Goal: Task Accomplishment & Management: Complete application form

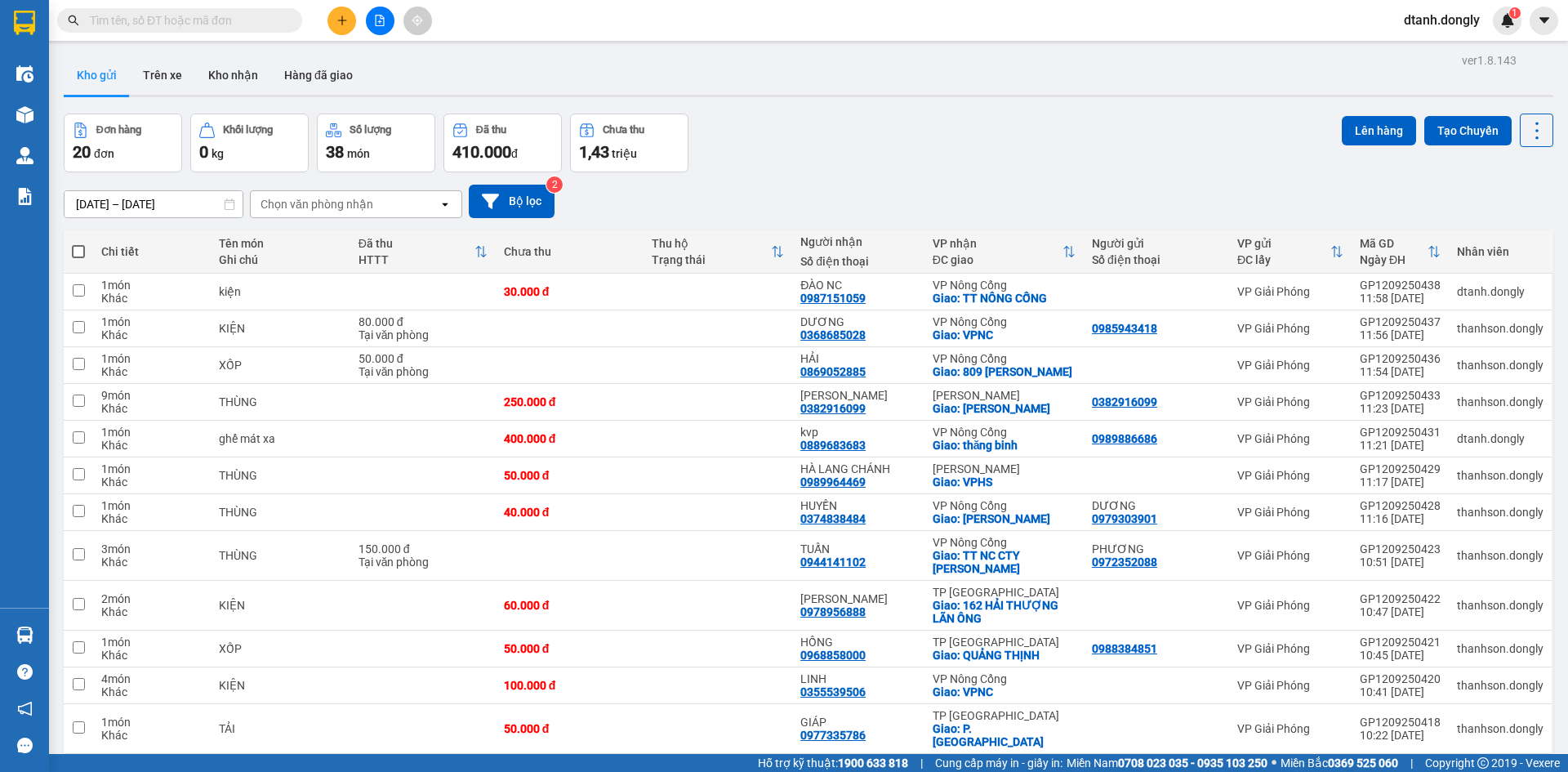
drag, startPoint x: 76, startPoint y: 250, endPoint x: 123, endPoint y: 238, distance: 48.5
click at [76, 249] on span at bounding box center [78, 251] width 13 height 13
click at [78, 243] on input "checkbox" at bounding box center [78, 243] width 0 height 0
checkbox input "true"
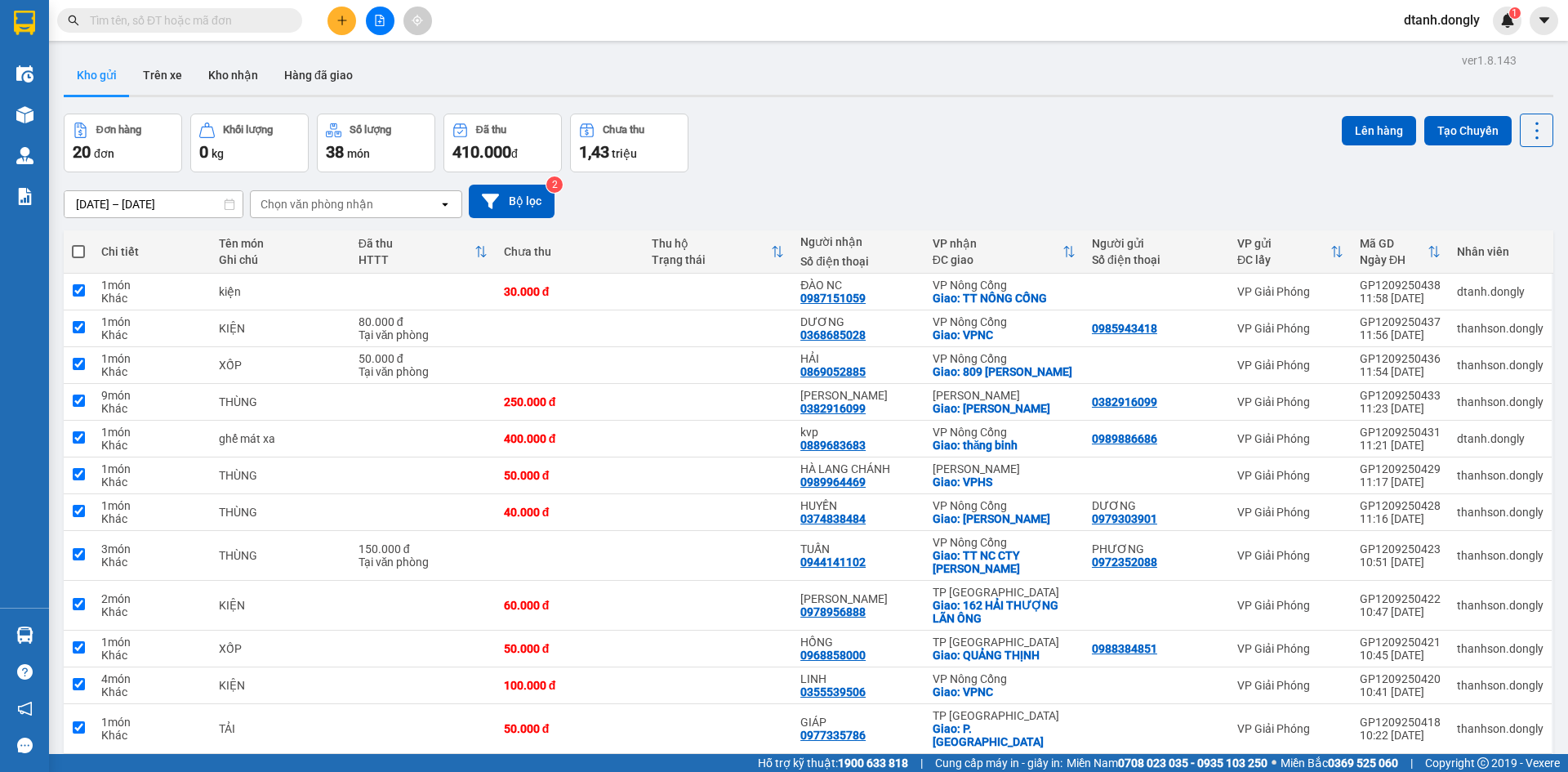
checkbox input "true"
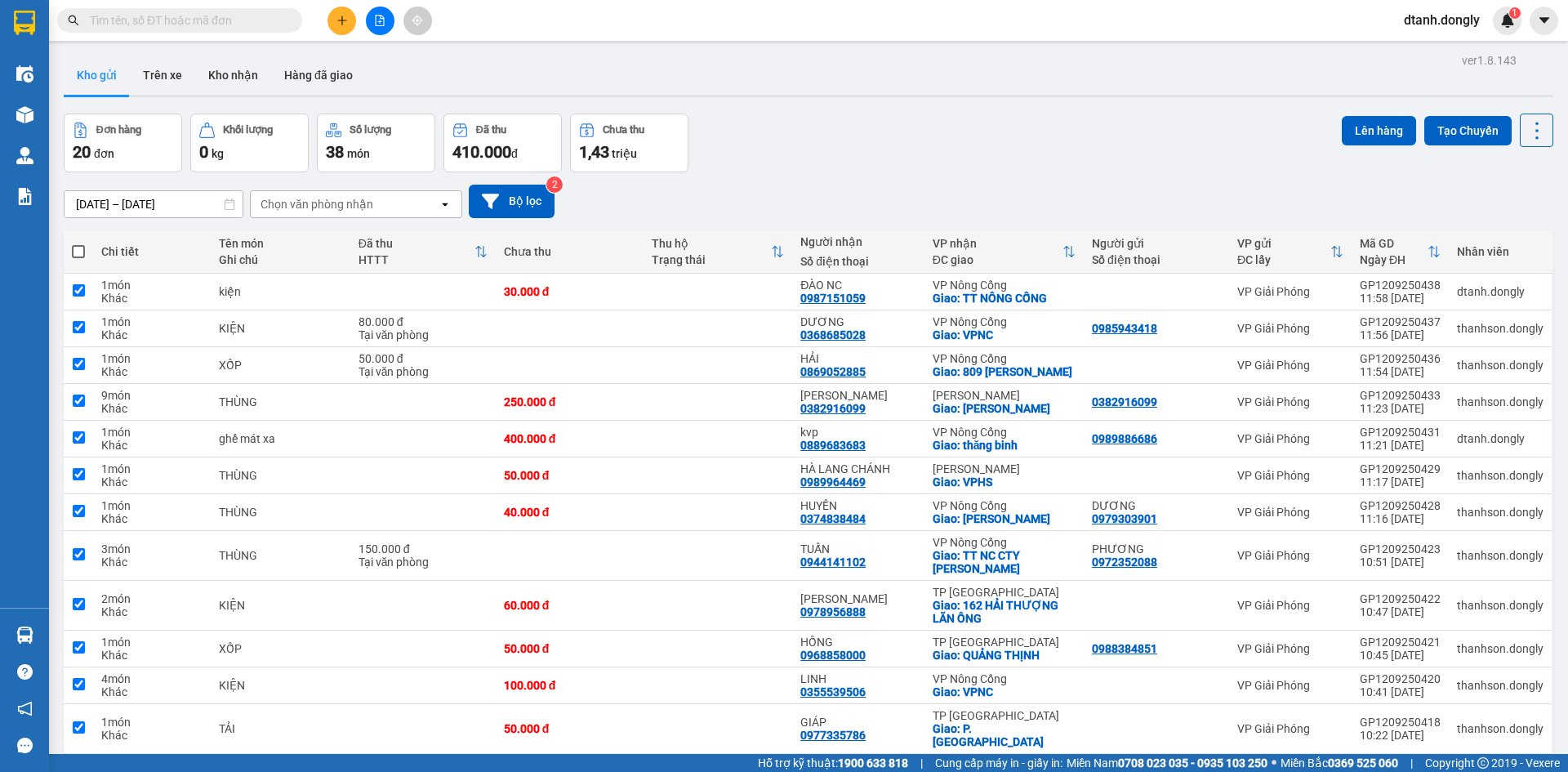
checkbox input "true"
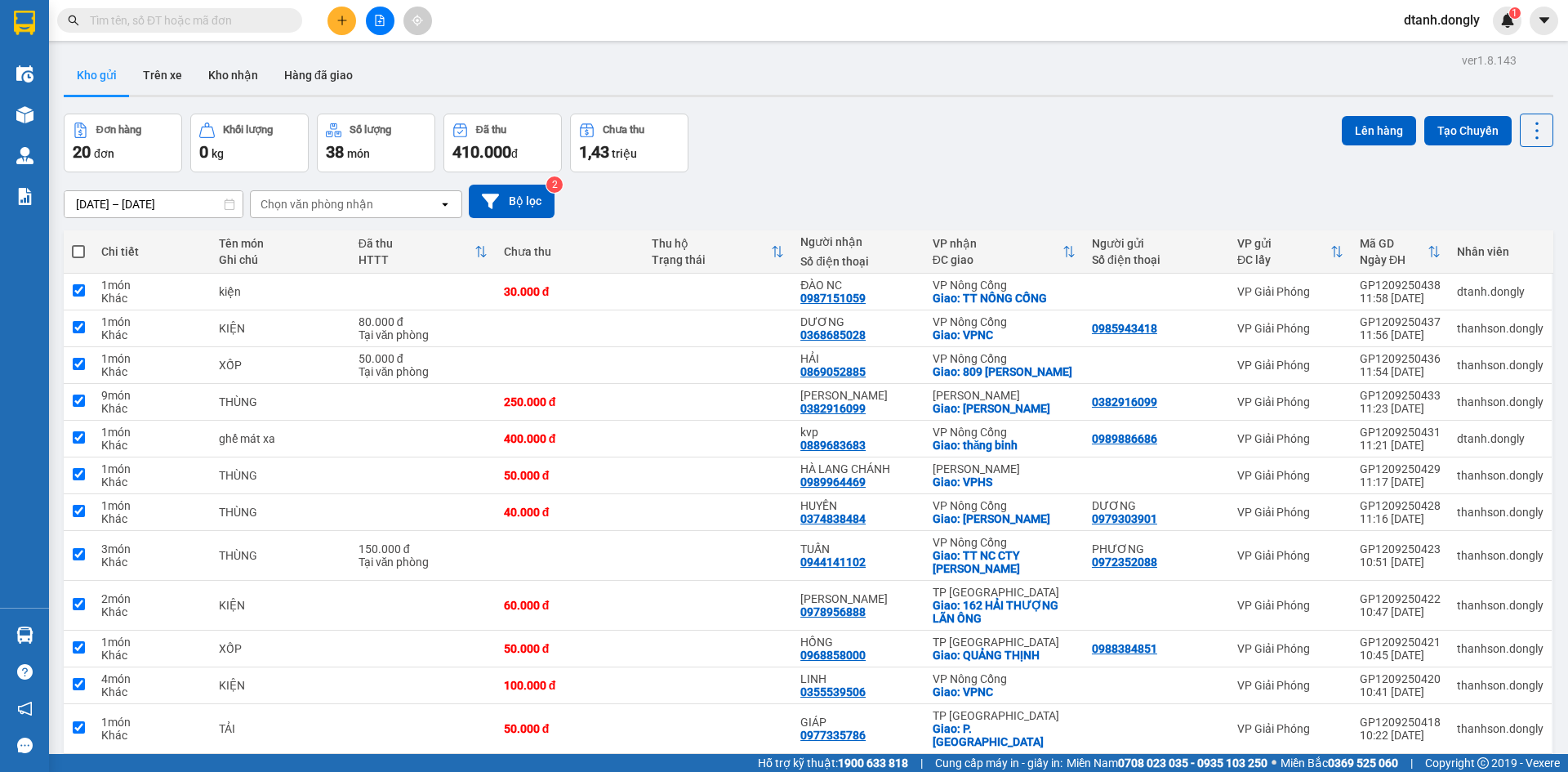
checkbox input "true"
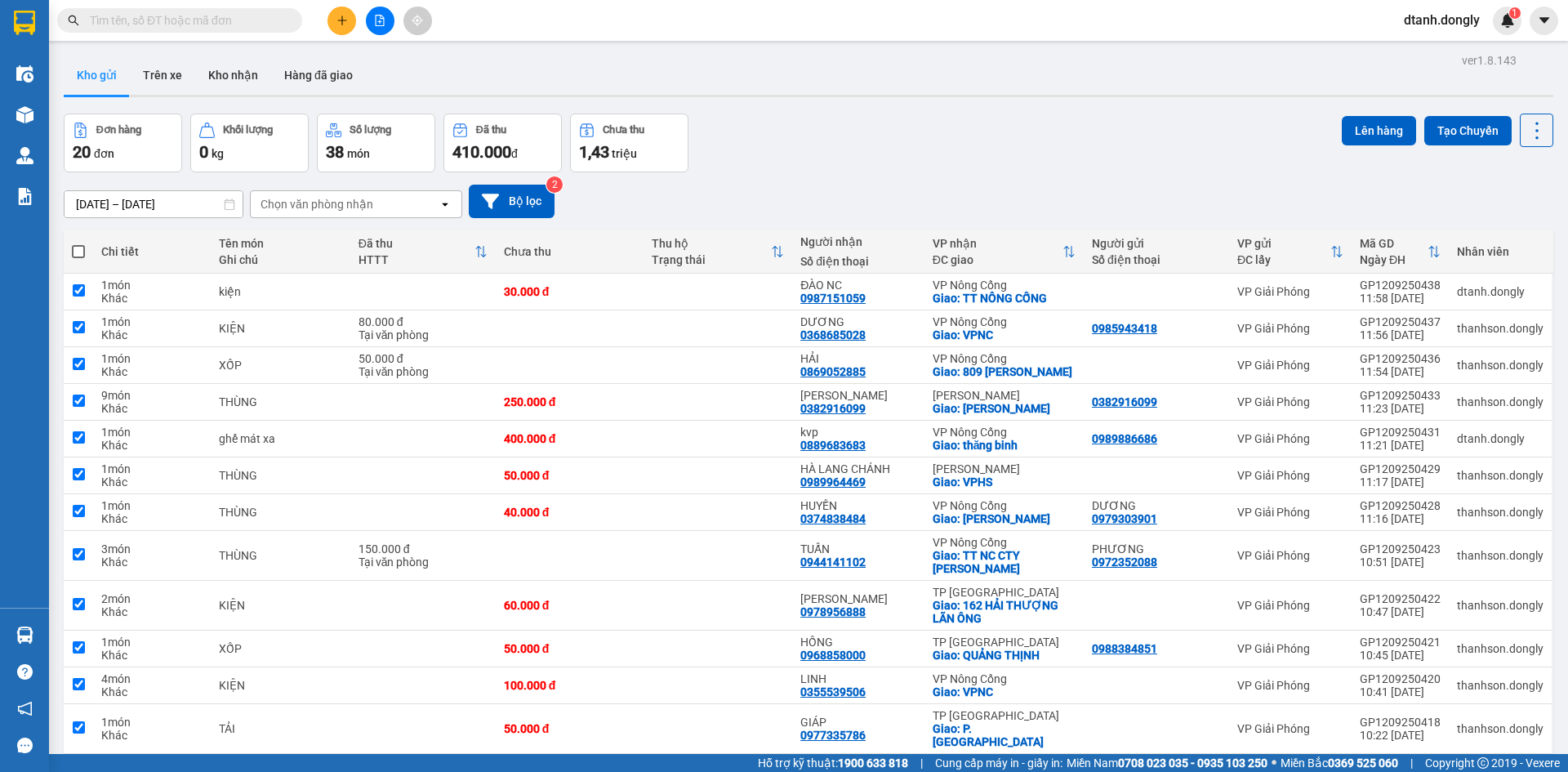
checkbox input "true"
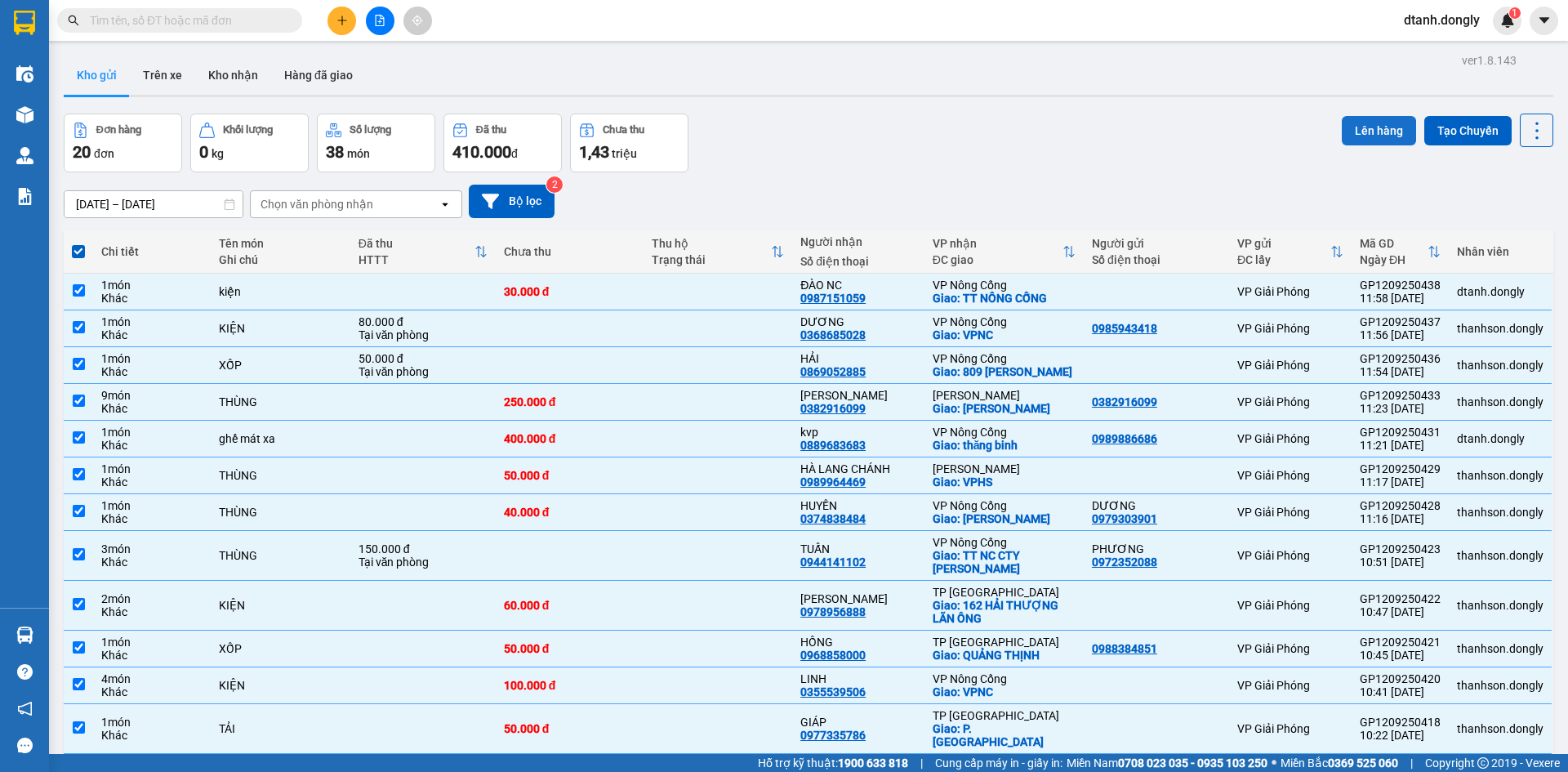
click at [1360, 128] on button "Lên hàng" at bounding box center [1378, 130] width 74 height 30
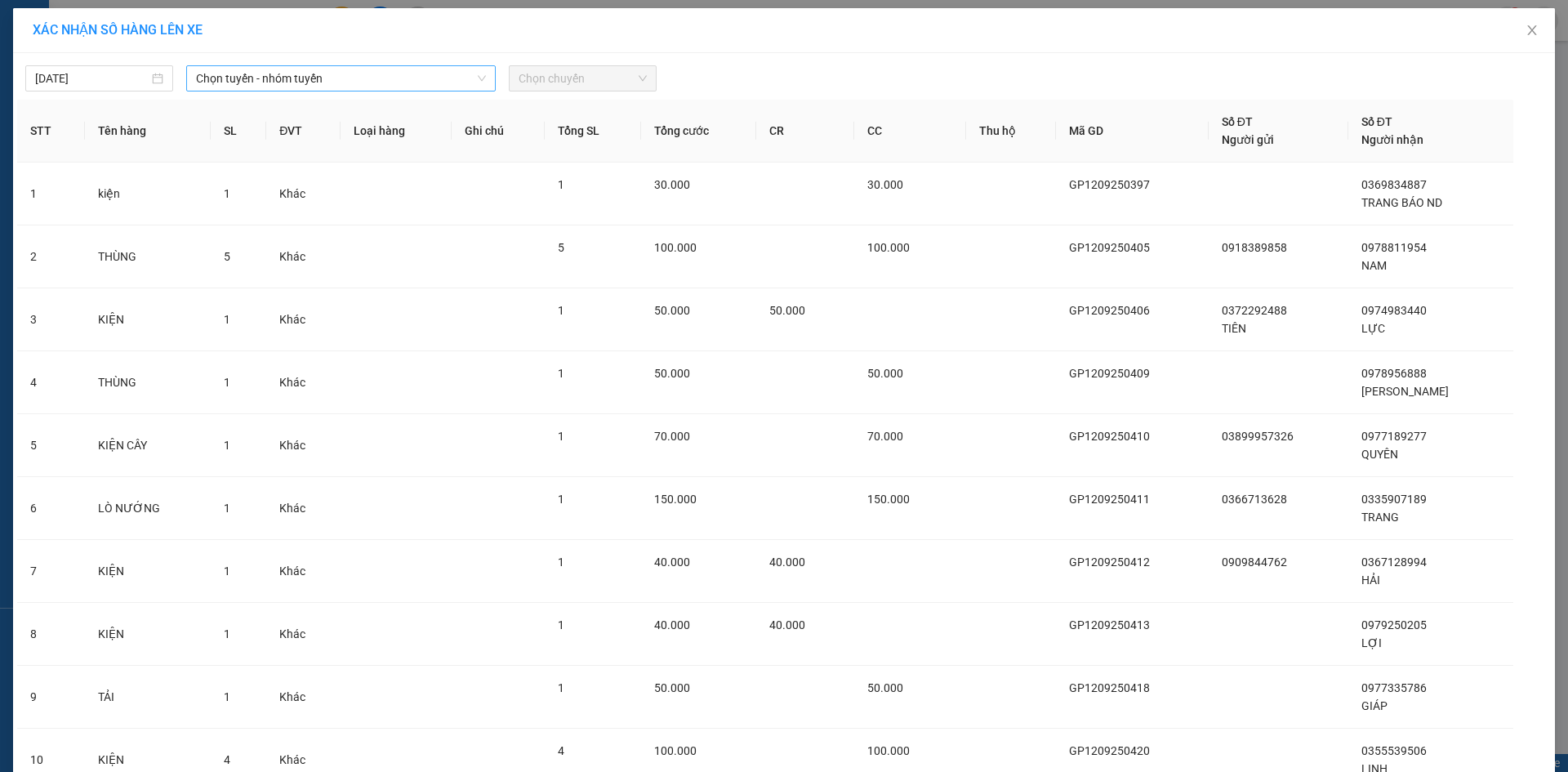
drag, startPoint x: 458, startPoint y: 77, endPoint x: 458, endPoint y: 87, distance: 10.0
click at [460, 77] on span "Chọn tuyến - nhóm tuyến" at bounding box center [341, 78] width 290 height 25
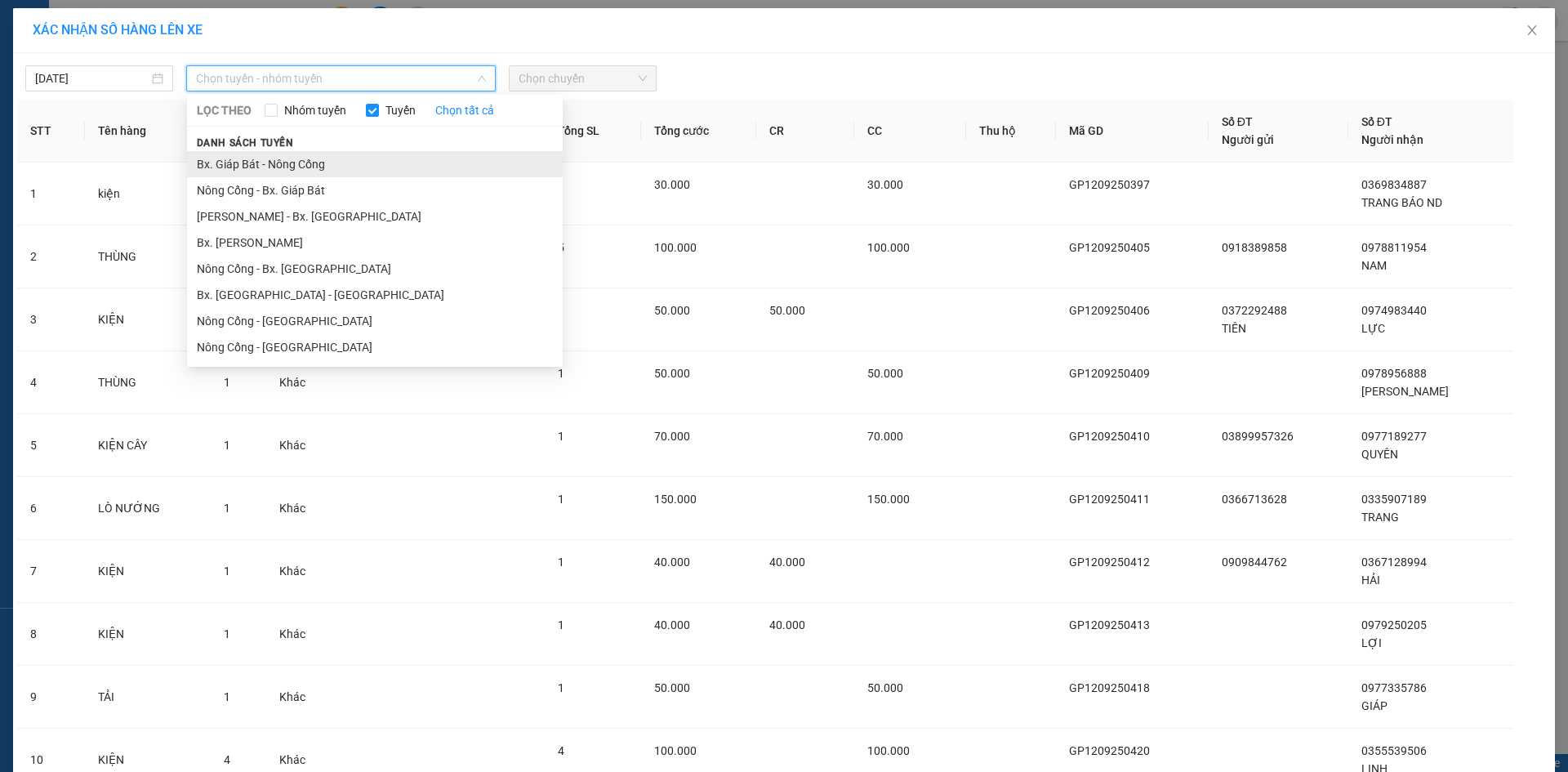
click at [427, 166] on li "Bx. Giáp Bát - Nông Cống" at bounding box center [375, 164] width 376 height 26
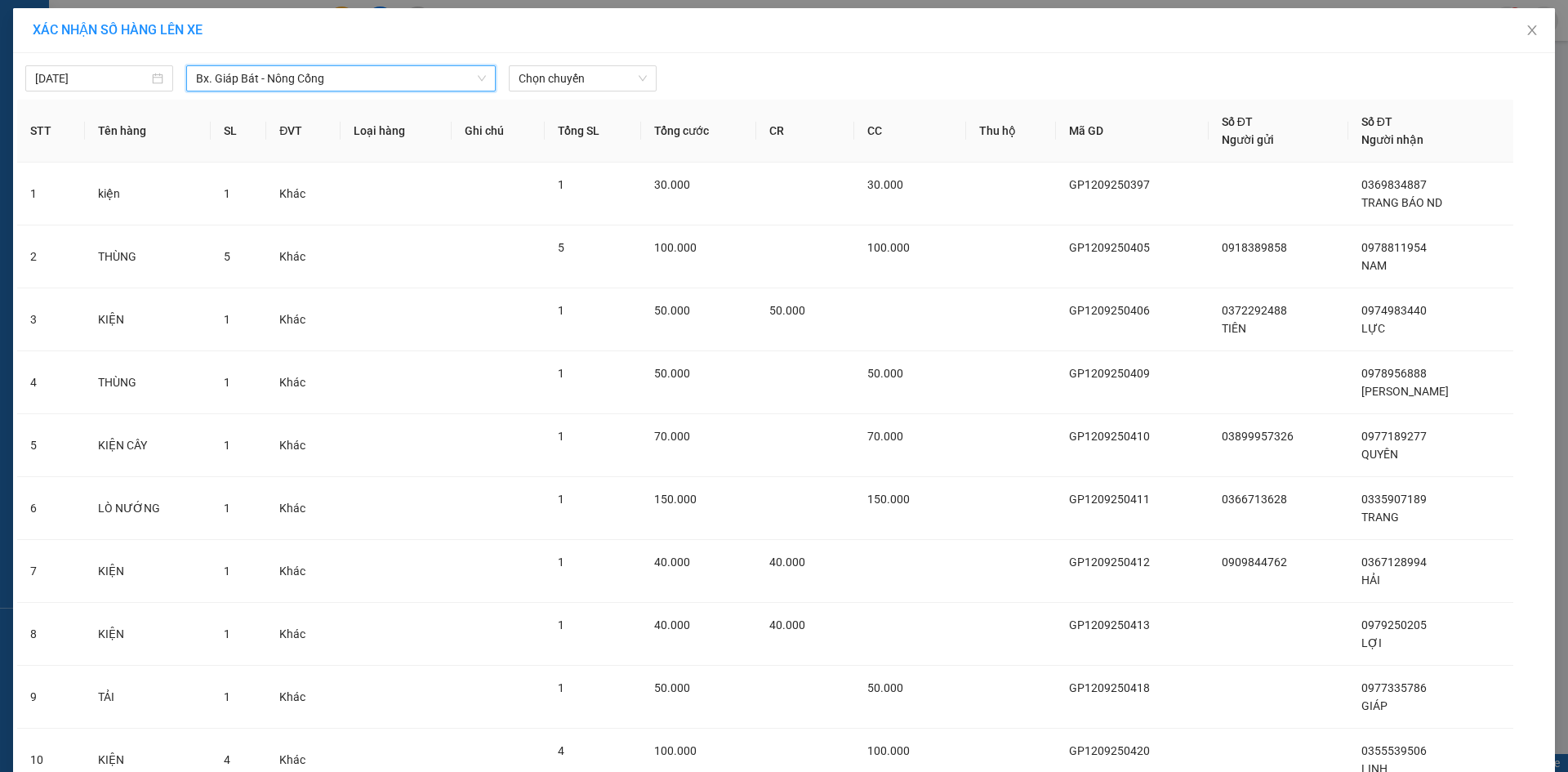
click at [653, 80] on div "Chọn chuyến" at bounding box center [582, 78] width 161 height 26
click at [631, 77] on span "Chọn chuyến" at bounding box center [582, 78] width 128 height 25
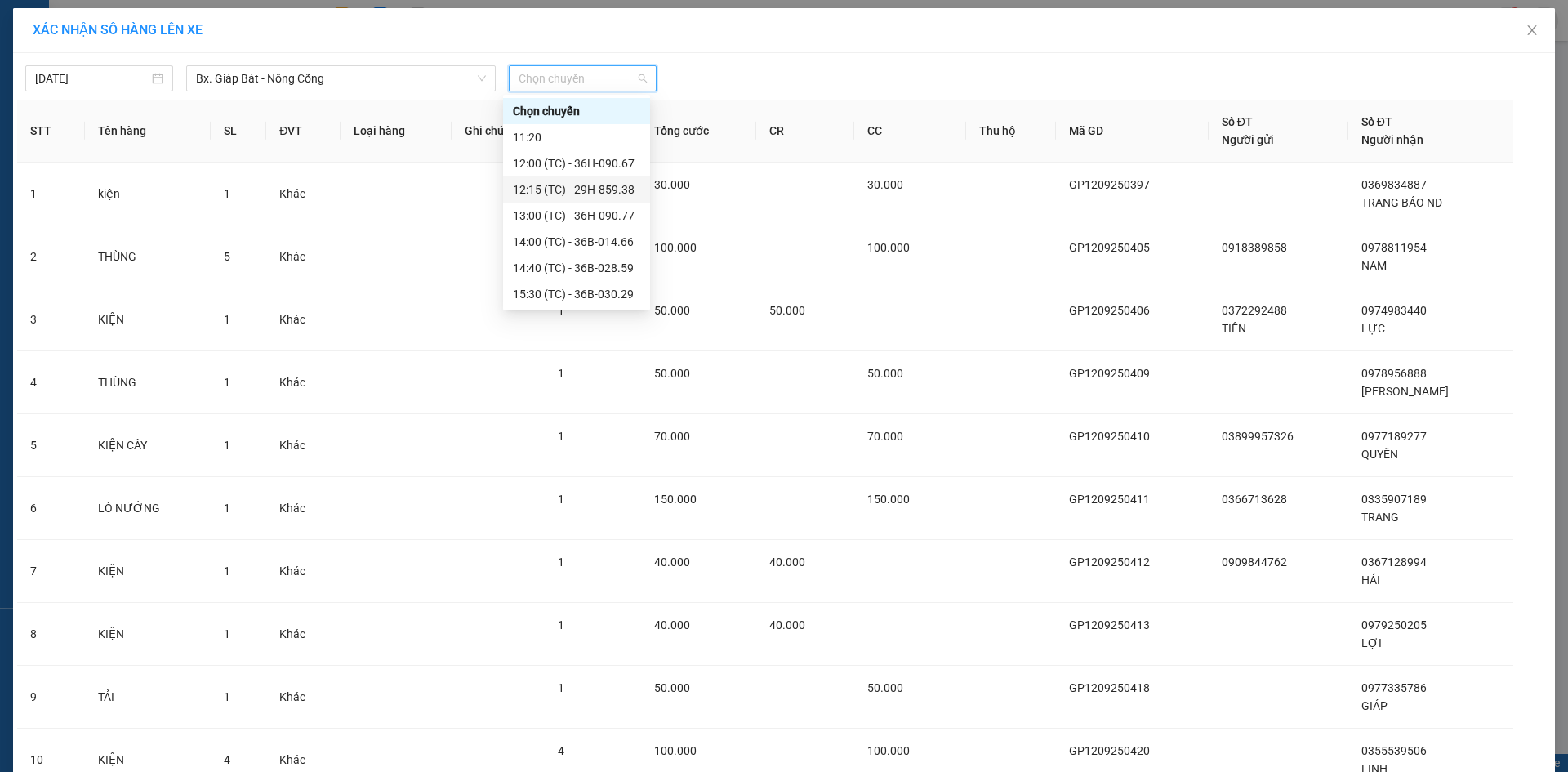
click at [577, 184] on div "12:15 (TC) - 29H-859.38" at bounding box center [576, 189] width 127 height 18
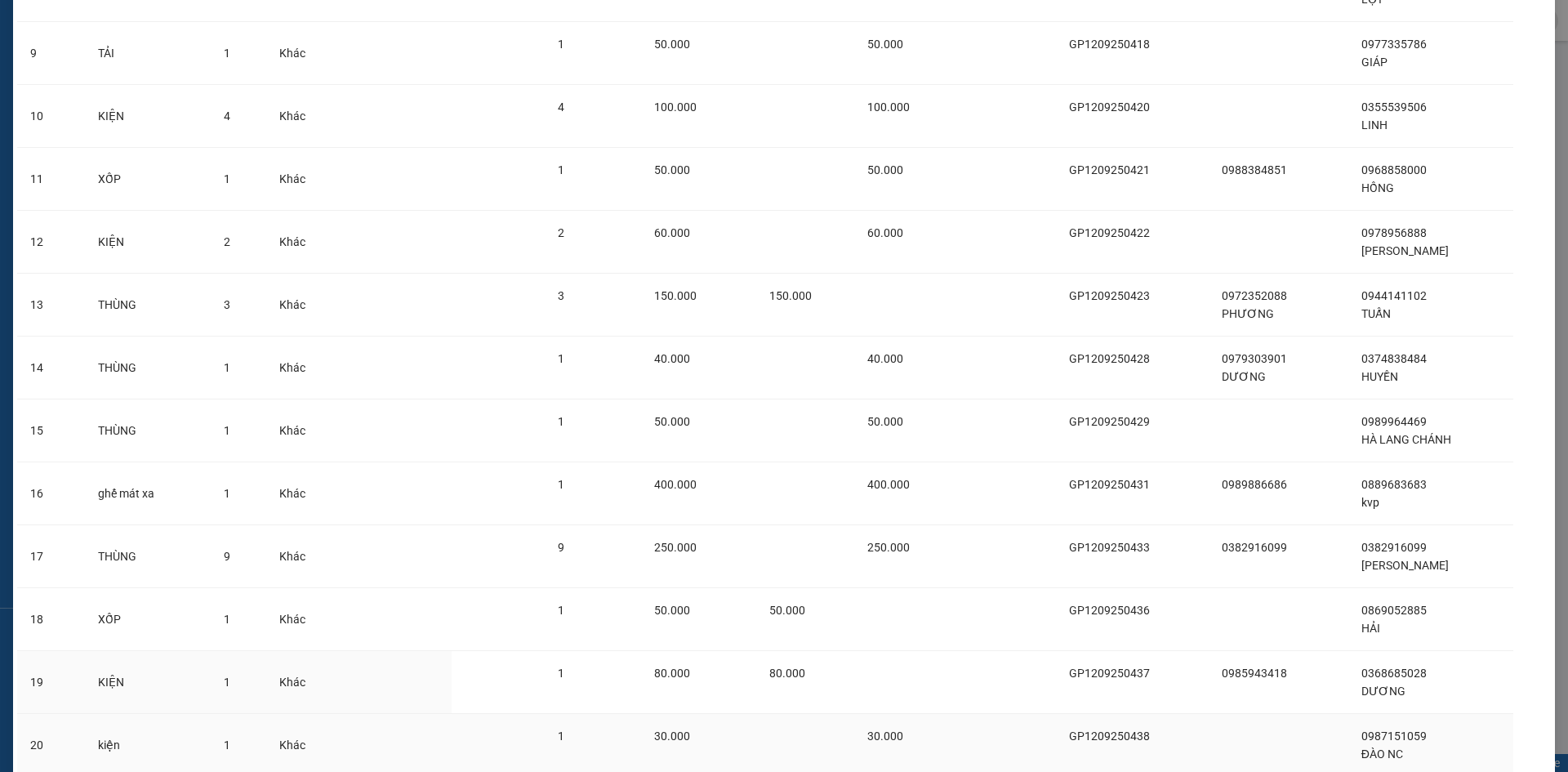
scroll to position [778, 0]
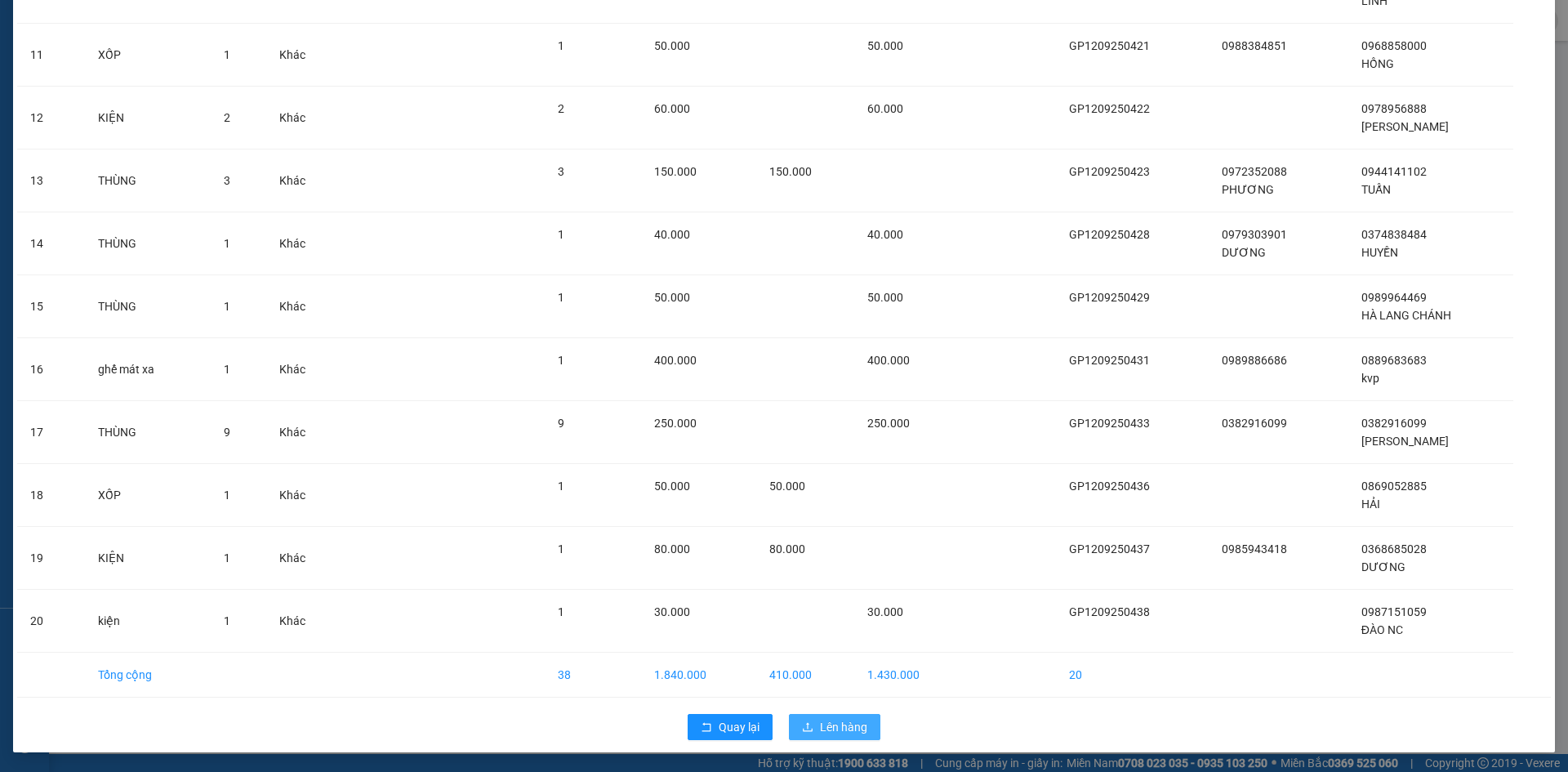
click at [841, 725] on span "Lên hàng" at bounding box center [844, 727] width 48 height 18
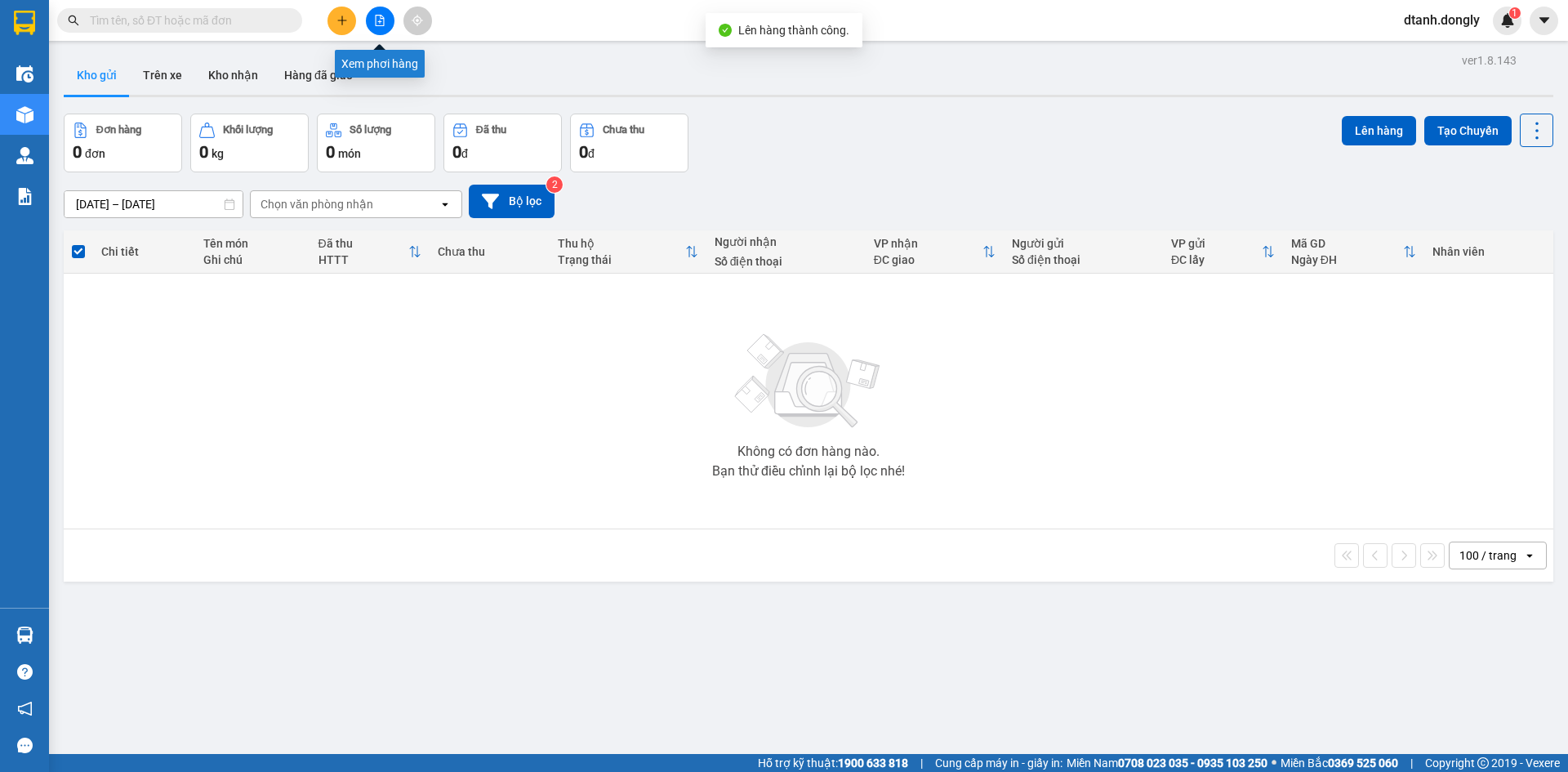
click at [379, 19] on icon "file-add" at bounding box center [379, 20] width 11 height 11
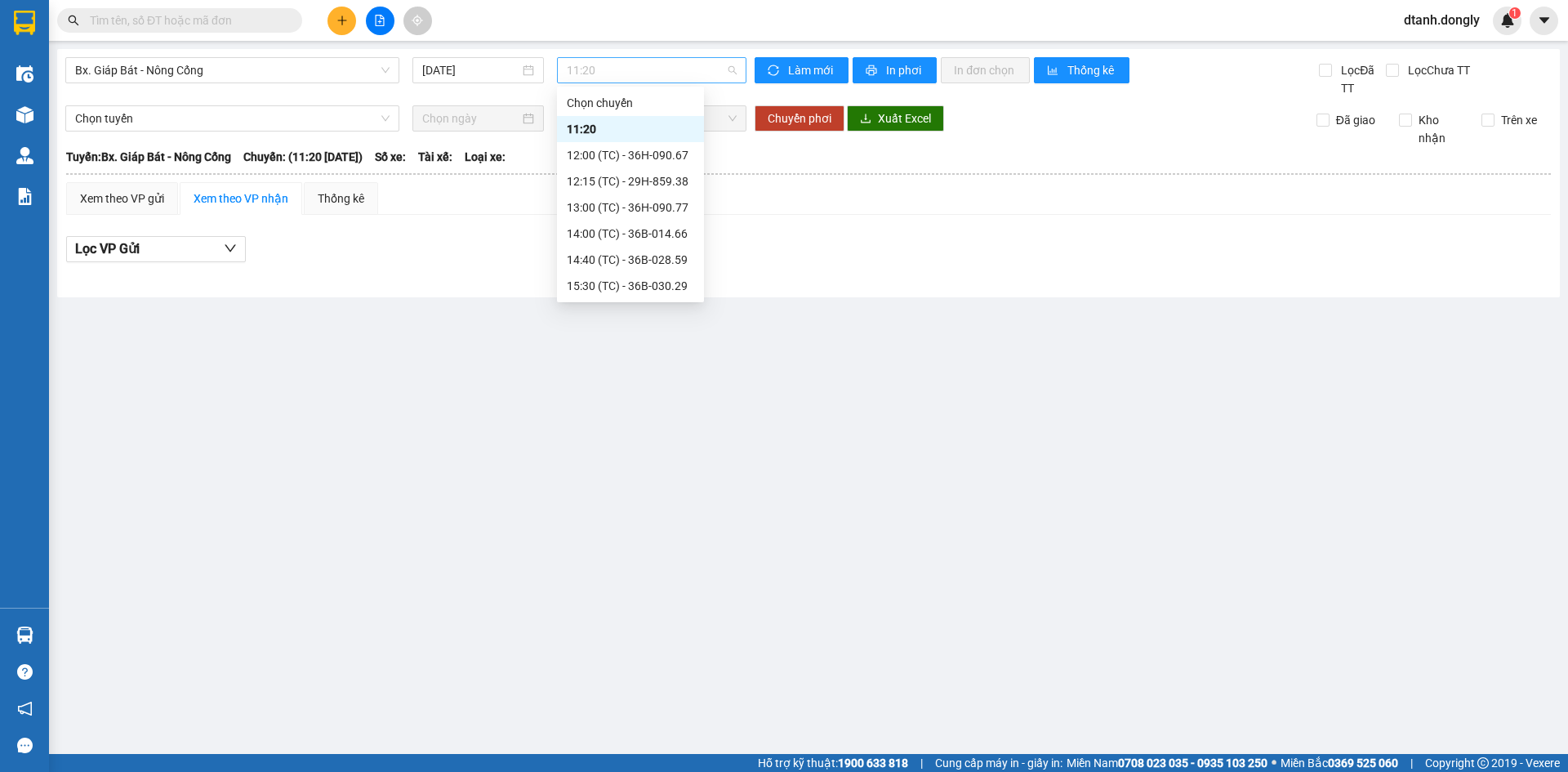
click at [733, 69] on span "11:20" at bounding box center [652, 70] width 170 height 25
click at [649, 178] on div "12:15 (TC) - 29H-859.38" at bounding box center [631, 181] width 127 height 18
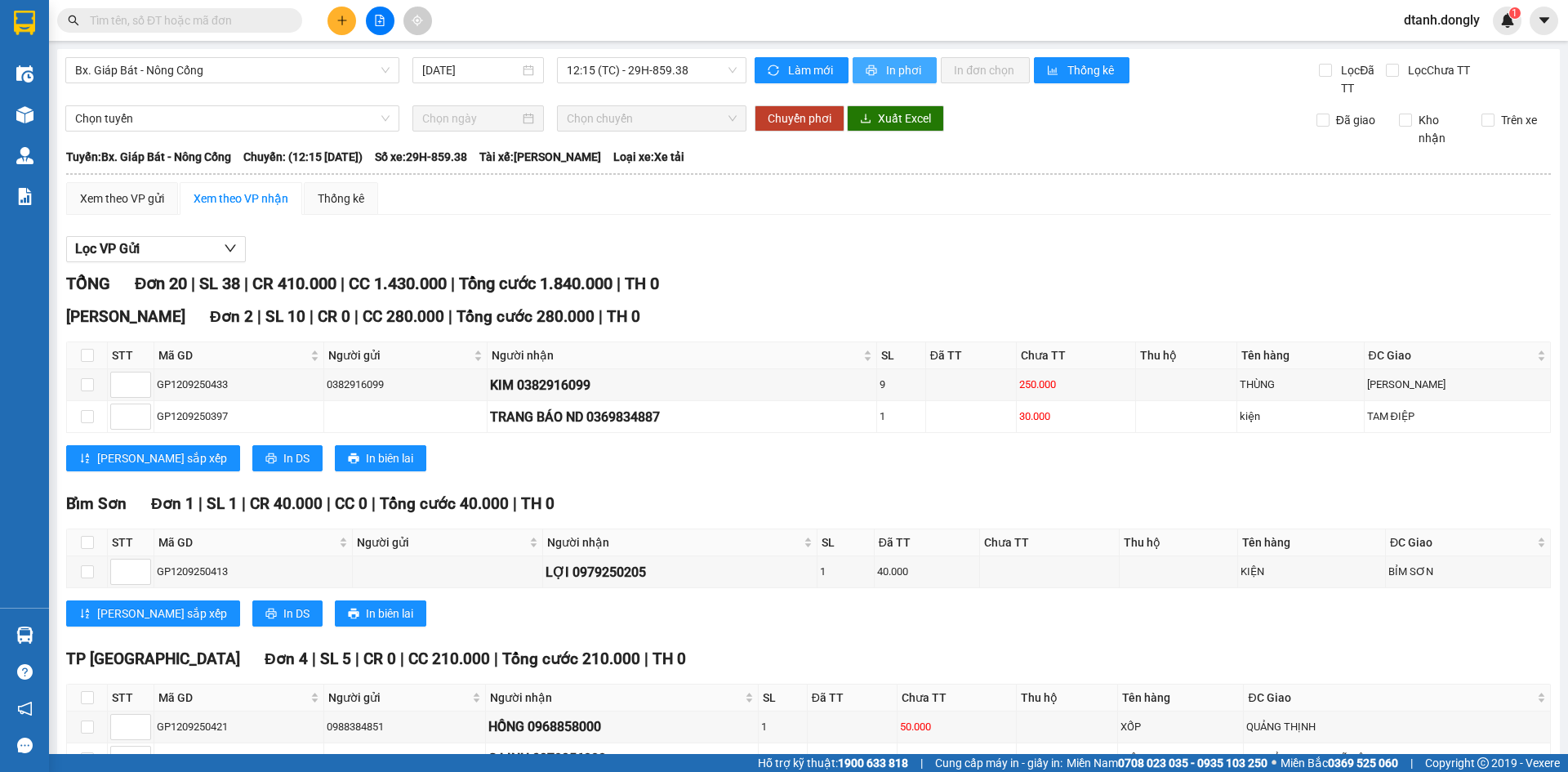
click at [898, 59] on button "In phơi" at bounding box center [894, 70] width 84 height 26
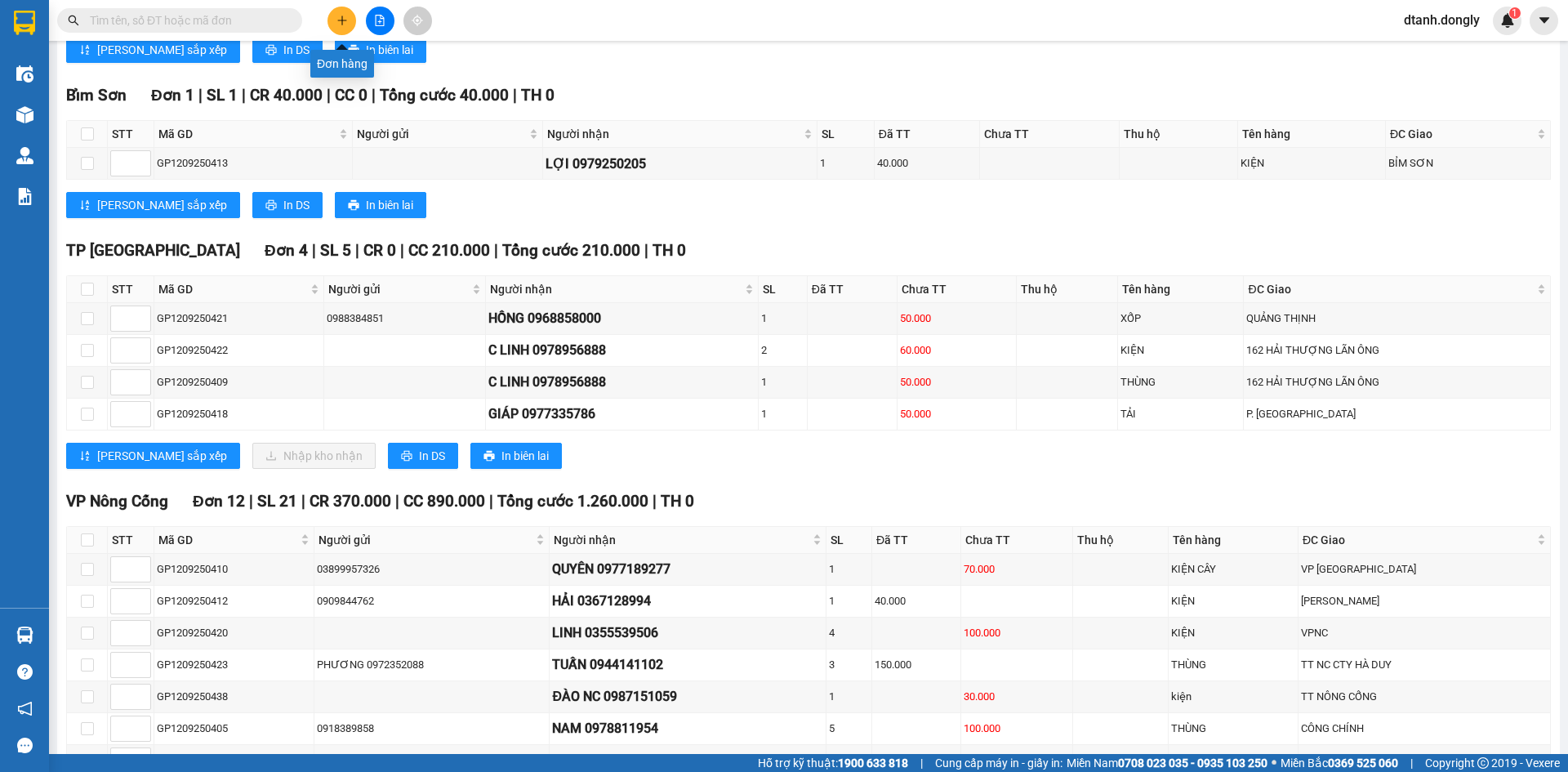
click at [335, 12] on button at bounding box center [342, 21] width 29 height 29
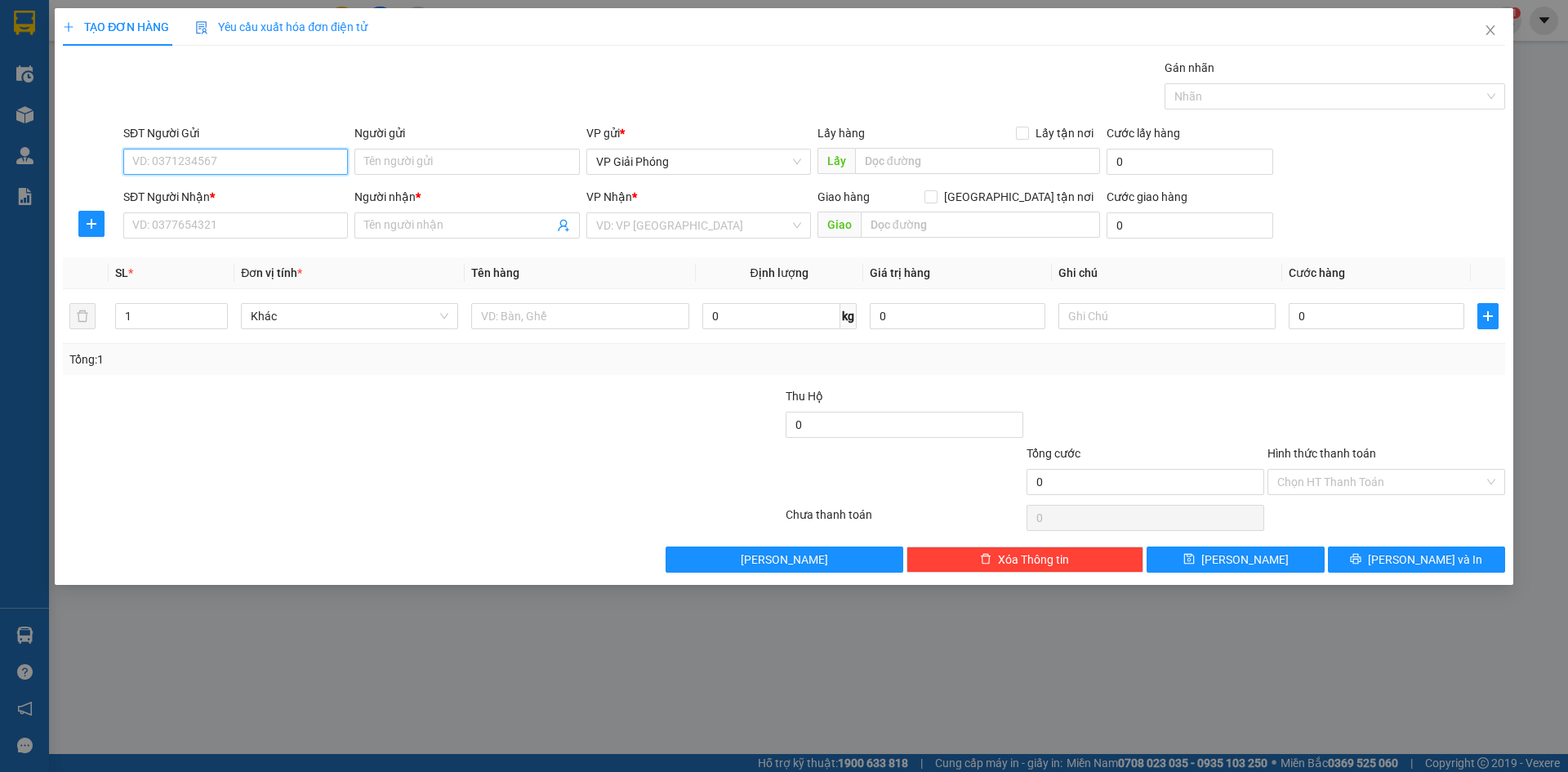
click at [257, 159] on input "SĐT Người Gửi" at bounding box center [235, 162] width 224 height 26
type input "0984836612"
click at [219, 220] on input "SĐT Người Nhận *" at bounding box center [235, 225] width 224 height 26
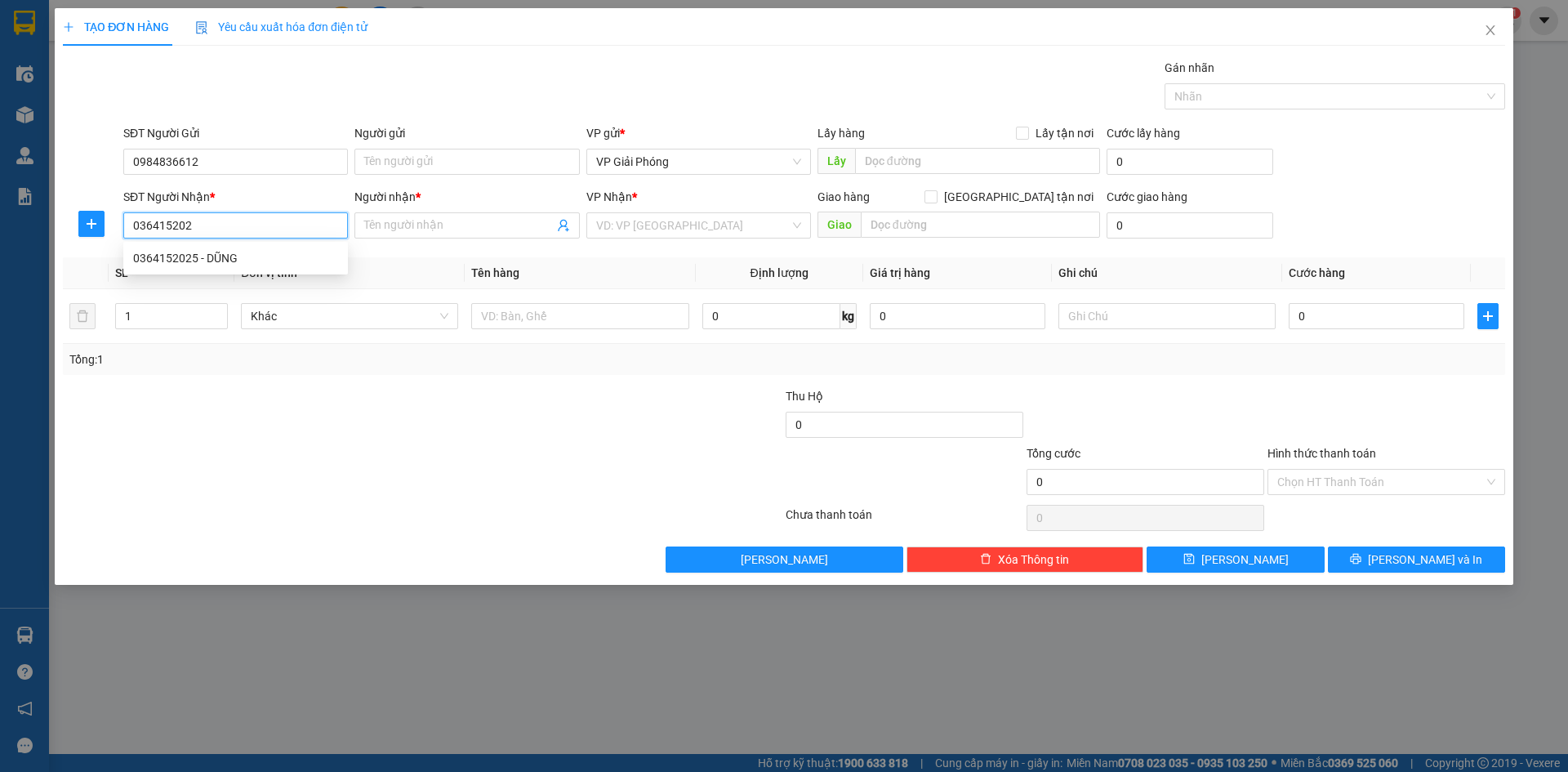
type input "0364152025"
click at [275, 258] on div "0364152025 - DŨNG" at bounding box center [235, 258] width 205 height 18
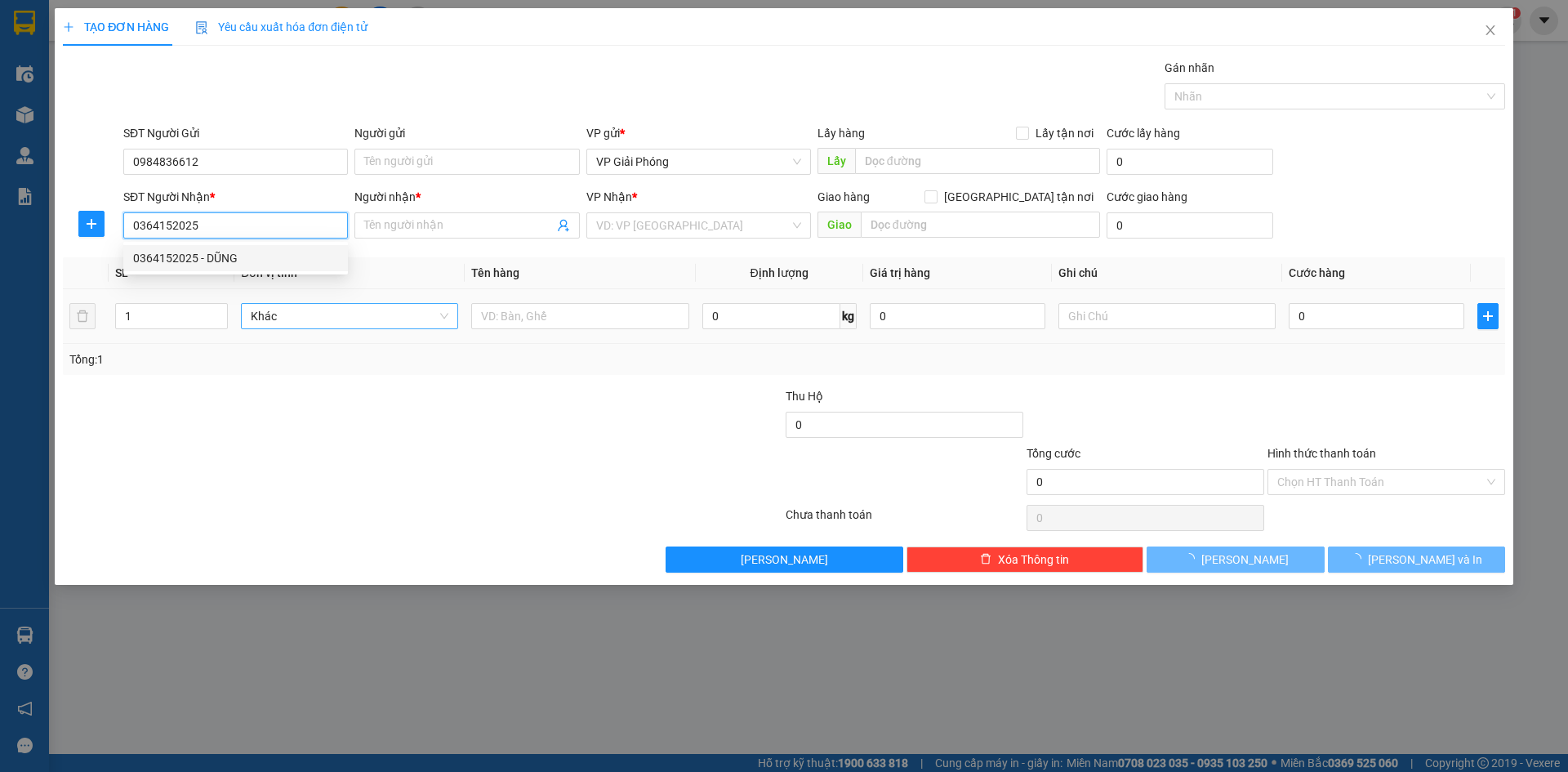
type input "DŨNG"
checkbox input "true"
type input "NGÃ 5 HOÀNG SƠN"
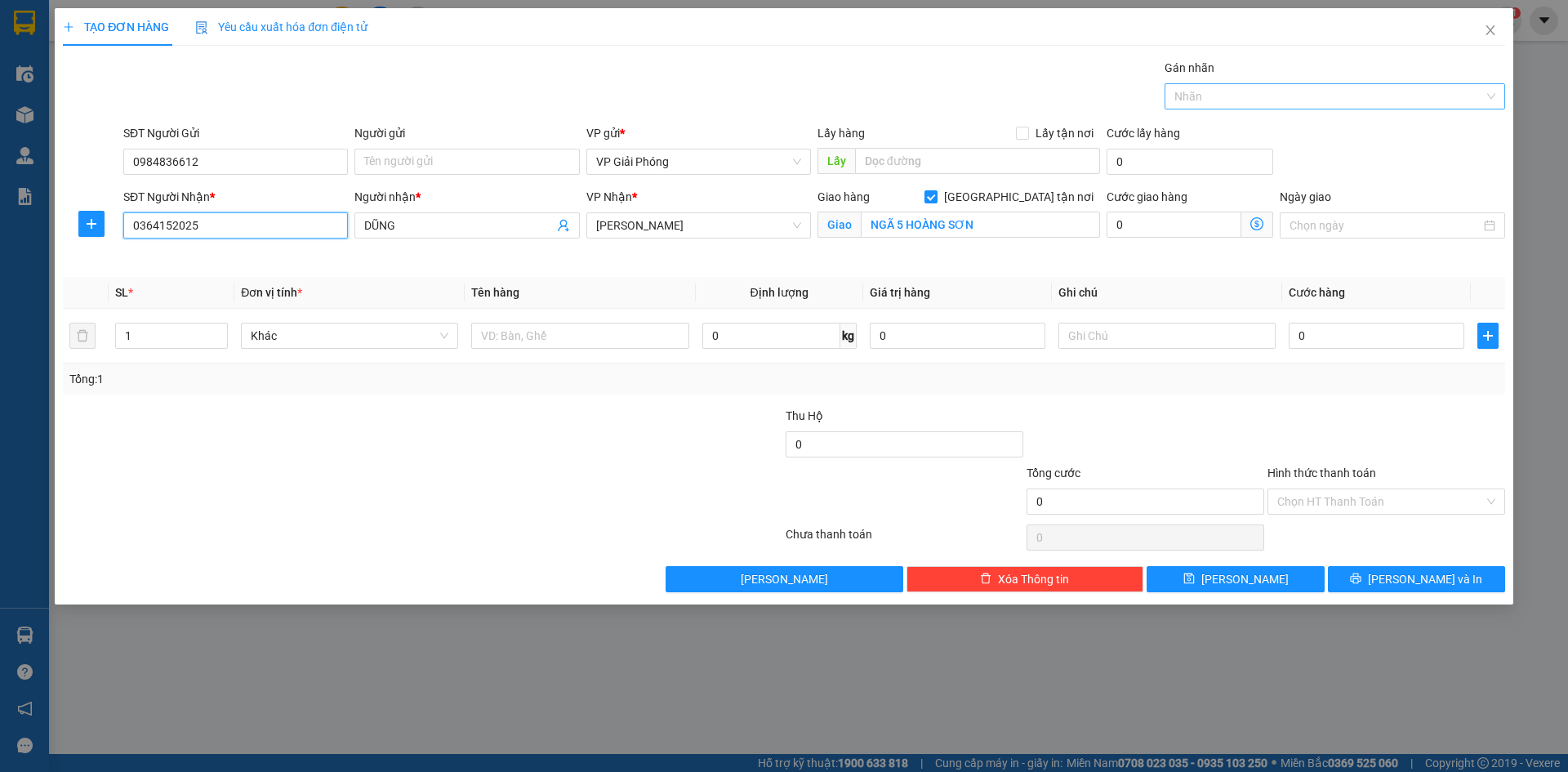
click at [1309, 93] on div at bounding box center [1327, 96] width 316 height 20
type input "0364152025"
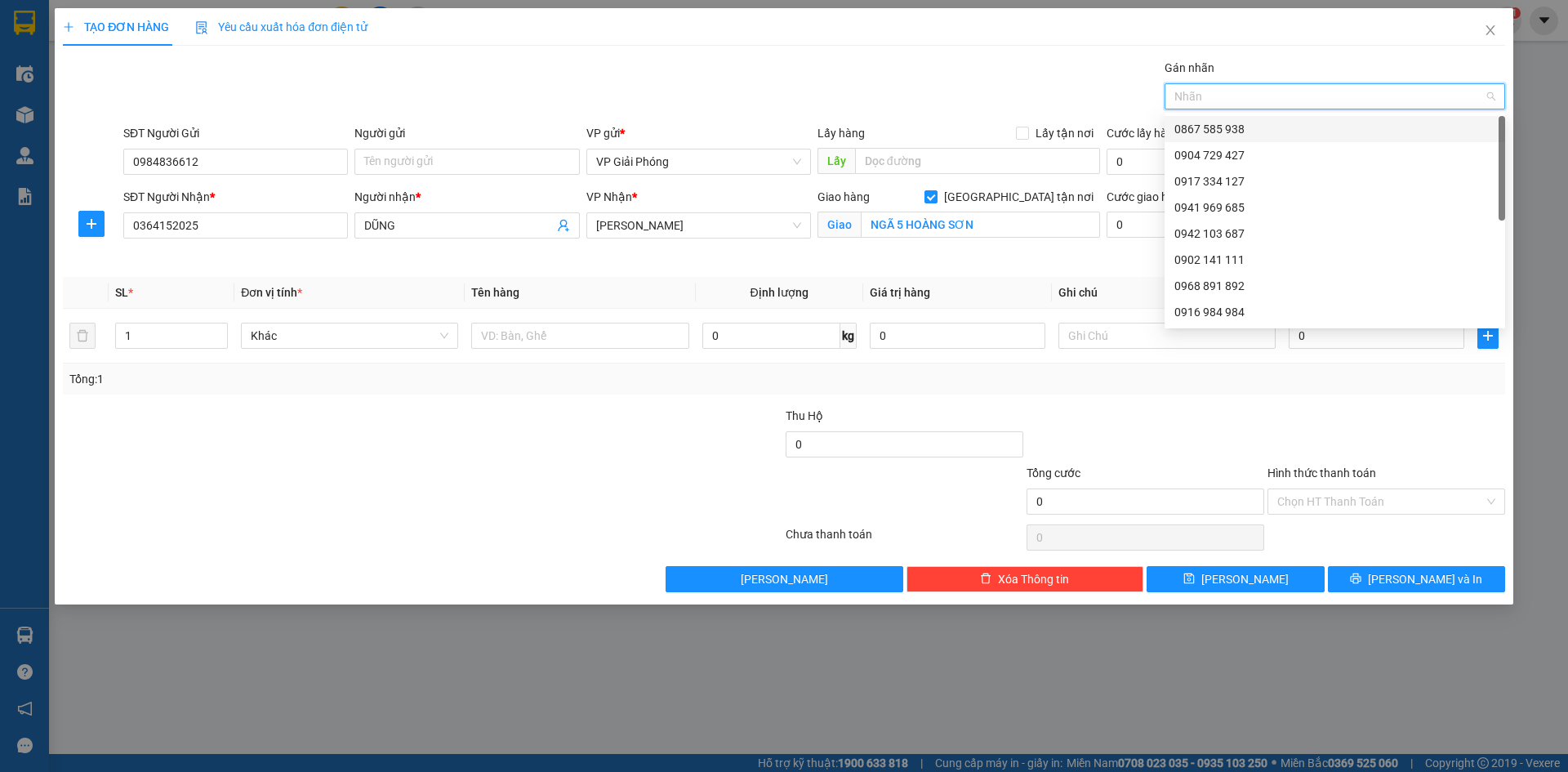
click at [1305, 121] on div "0867 585 938" at bounding box center [1335, 128] width 321 height 18
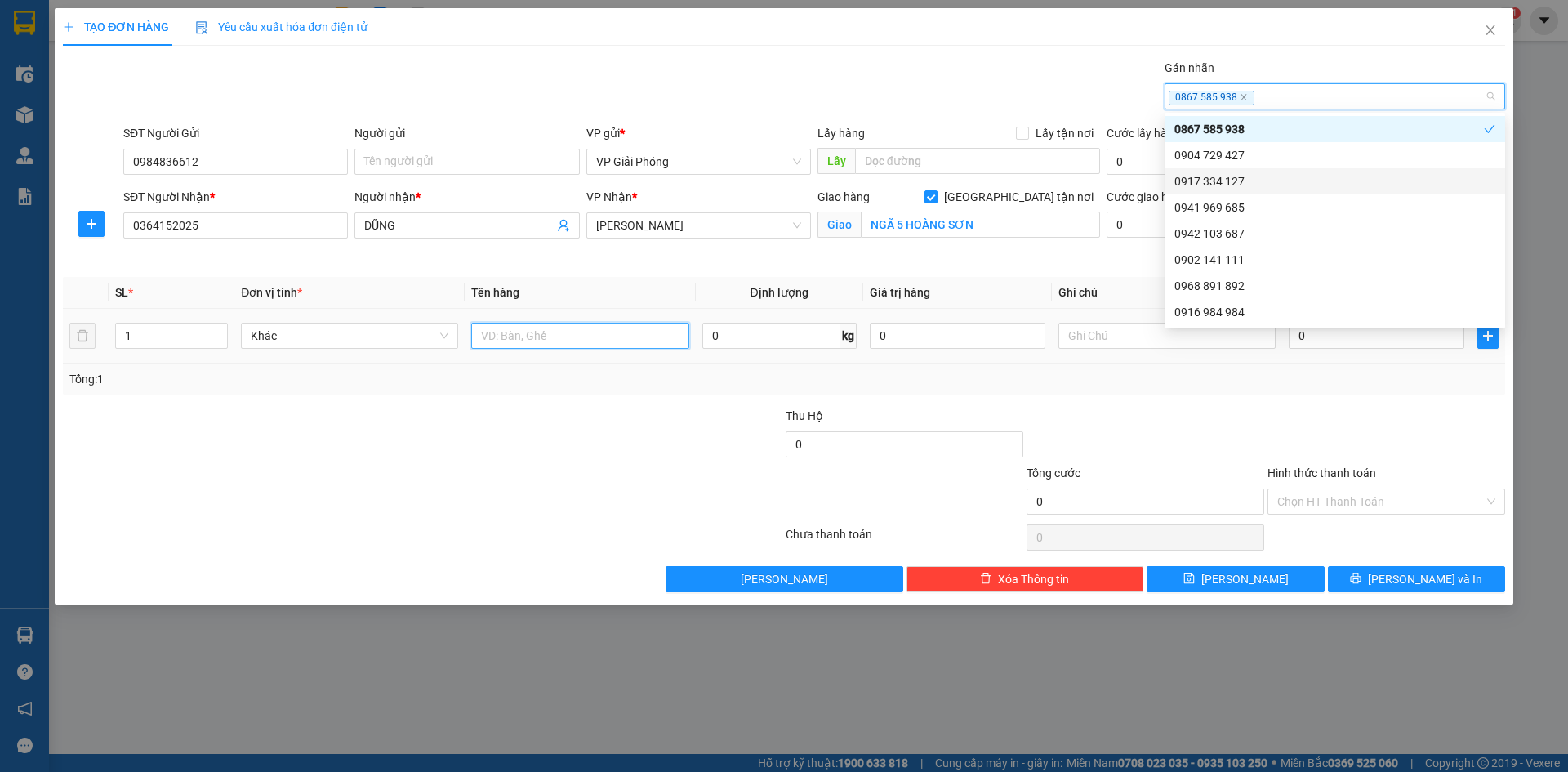
click at [553, 342] on input "text" at bounding box center [580, 336] width 218 height 26
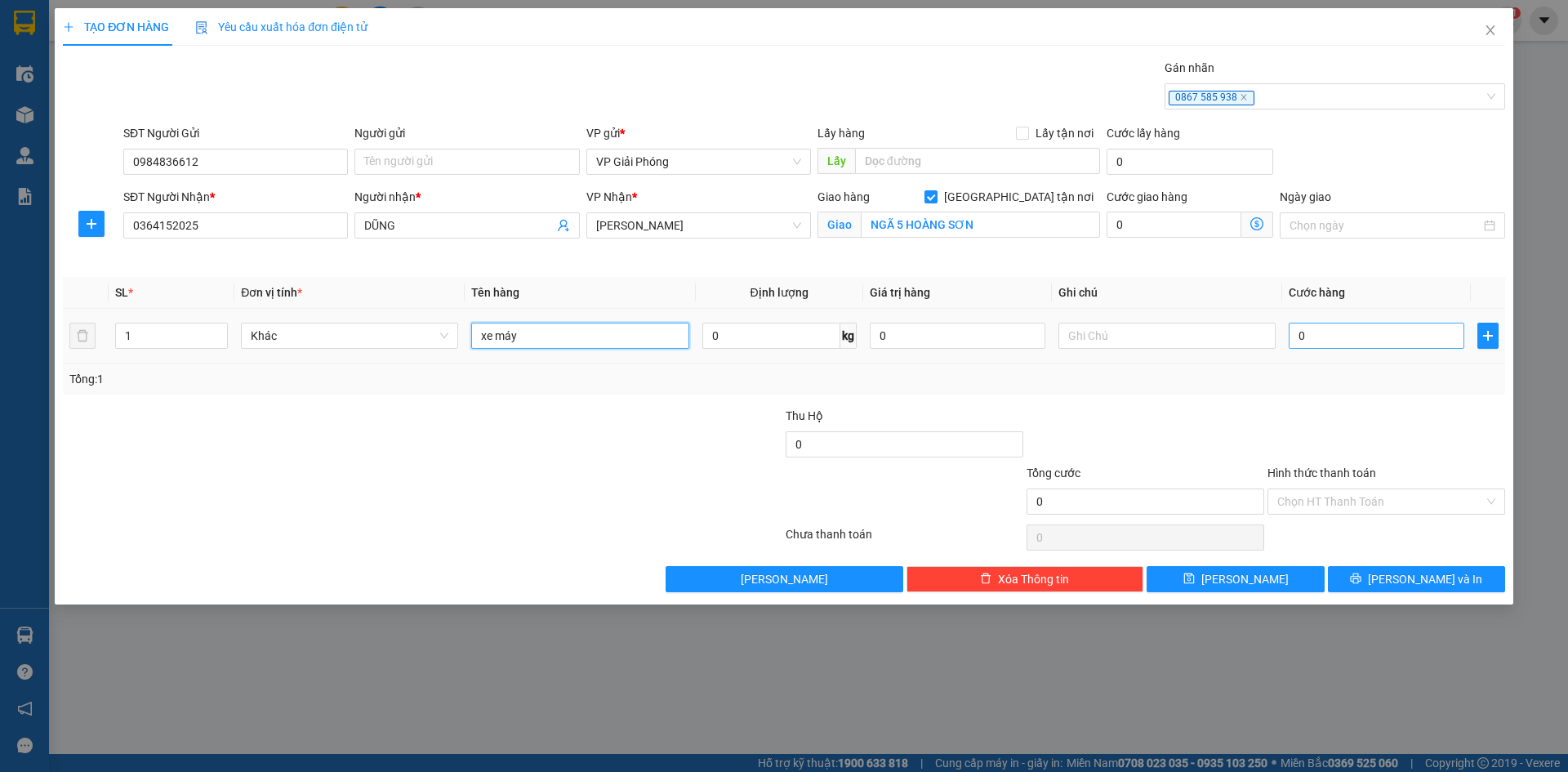
type input "xe máy"
click at [1463, 336] on input "0" at bounding box center [1376, 336] width 176 height 26
type input "3"
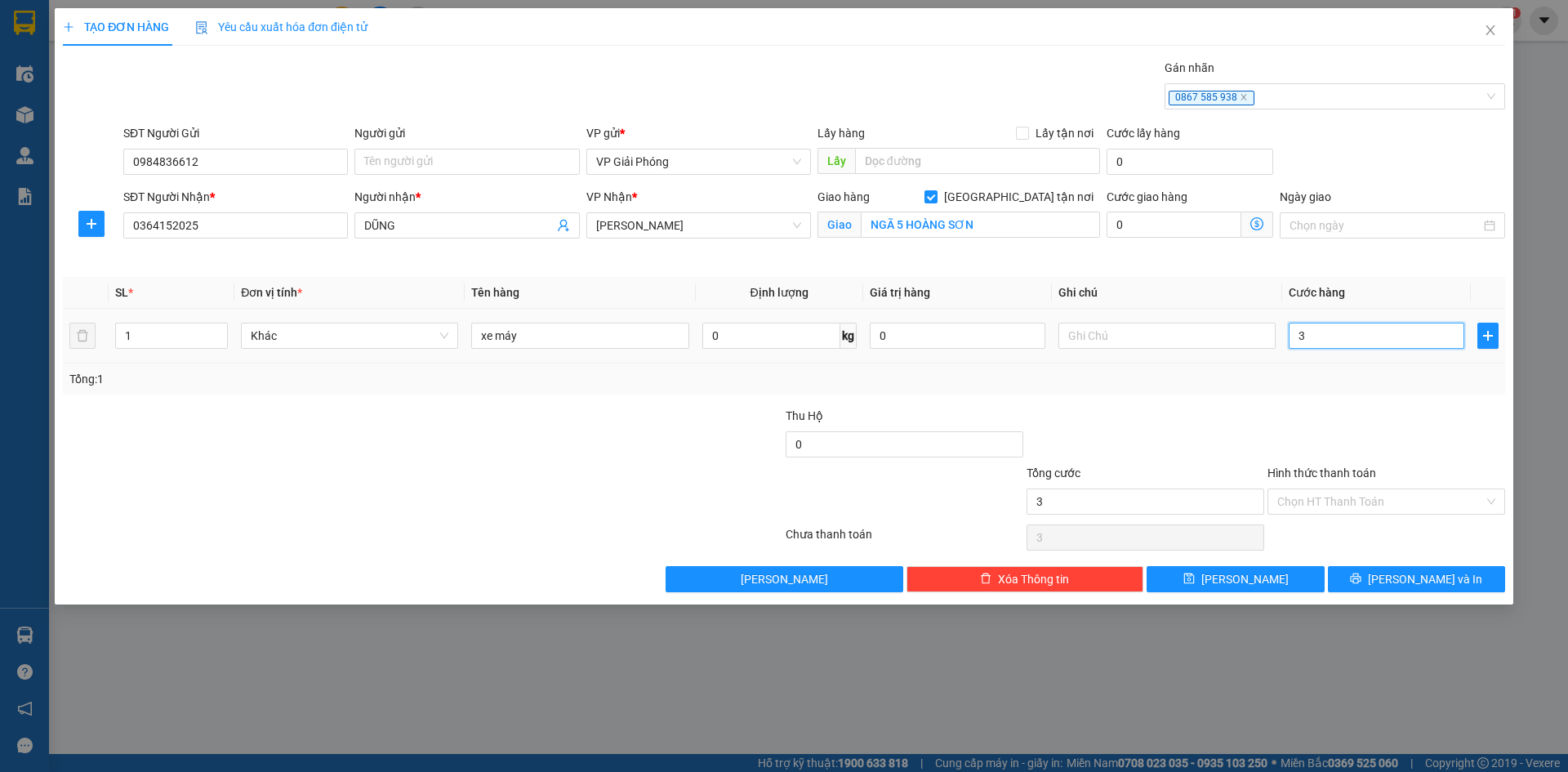
type input "30"
type input "300"
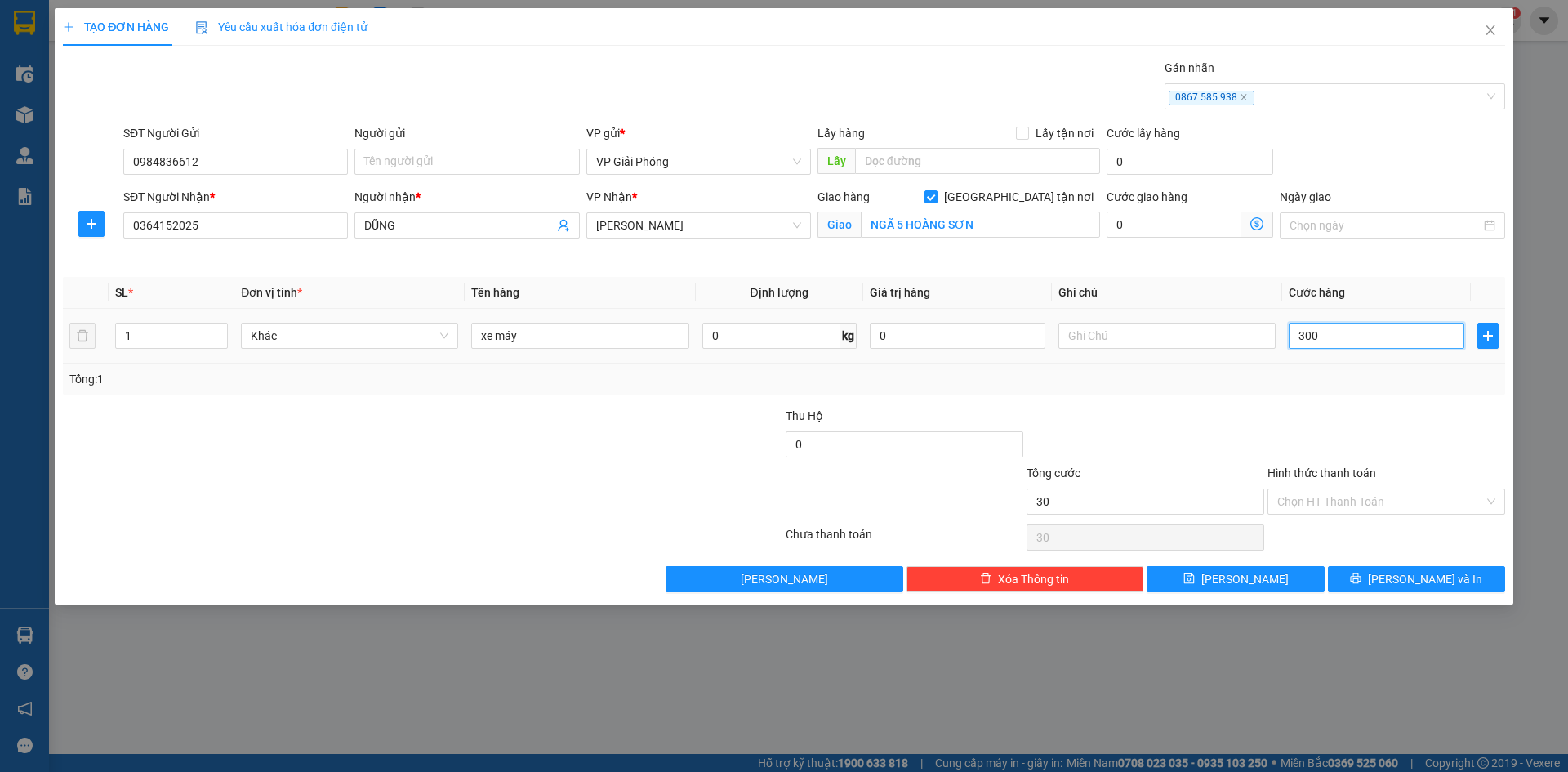
type input "300"
type input "300.000"
drag, startPoint x: 1357, startPoint y: 504, endPoint x: 1358, endPoint y: 493, distance: 11.0
click at [1362, 501] on input "Hình thức thanh toán" at bounding box center [1380, 502] width 207 height 25
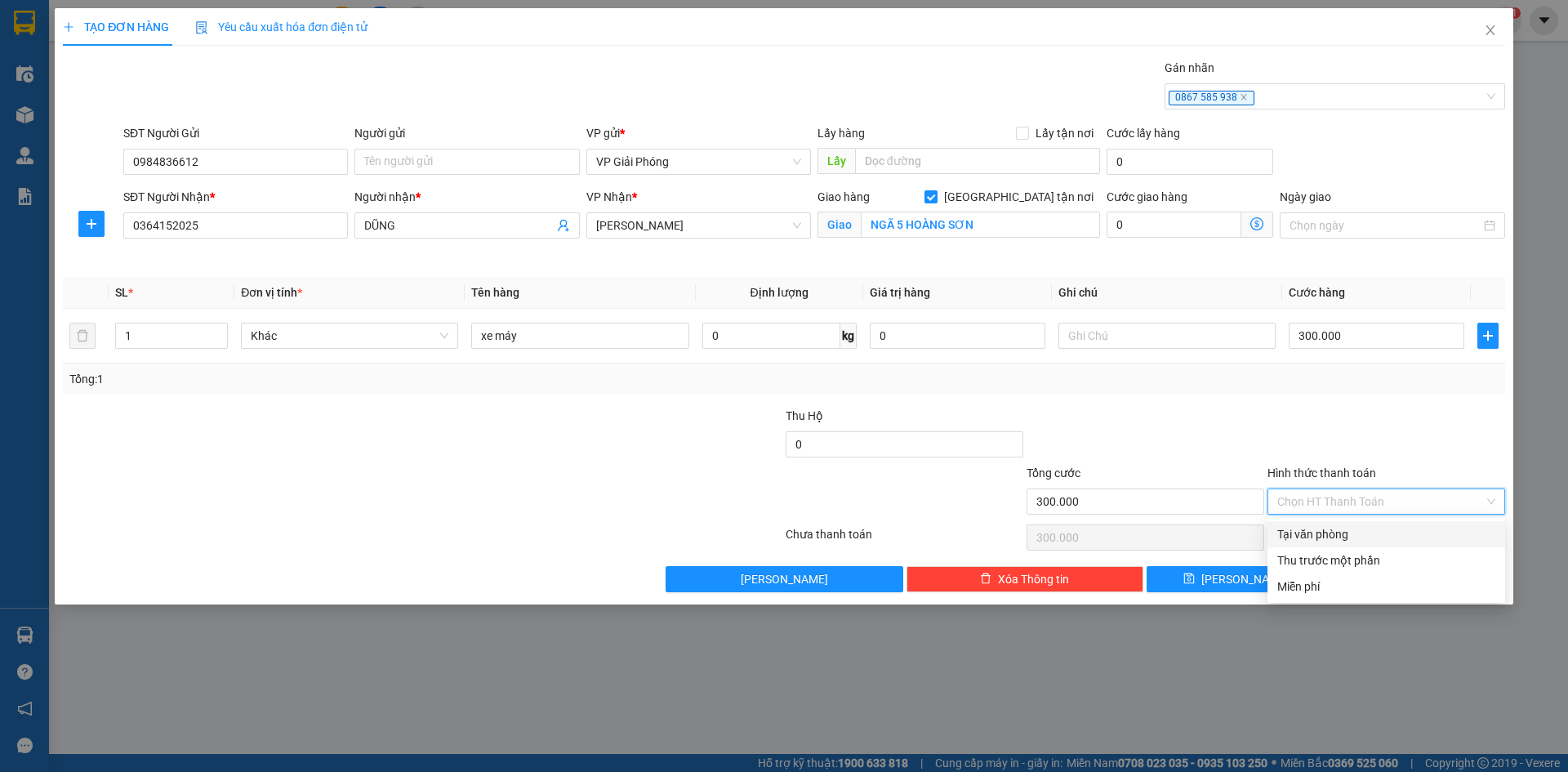
click at [1340, 533] on div "Tại văn phòng" at bounding box center [1386, 534] width 218 height 18
type input "0"
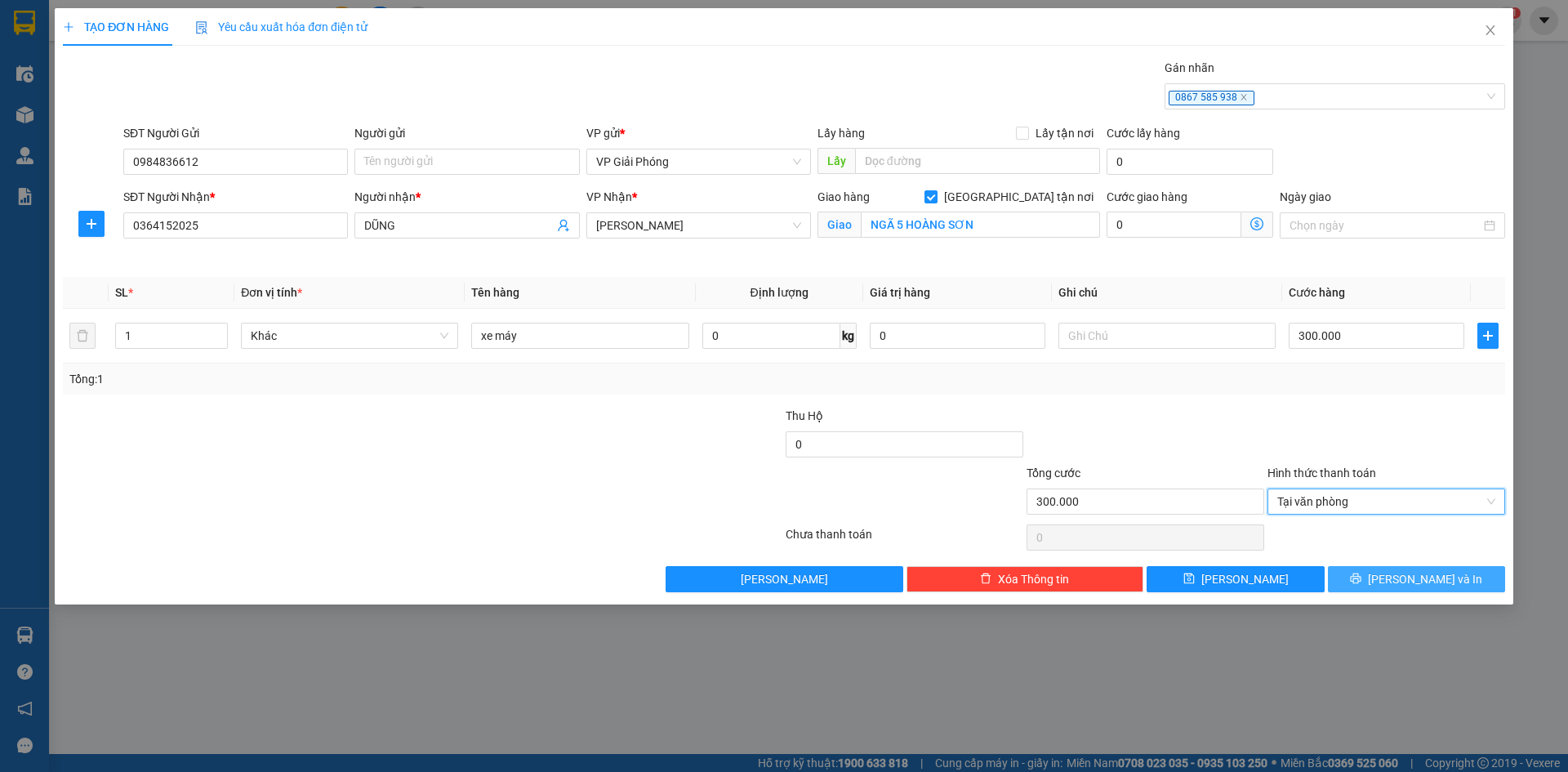
click at [1424, 574] on span "[PERSON_NAME] và In" at bounding box center [1424, 579] width 115 height 18
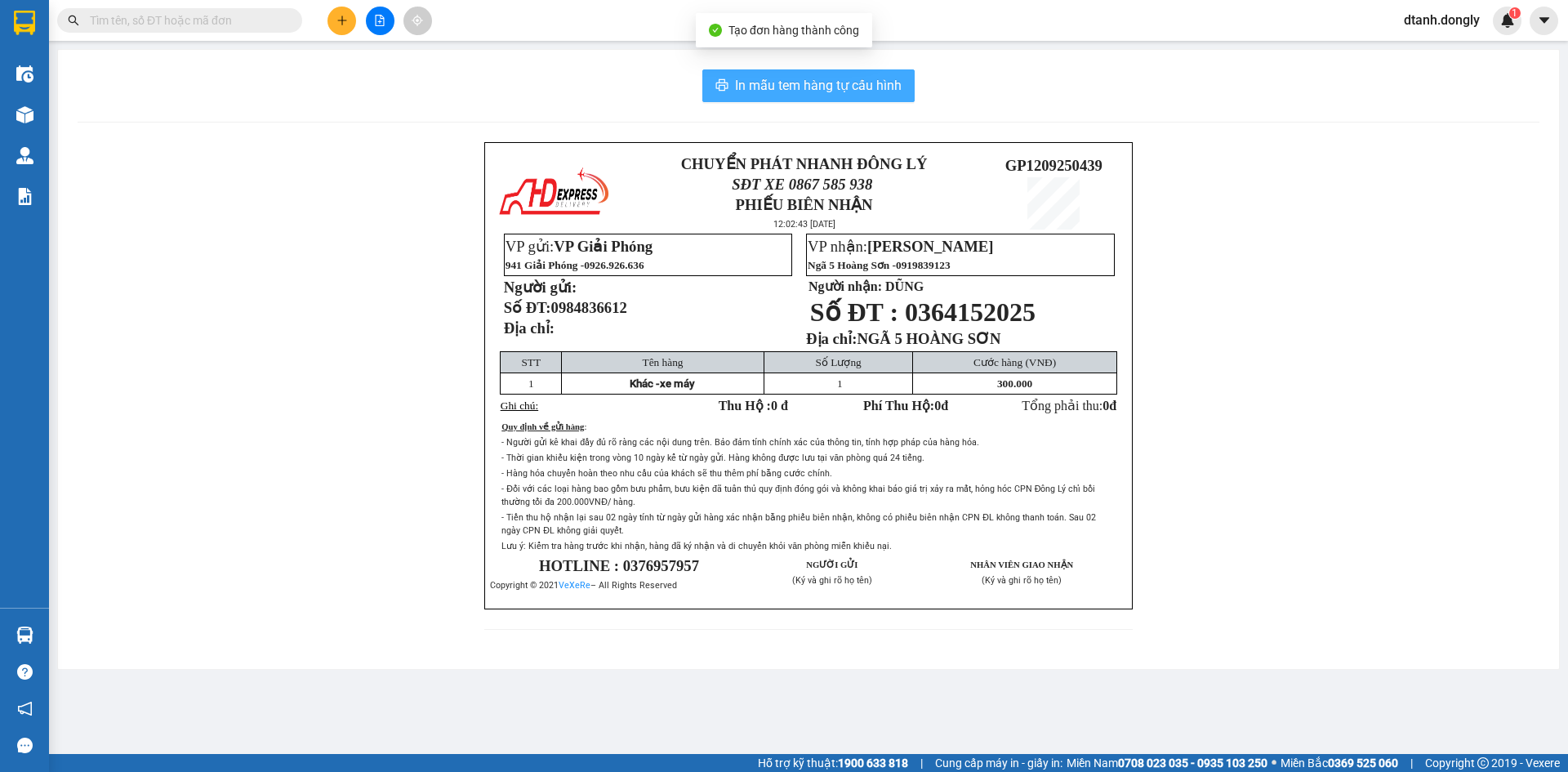
drag, startPoint x: 888, startPoint y: 73, endPoint x: 903, endPoint y: 91, distance: 23.4
click at [888, 73] on button "In mẫu tem hàng tự cấu hình" at bounding box center [808, 86] width 212 height 32
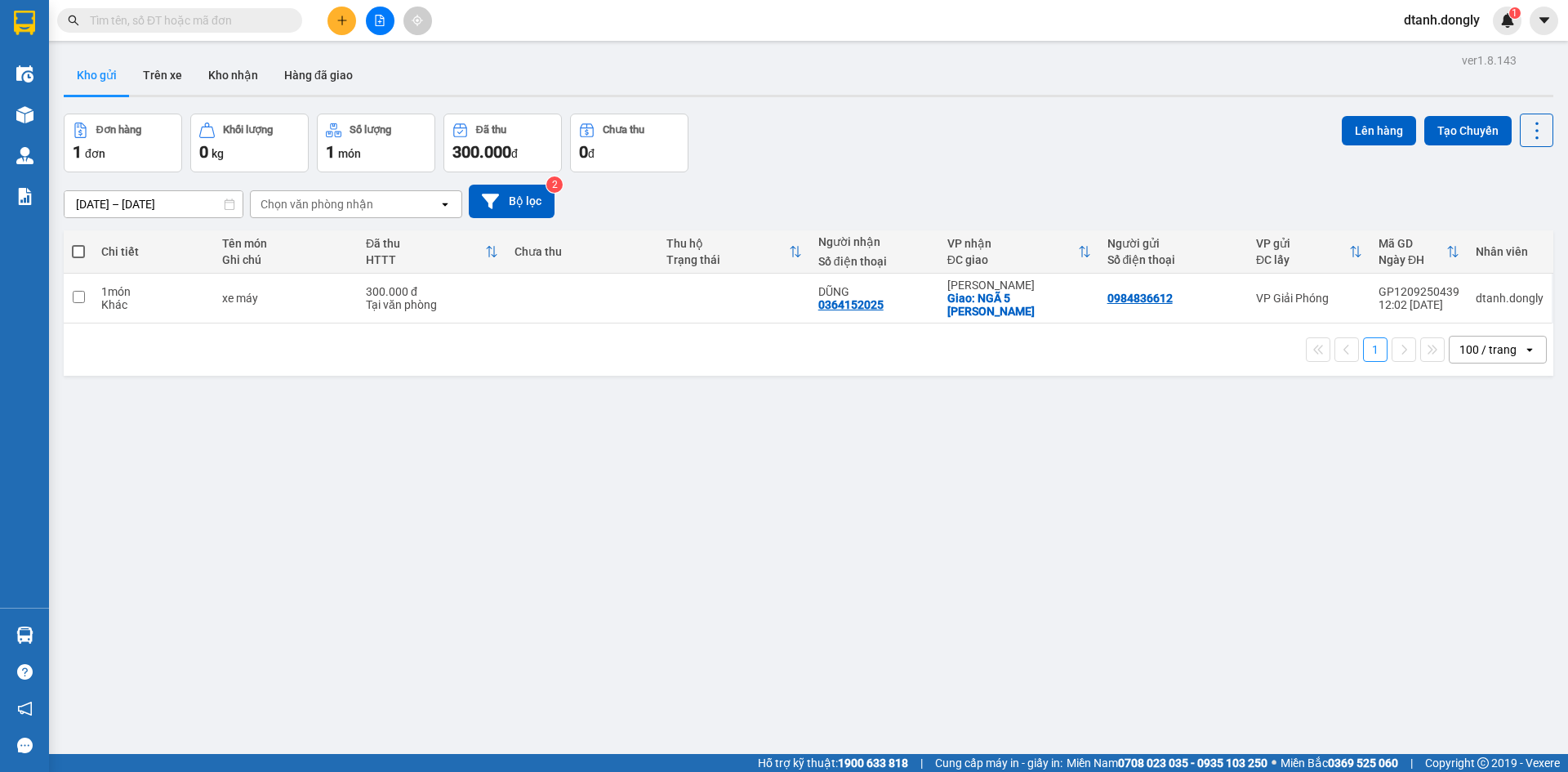
click at [82, 253] on span at bounding box center [78, 251] width 13 height 13
click at [78, 243] on input "checkbox" at bounding box center [78, 243] width 0 height 0
checkbox input "true"
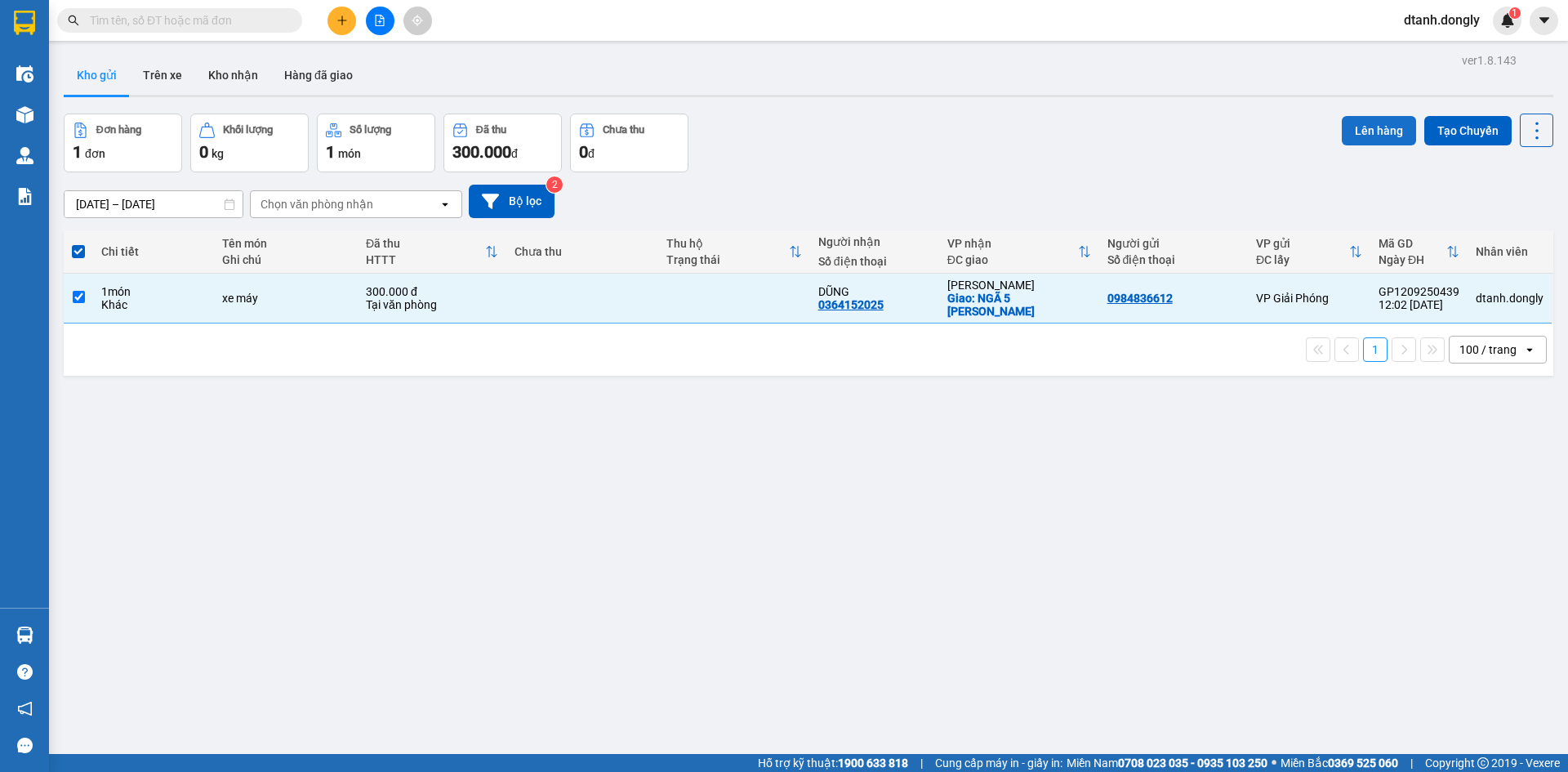
drag, startPoint x: 1378, startPoint y: 124, endPoint x: 1369, endPoint y: 128, distance: 9.8
click at [1377, 124] on button "Lên hàng" at bounding box center [1378, 130] width 74 height 30
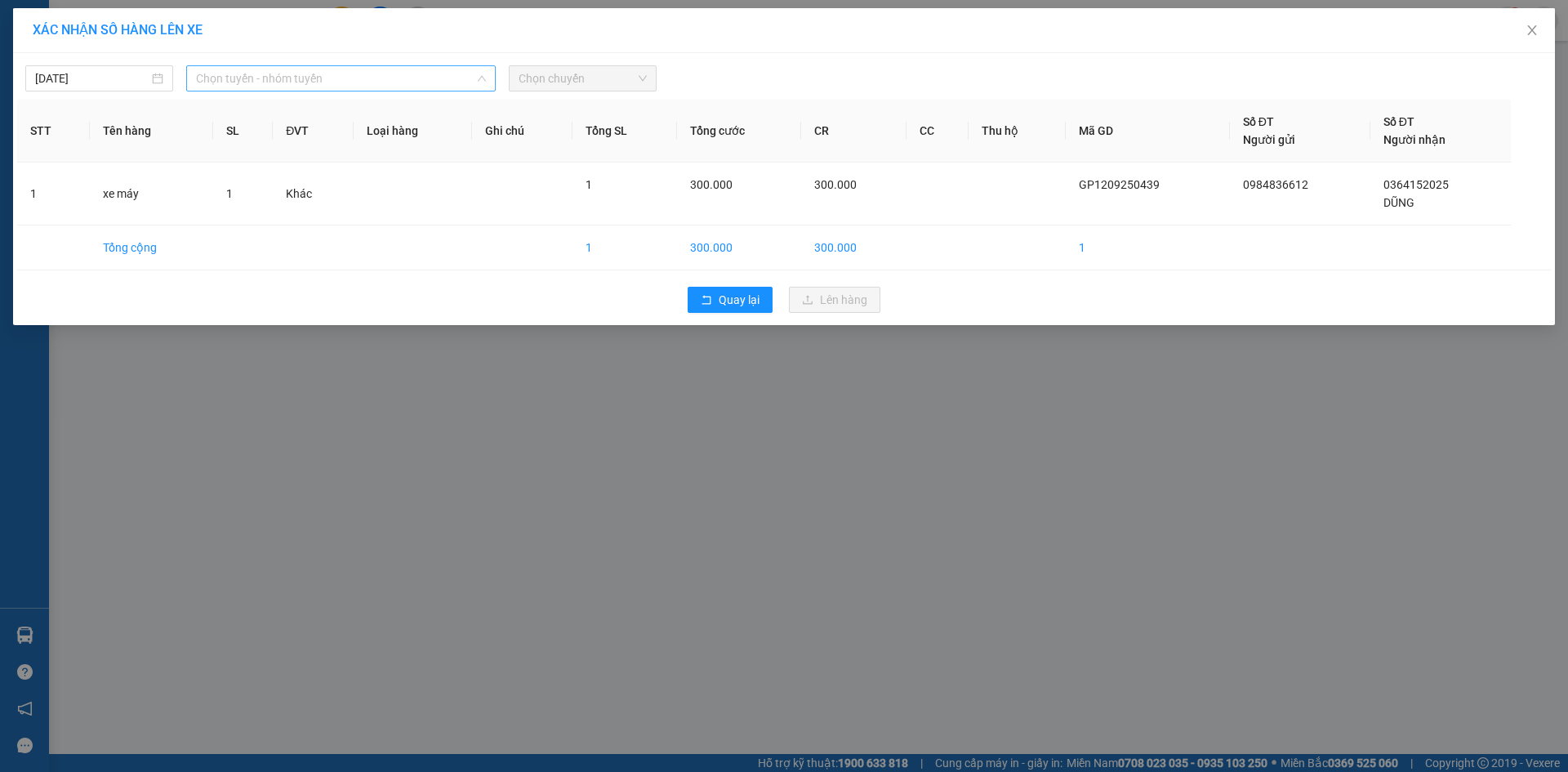
click at [456, 81] on span "Chọn tuyến - nhóm tuyến" at bounding box center [341, 78] width 290 height 25
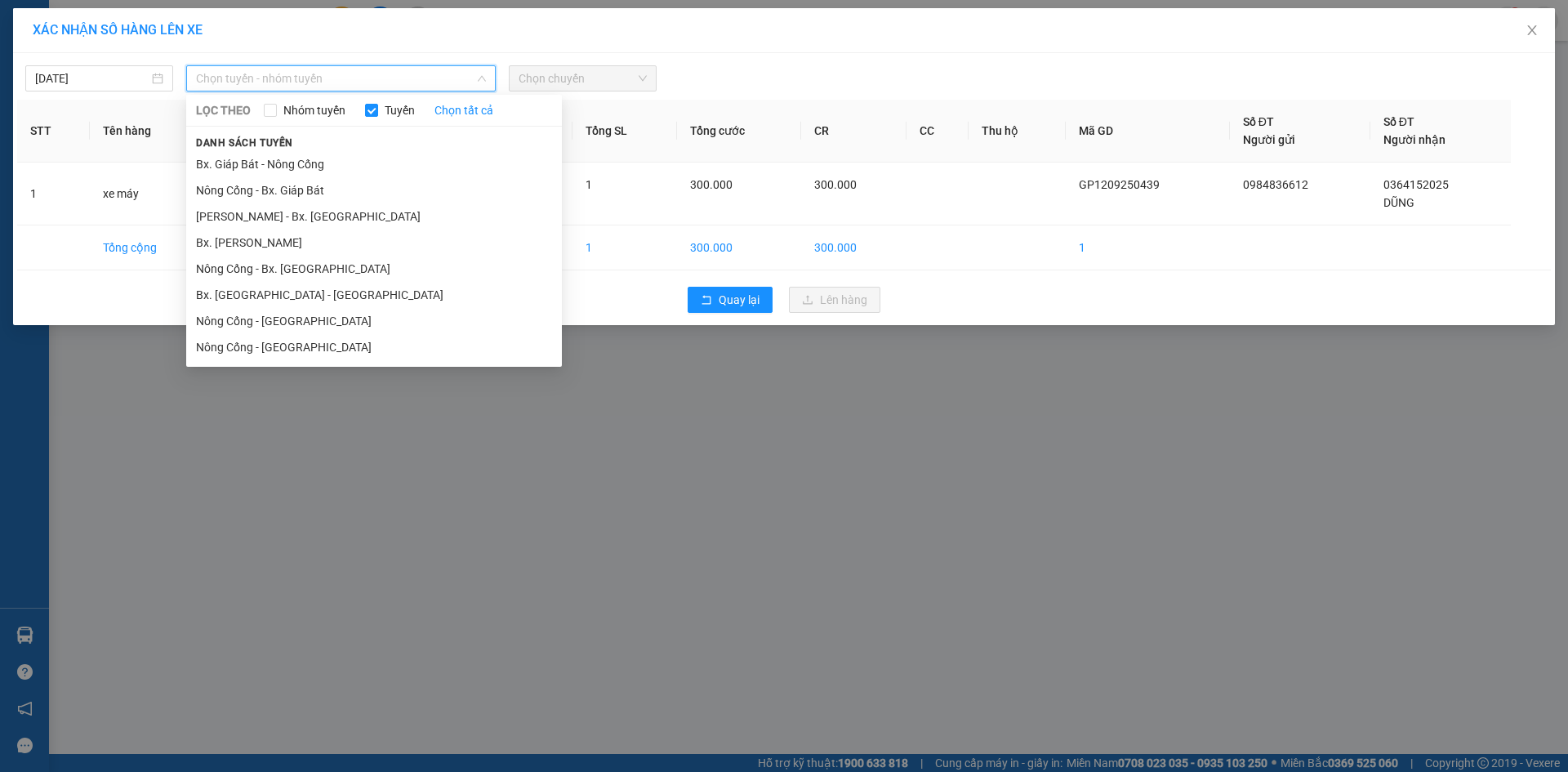
drag, startPoint x: 410, startPoint y: 158, endPoint x: 611, endPoint y: 84, distance: 214.2
click at [410, 158] on li "Bx. Giáp Bát - Nông Cống" at bounding box center [374, 164] width 376 height 26
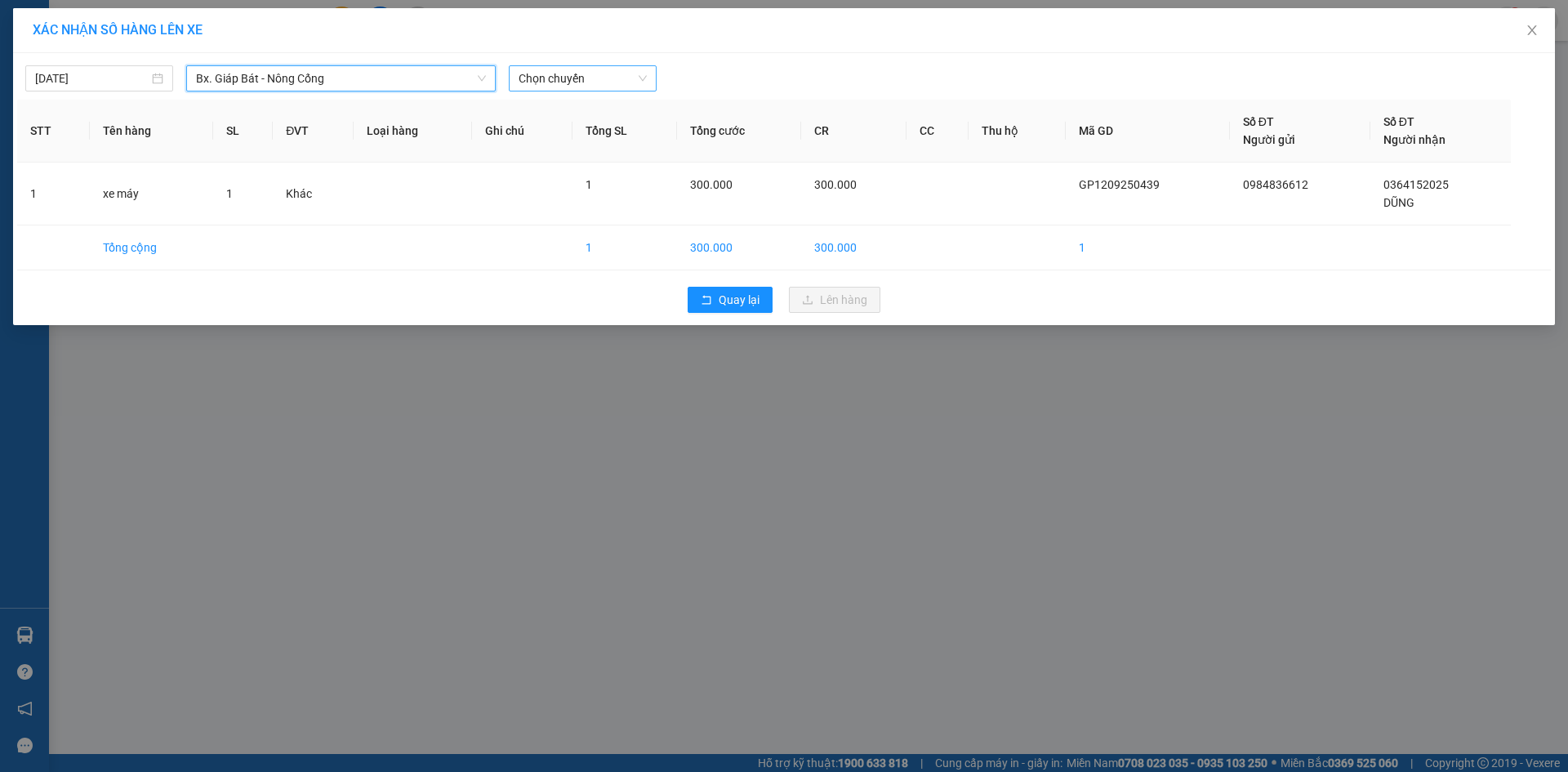
click at [619, 79] on span "Chọn chuyến" at bounding box center [582, 78] width 128 height 25
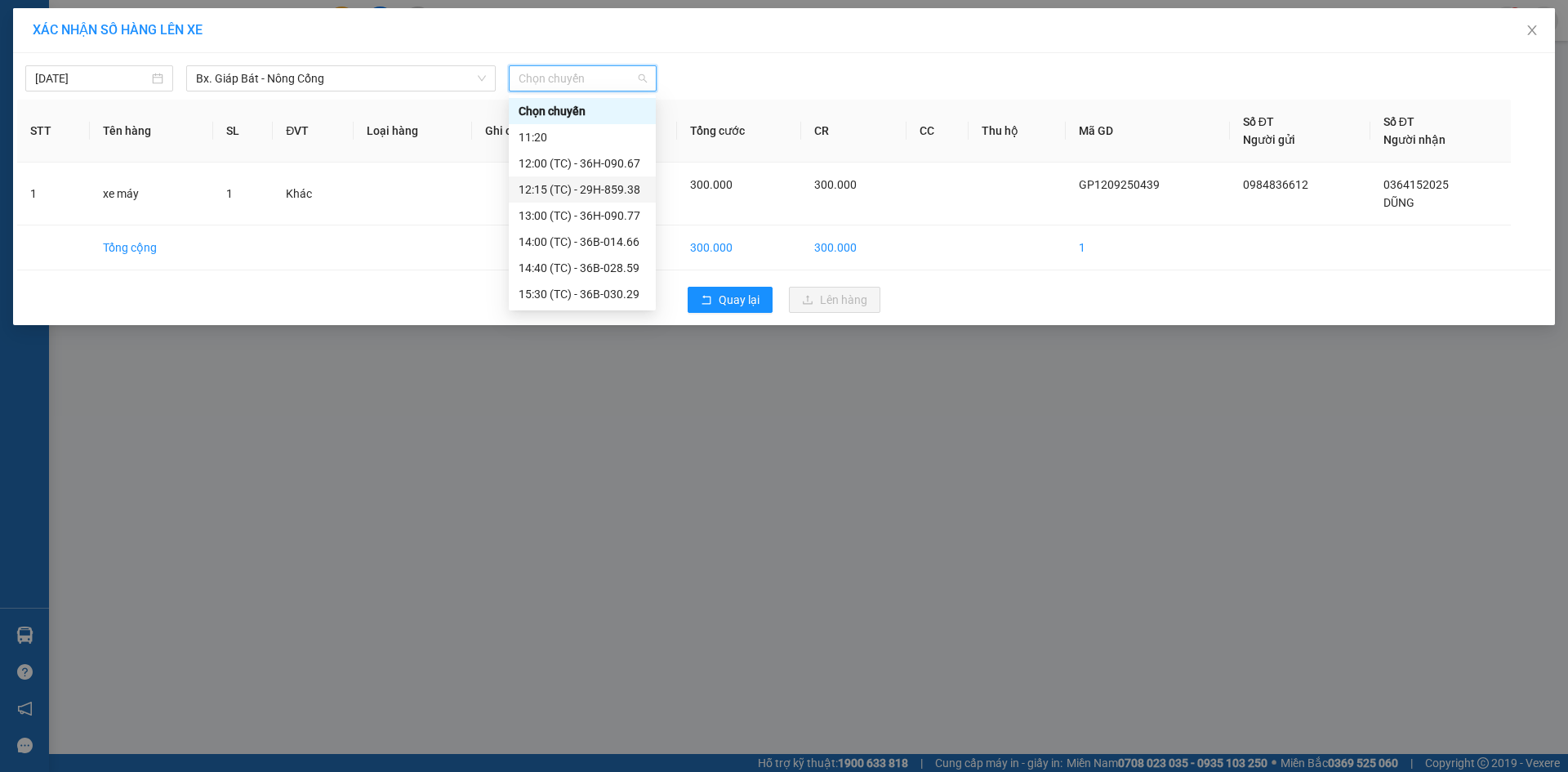
click at [569, 184] on div "12:15 (TC) - 29H-859.38" at bounding box center [582, 189] width 127 height 18
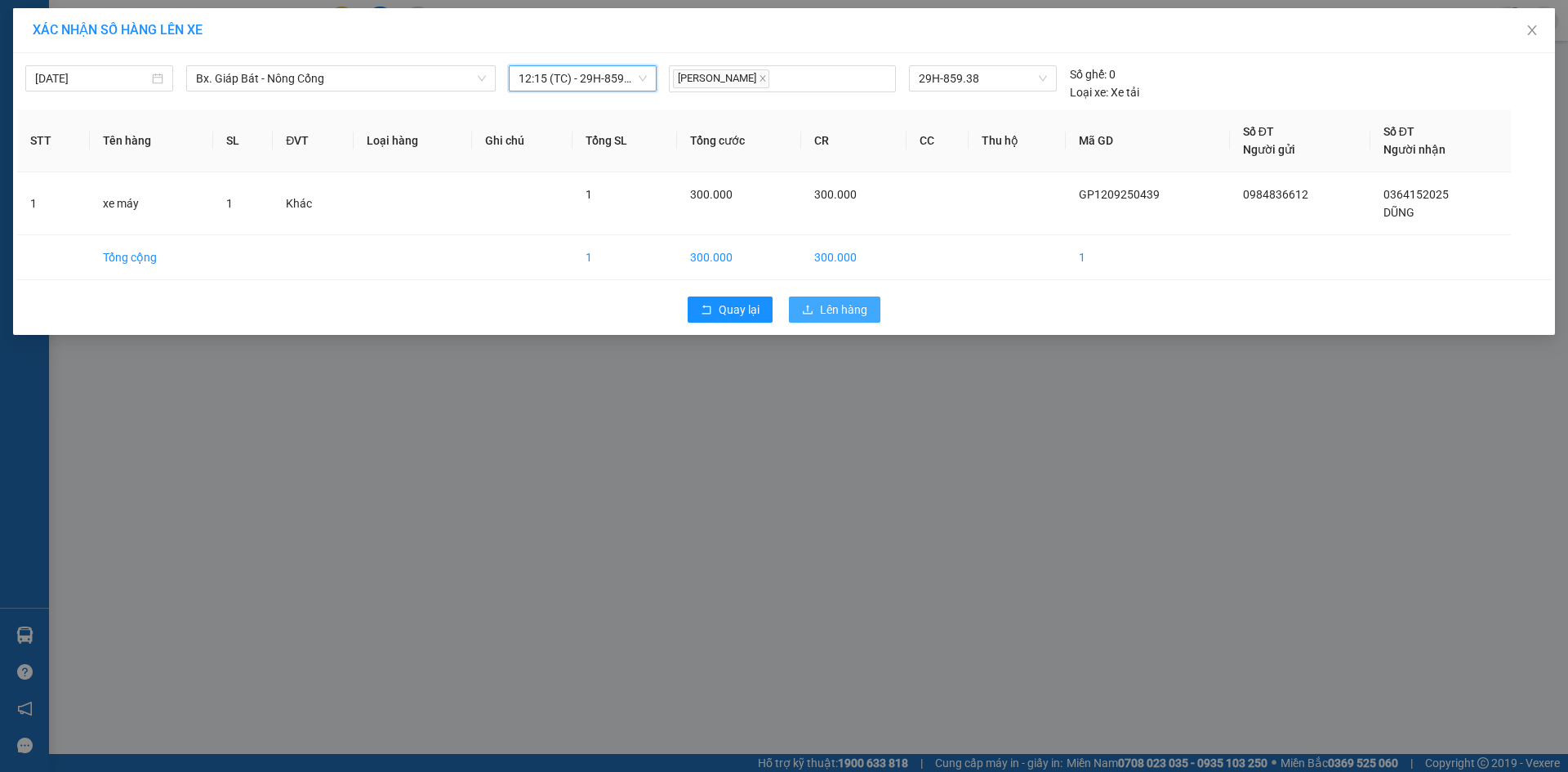
click at [849, 319] on button "Lên hàng" at bounding box center [835, 309] width 92 height 26
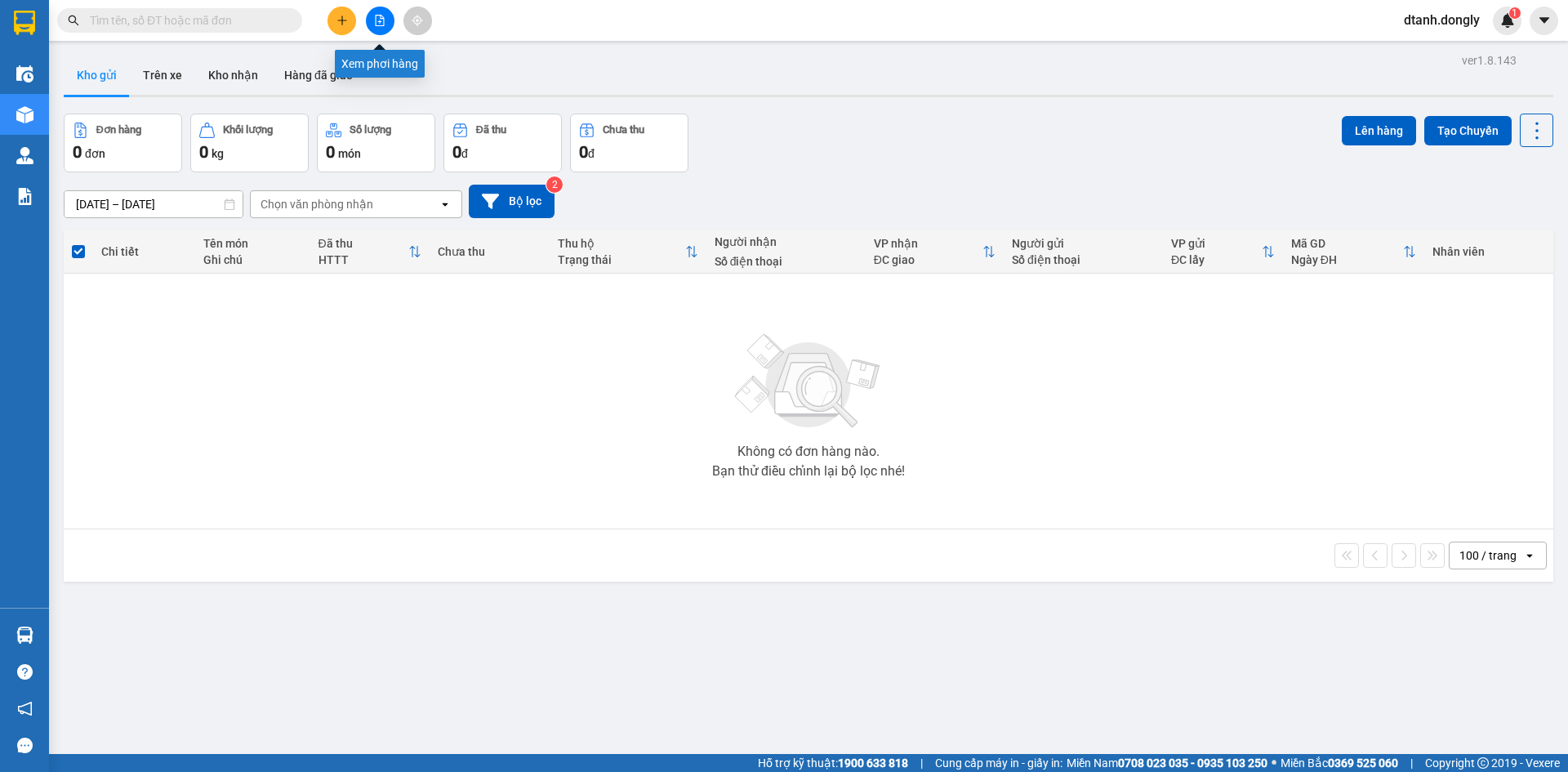
click at [381, 28] on button at bounding box center [380, 21] width 29 height 29
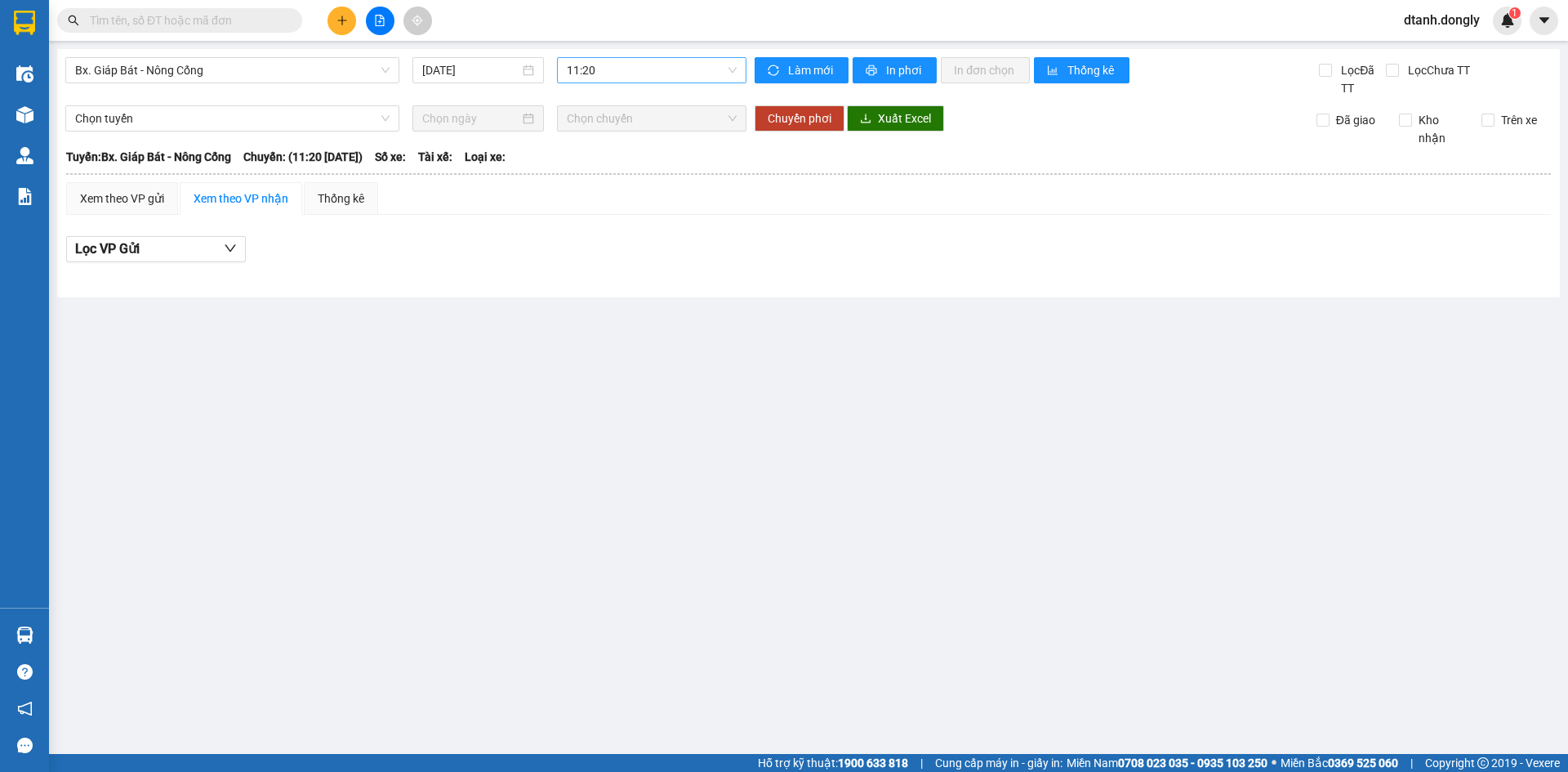
click at [605, 66] on span "11:20" at bounding box center [652, 70] width 170 height 25
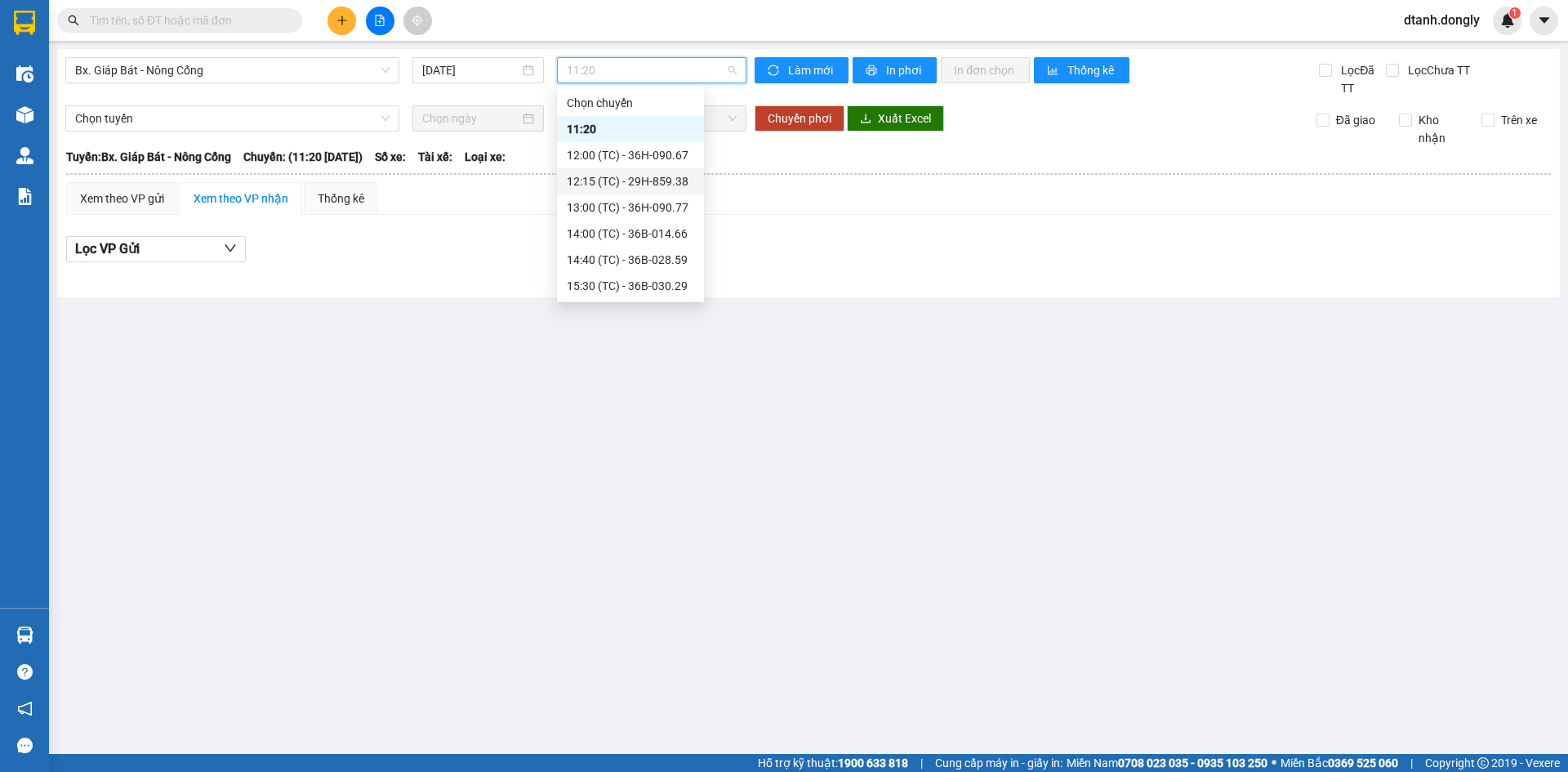
click at [617, 186] on div "12:15 (TC) - 29H-859.38" at bounding box center [631, 181] width 127 height 18
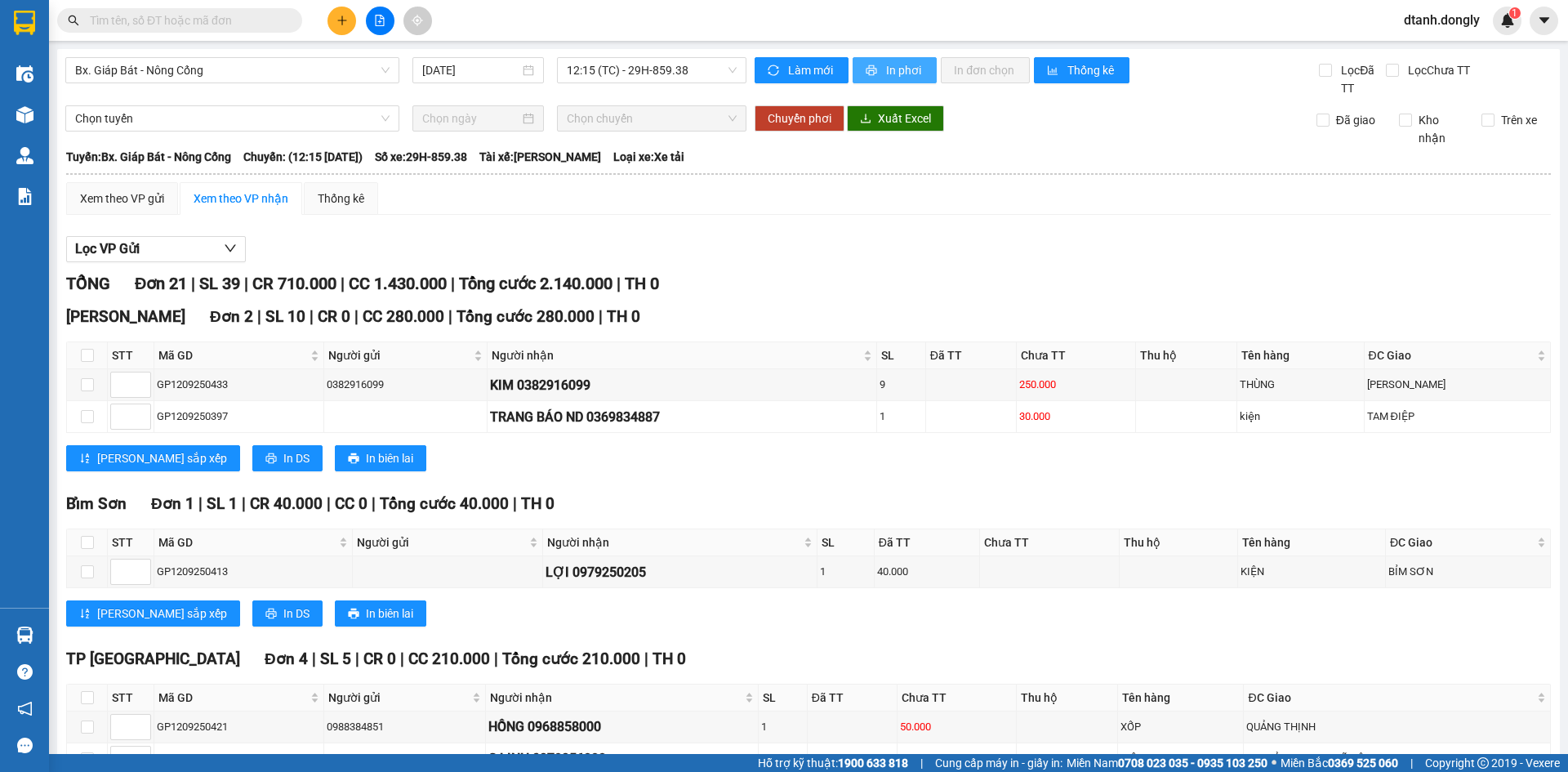
click at [897, 73] on span "In phơi" at bounding box center [905, 70] width 37 height 18
click at [657, 365] on div "Người nhận" at bounding box center [682, 355] width 381 height 18
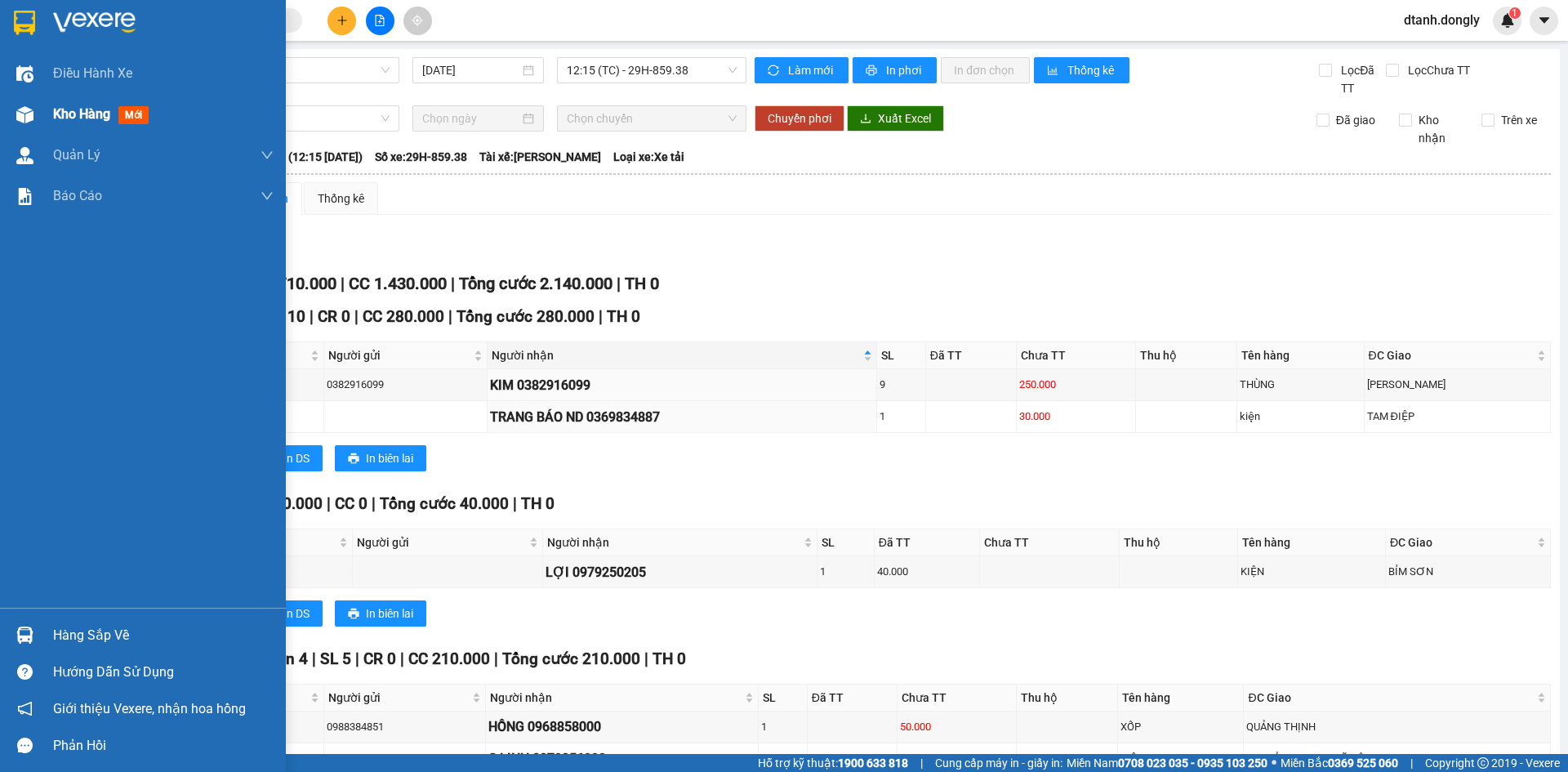
click at [57, 106] on span "Kho hàng" at bounding box center [81, 114] width 57 height 15
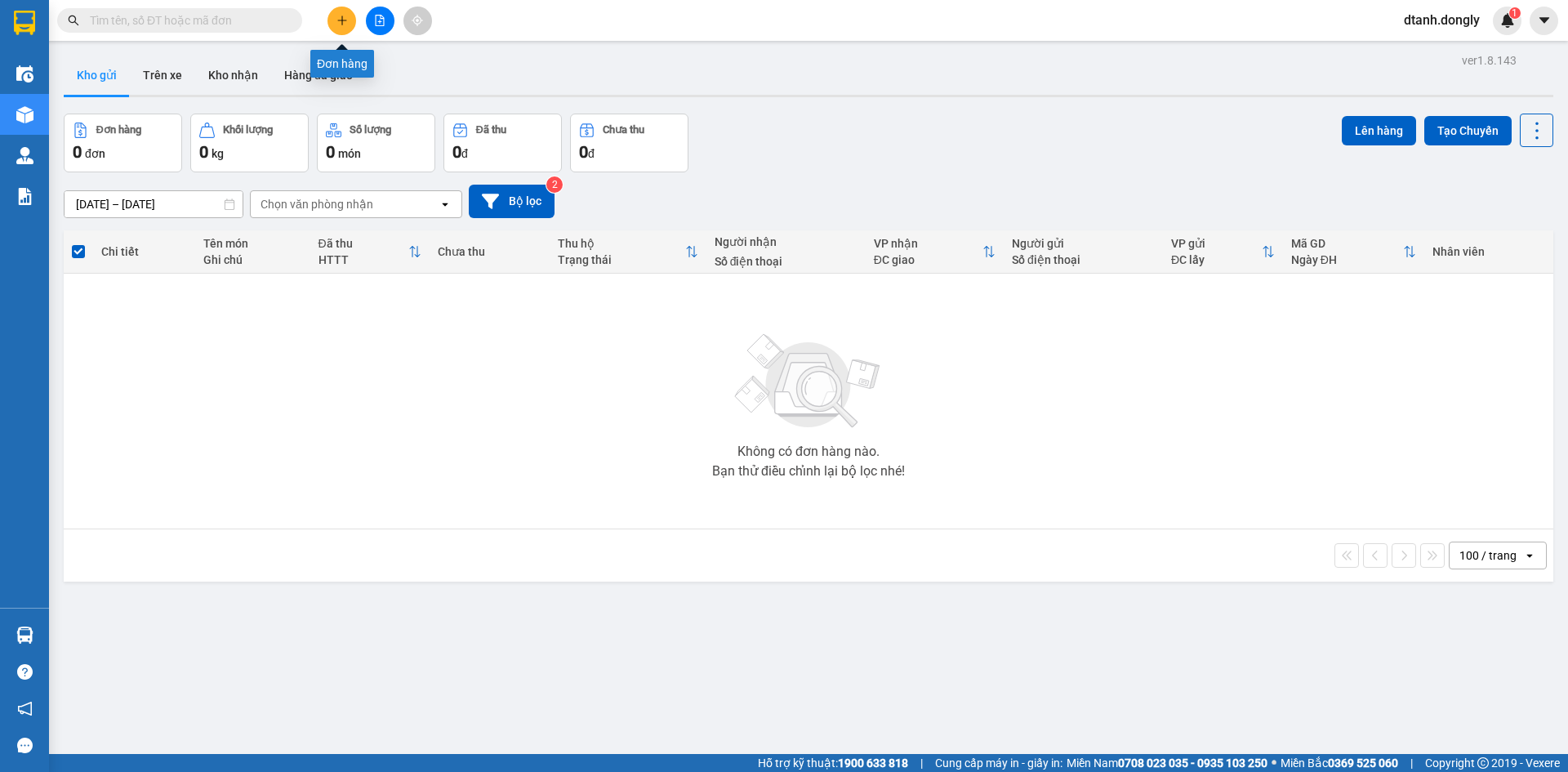
click at [345, 18] on icon "plus" at bounding box center [342, 20] width 11 height 11
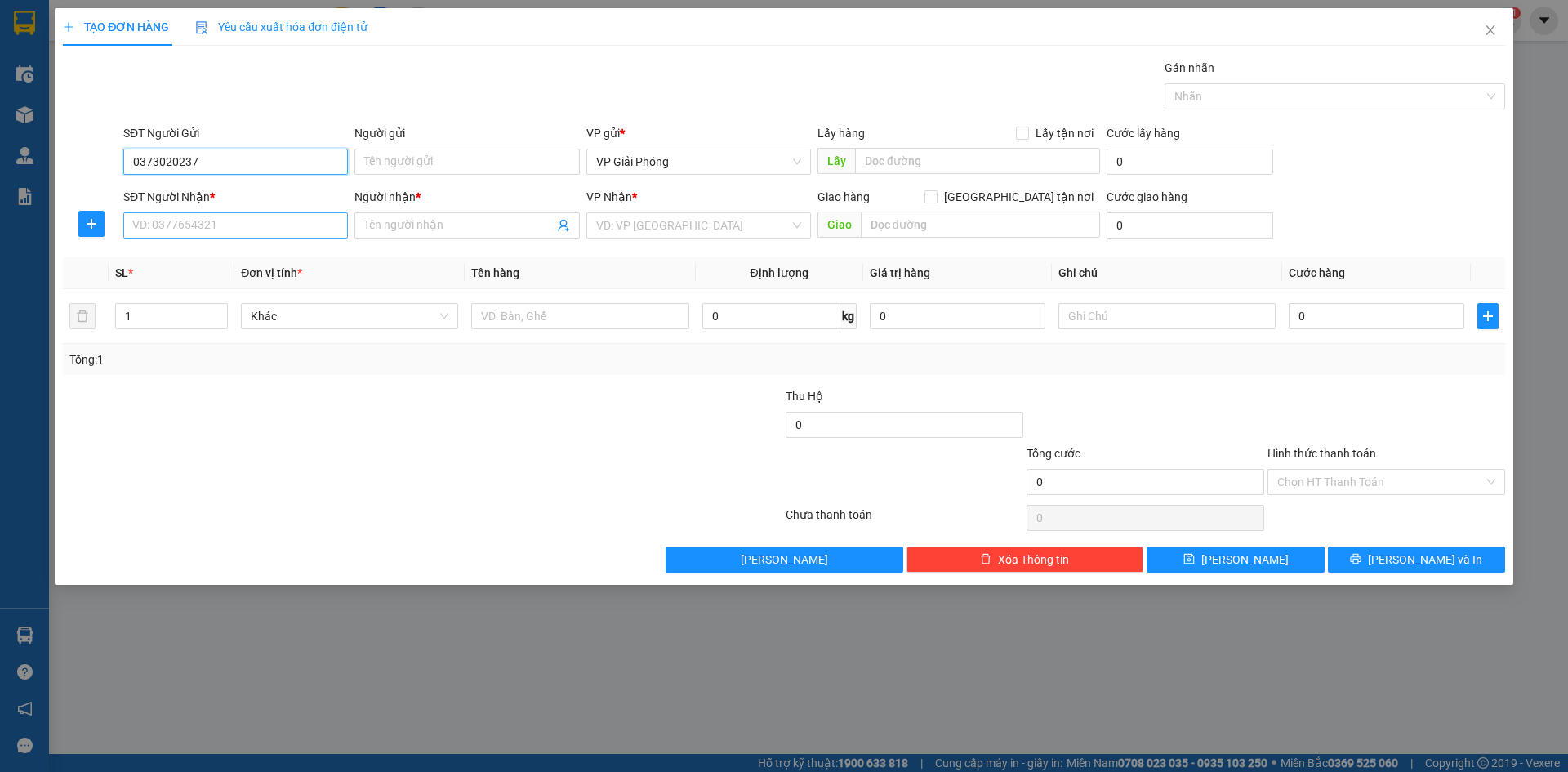
type input "0373020237"
click at [304, 229] on input "SĐT Người Nhận *" at bounding box center [235, 225] width 224 height 26
type input "0978923686"
click at [618, 227] on input "search" at bounding box center [693, 225] width 194 height 25
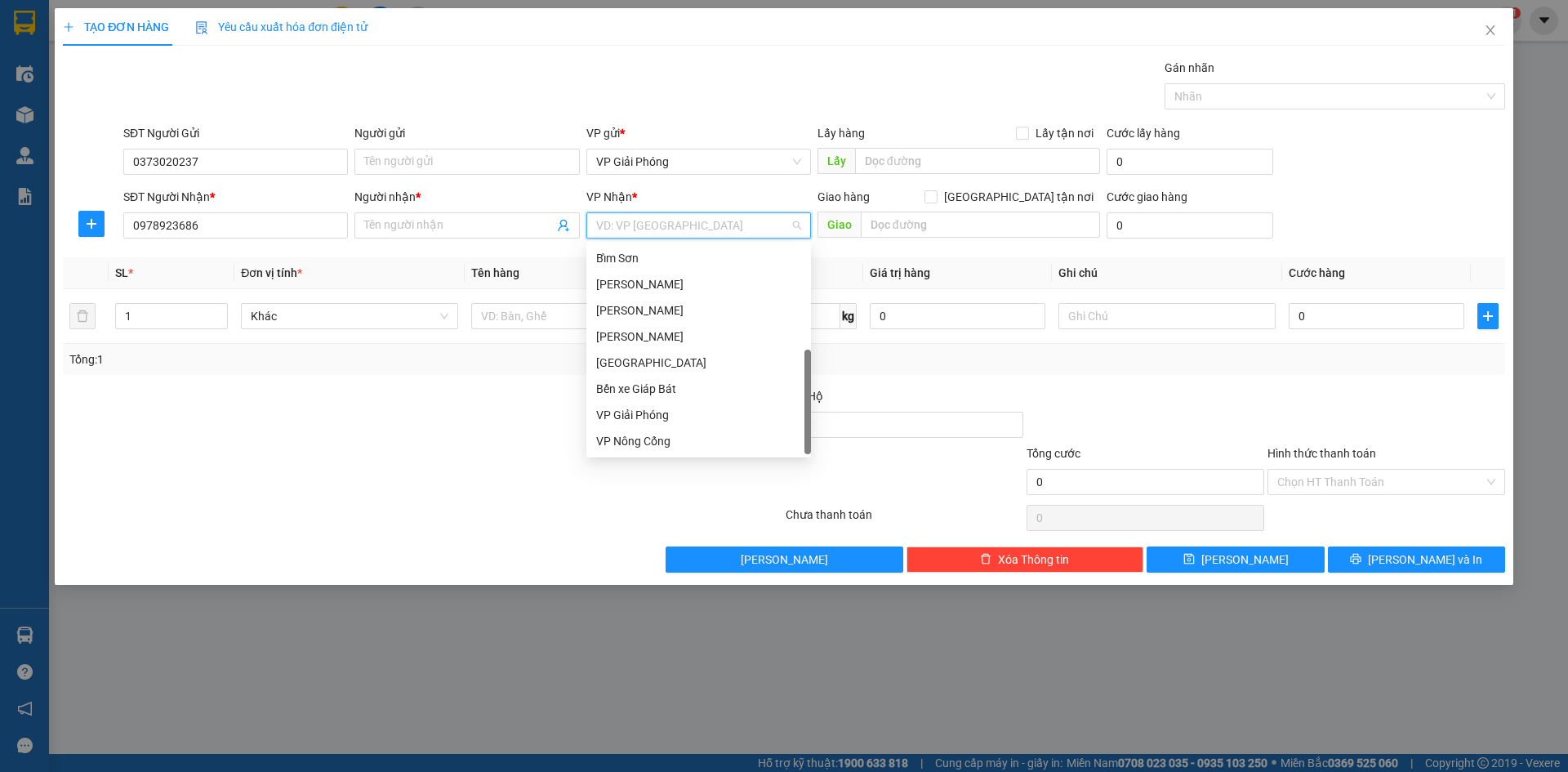
scroll to position [236, 0]
click at [667, 446] on div "VP Nông Cống" at bounding box center [698, 440] width 205 height 18
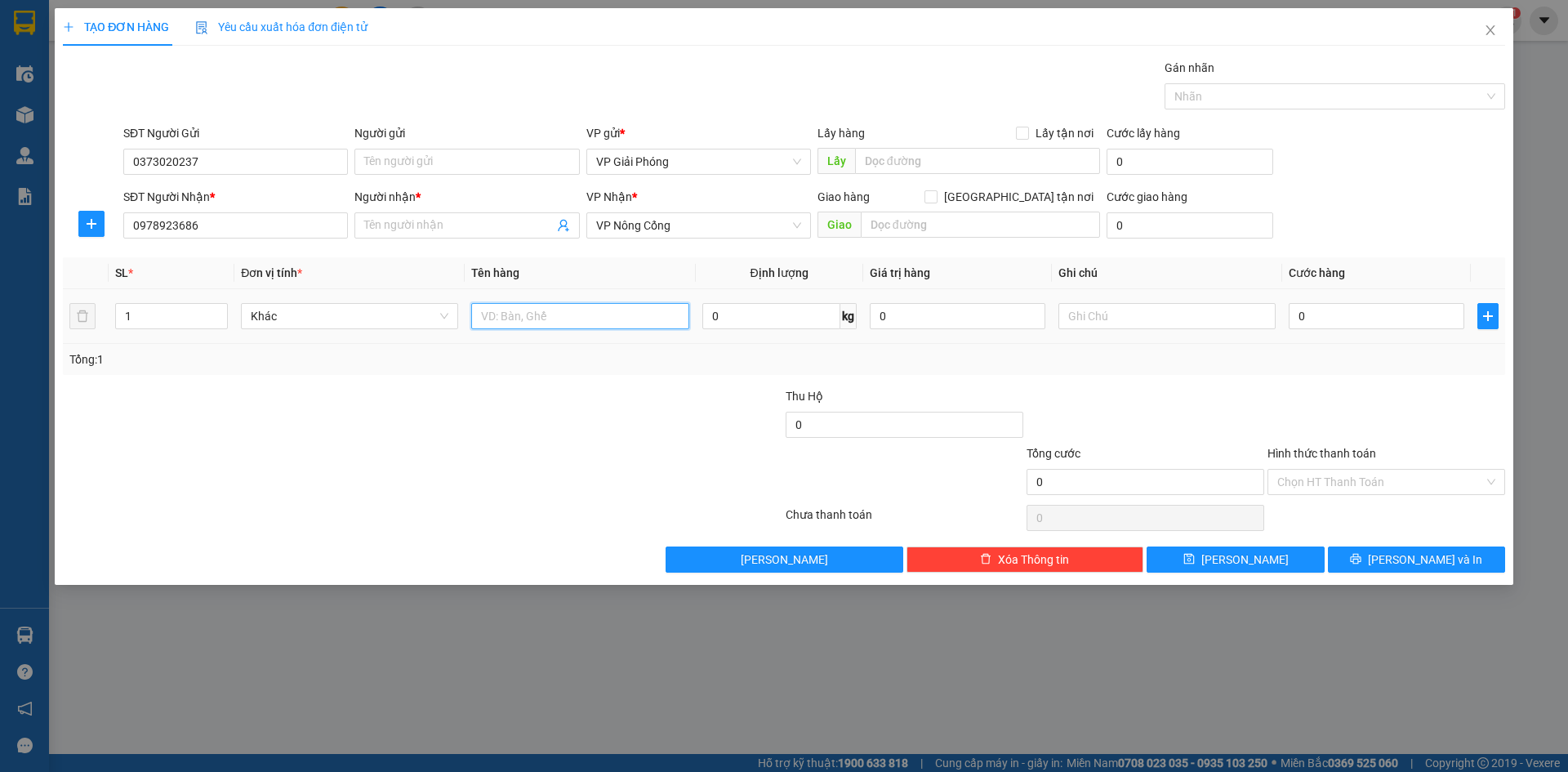
click at [539, 317] on input "text" at bounding box center [580, 315] width 218 height 26
type input "thùng"
click at [1308, 322] on input "0" at bounding box center [1376, 315] width 176 height 26
type input "5"
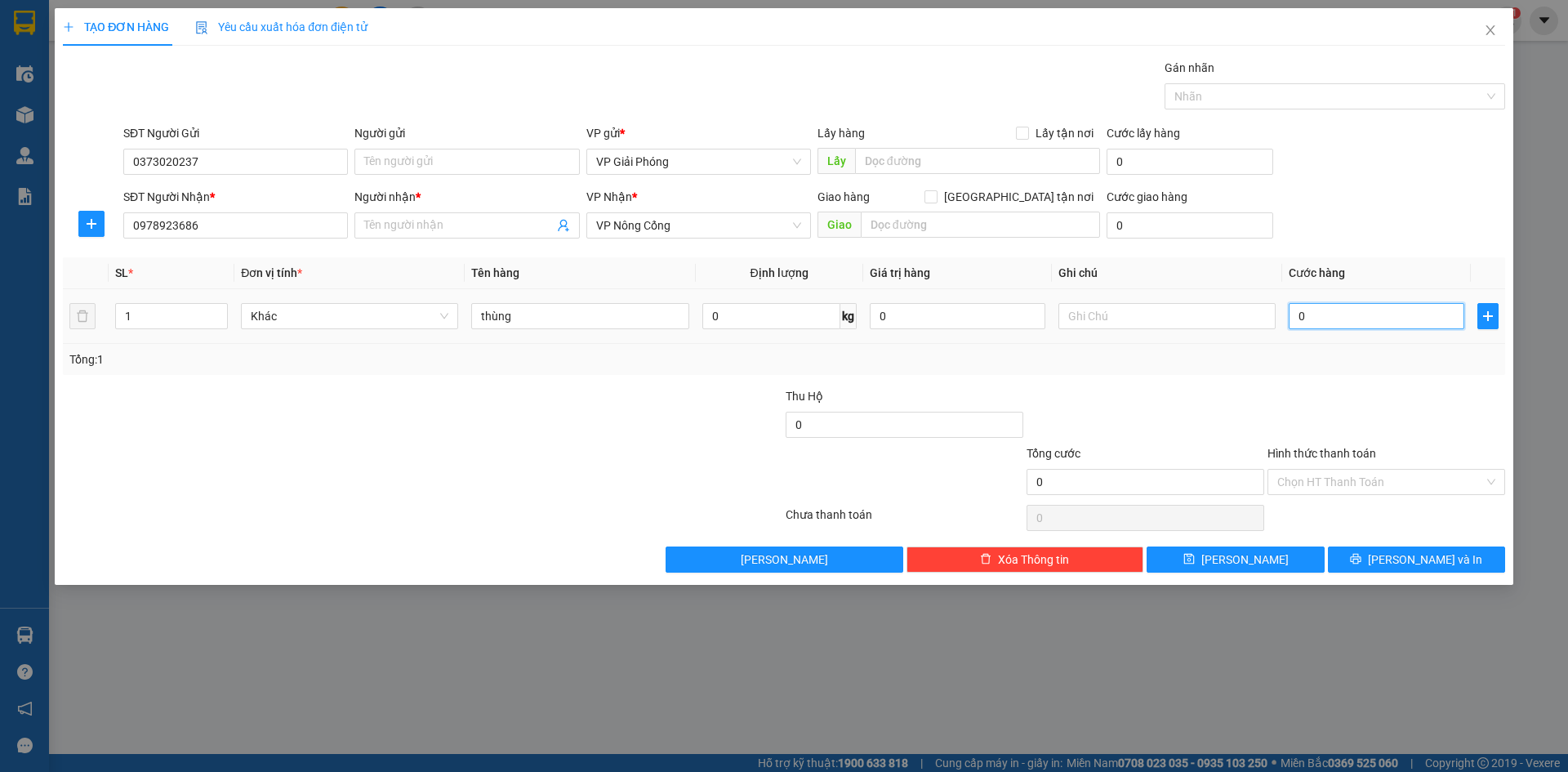
type input "5"
type input "50"
type input "500"
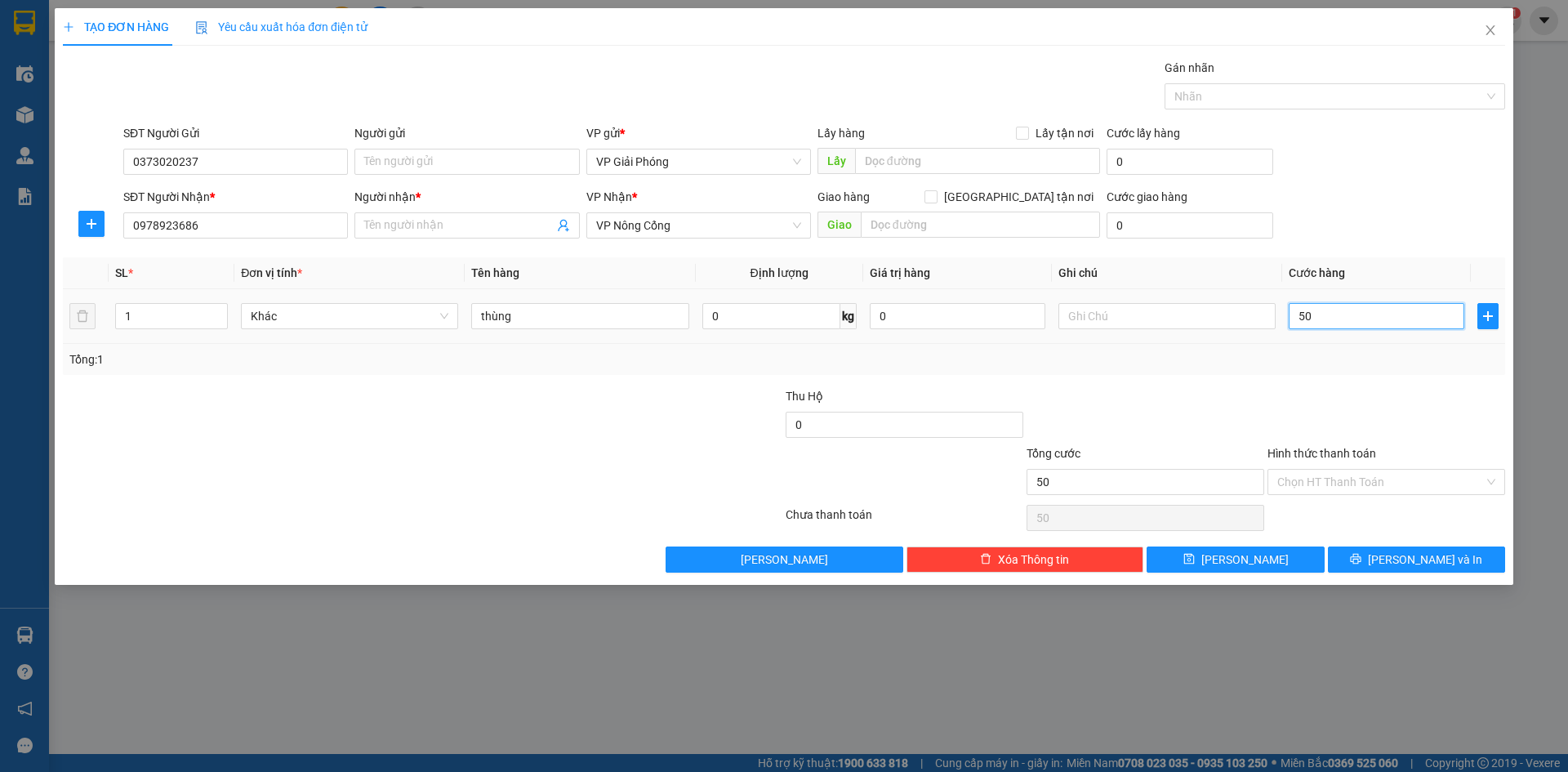
type input "500"
type input "5.000"
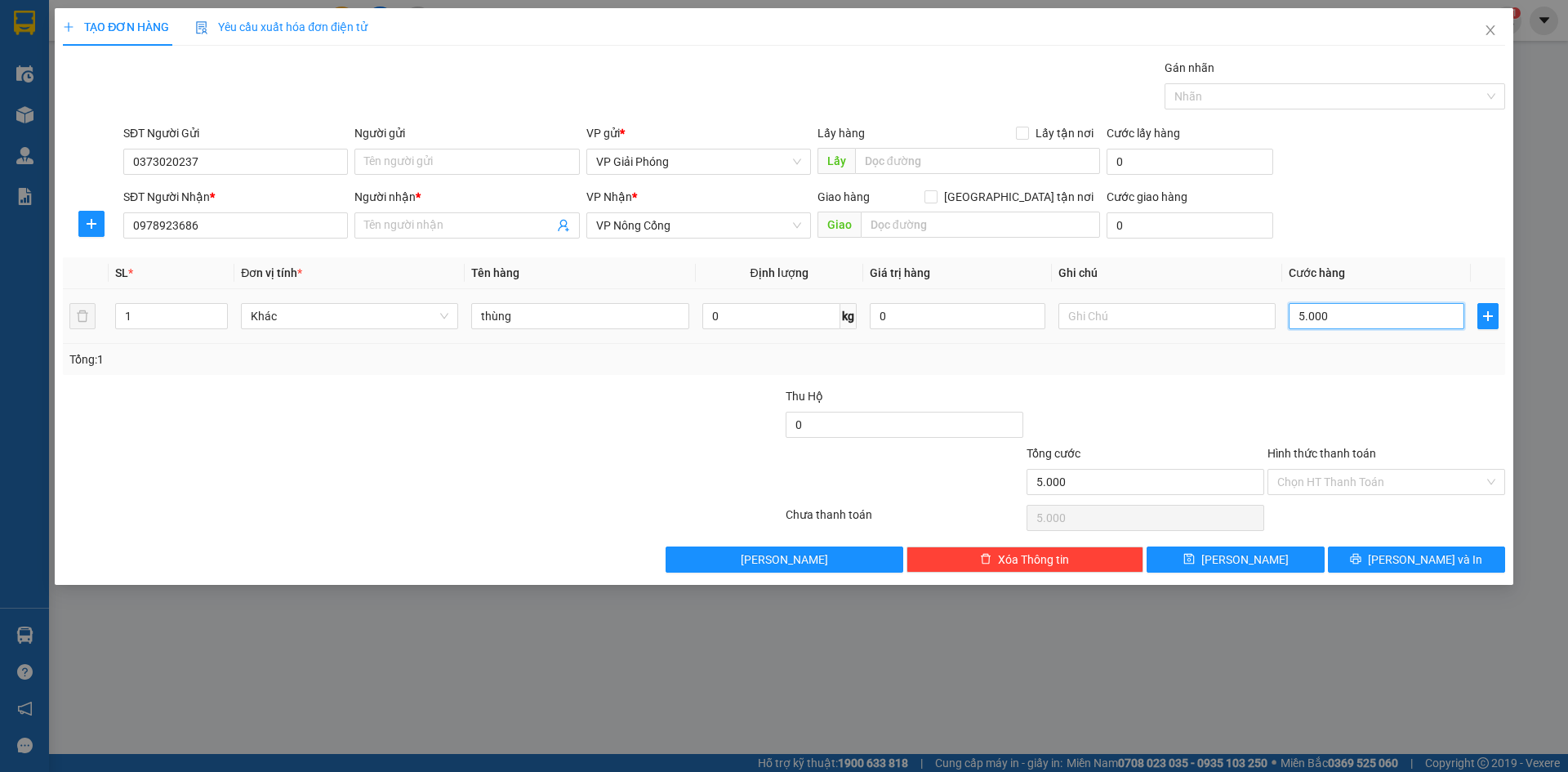
type input "50.000"
click at [1256, 83] on div "Nhãn" at bounding box center [1334, 96] width 341 height 26
type input "50.000"
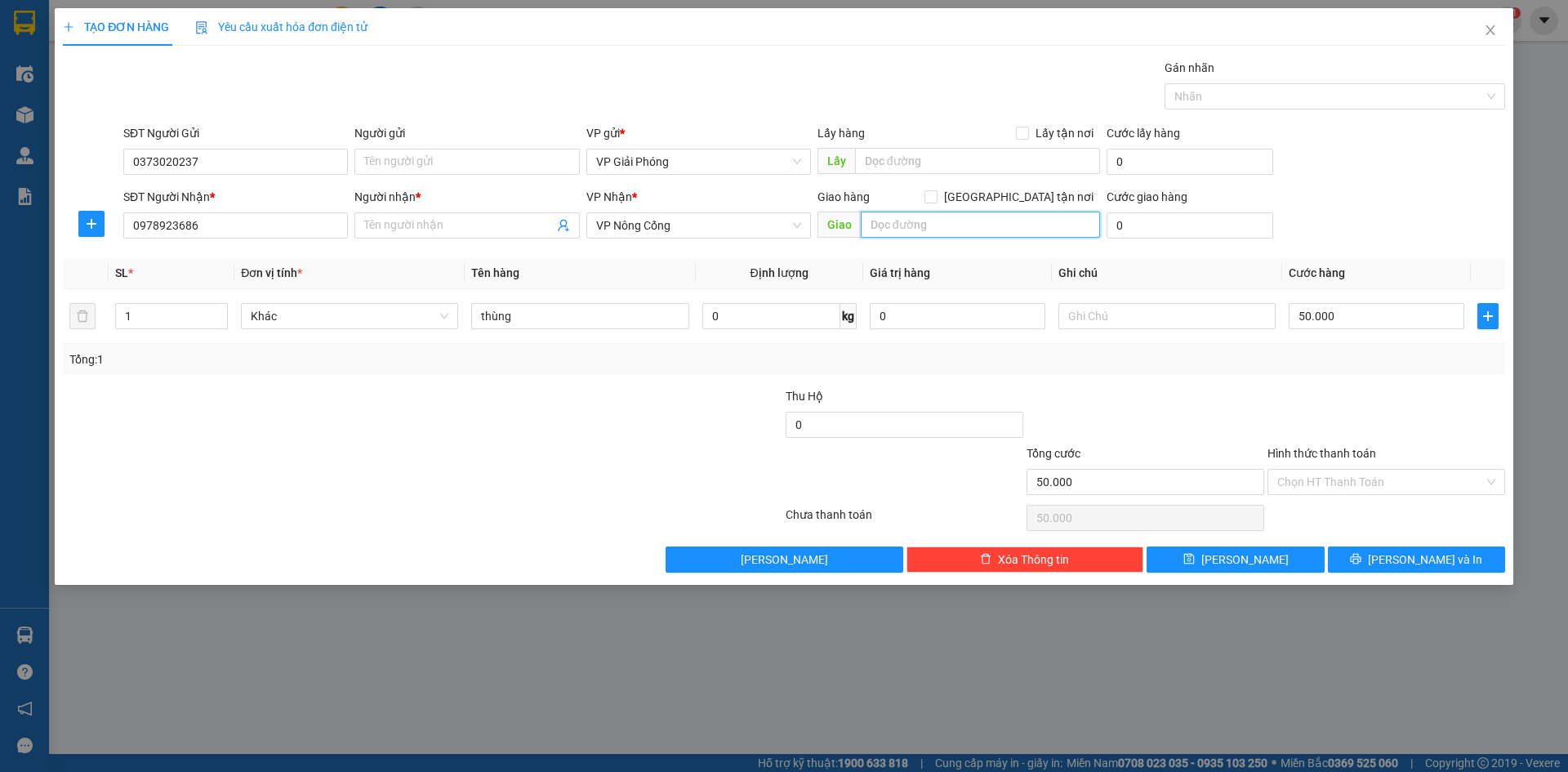
click at [980, 228] on input "text" at bounding box center [981, 224] width 240 height 26
click at [957, 224] on input "text" at bounding box center [981, 224] width 240 height 26
type input "m"
type input "[PERSON_NAME]"
drag, startPoint x: 1011, startPoint y: 196, endPoint x: 1039, endPoint y: 193, distance: 28.2
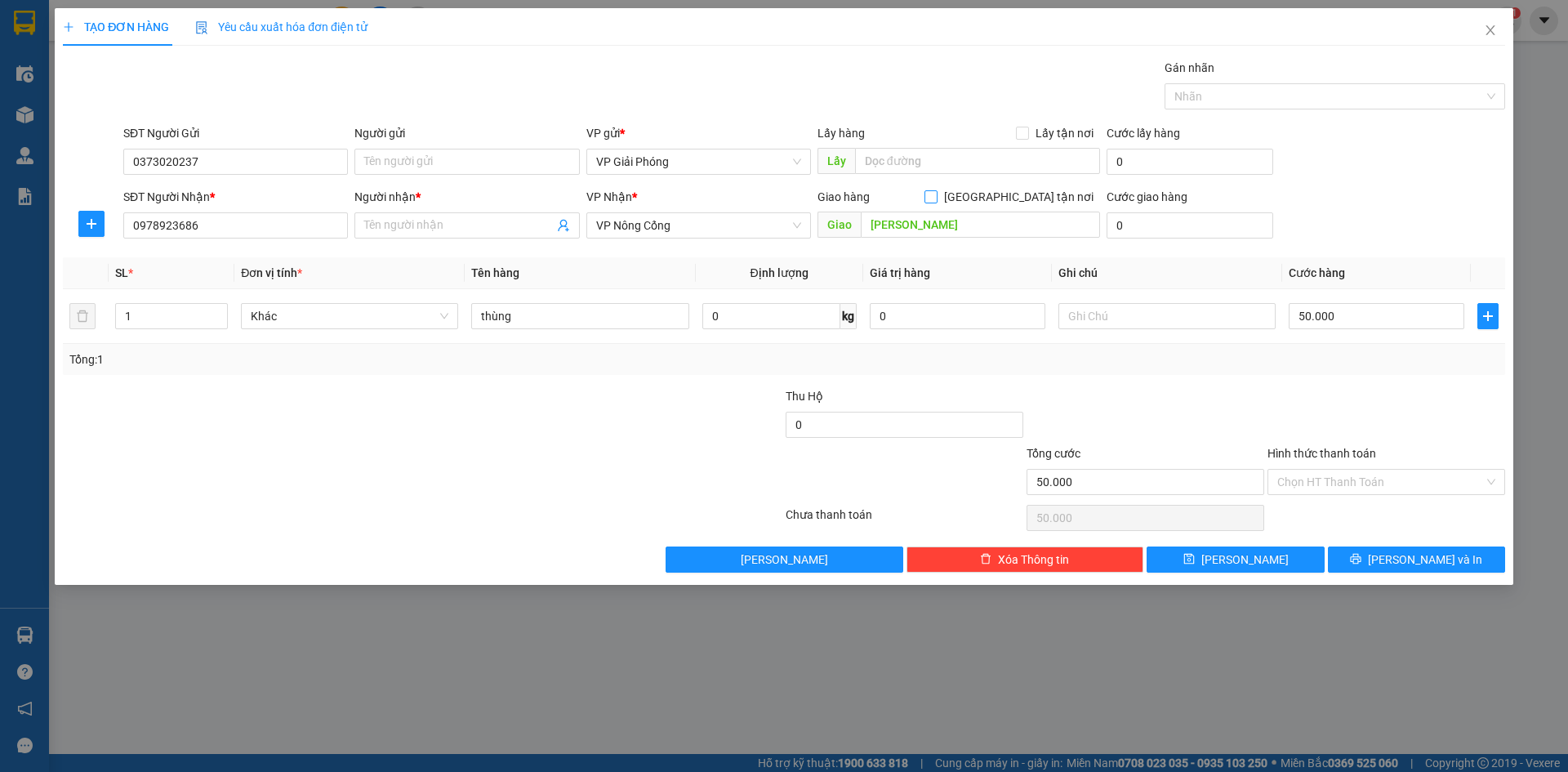
click at [1014, 194] on div "Giao hàng [GEOGRAPHIC_DATA] tận nơi" at bounding box center [959, 196] width 282 height 18
click at [936, 194] on input "[GEOGRAPHIC_DATA] tận nơi" at bounding box center [930, 196] width 11 height 11
checkbox input "true"
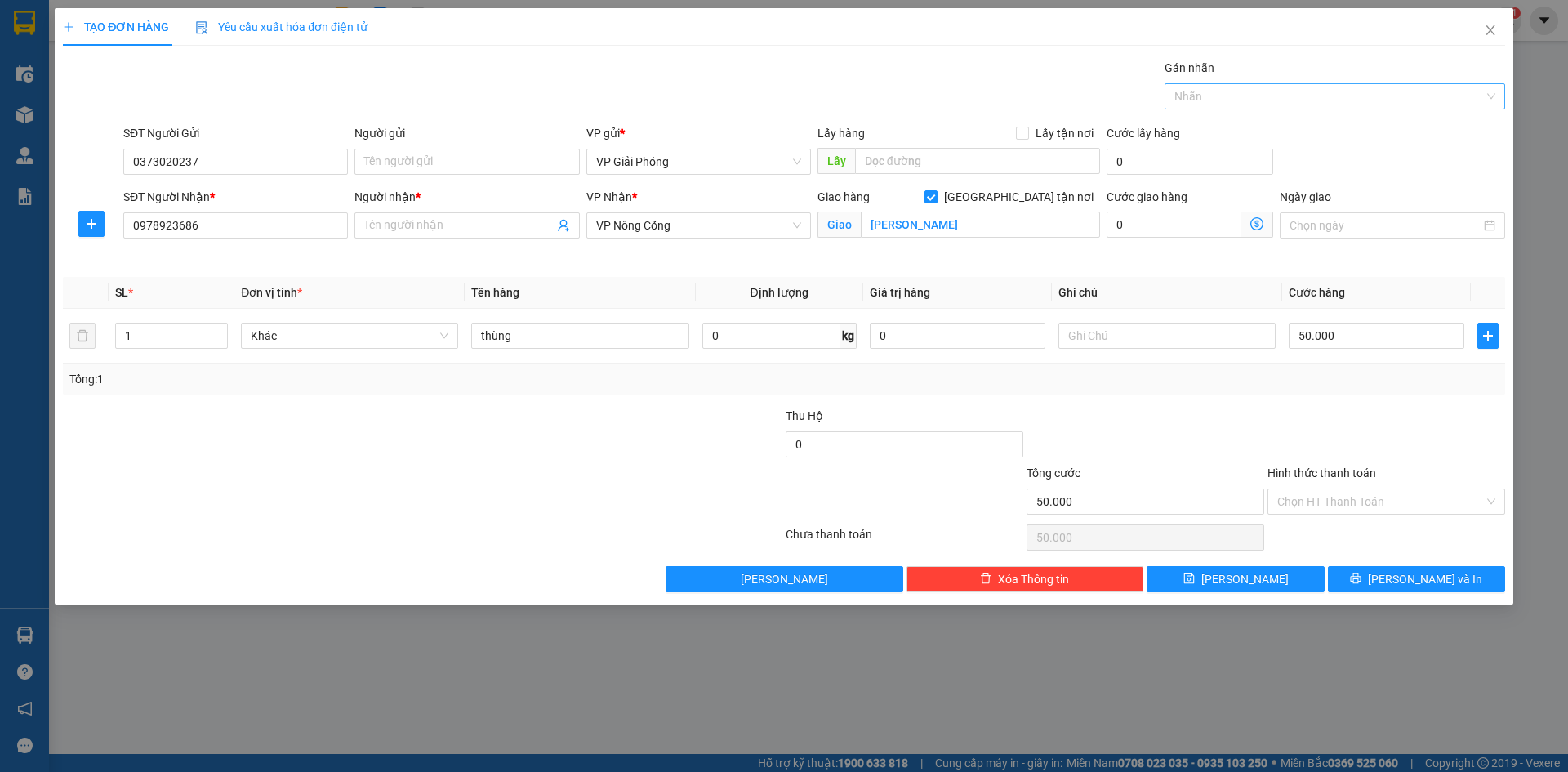
drag, startPoint x: 1254, startPoint y: 91, endPoint x: 1279, endPoint y: 108, distance: 30.2
click at [1256, 93] on div at bounding box center [1327, 96] width 316 height 20
type input "442"
click at [1274, 122] on div "0984 76 2442" at bounding box center [1335, 128] width 321 height 18
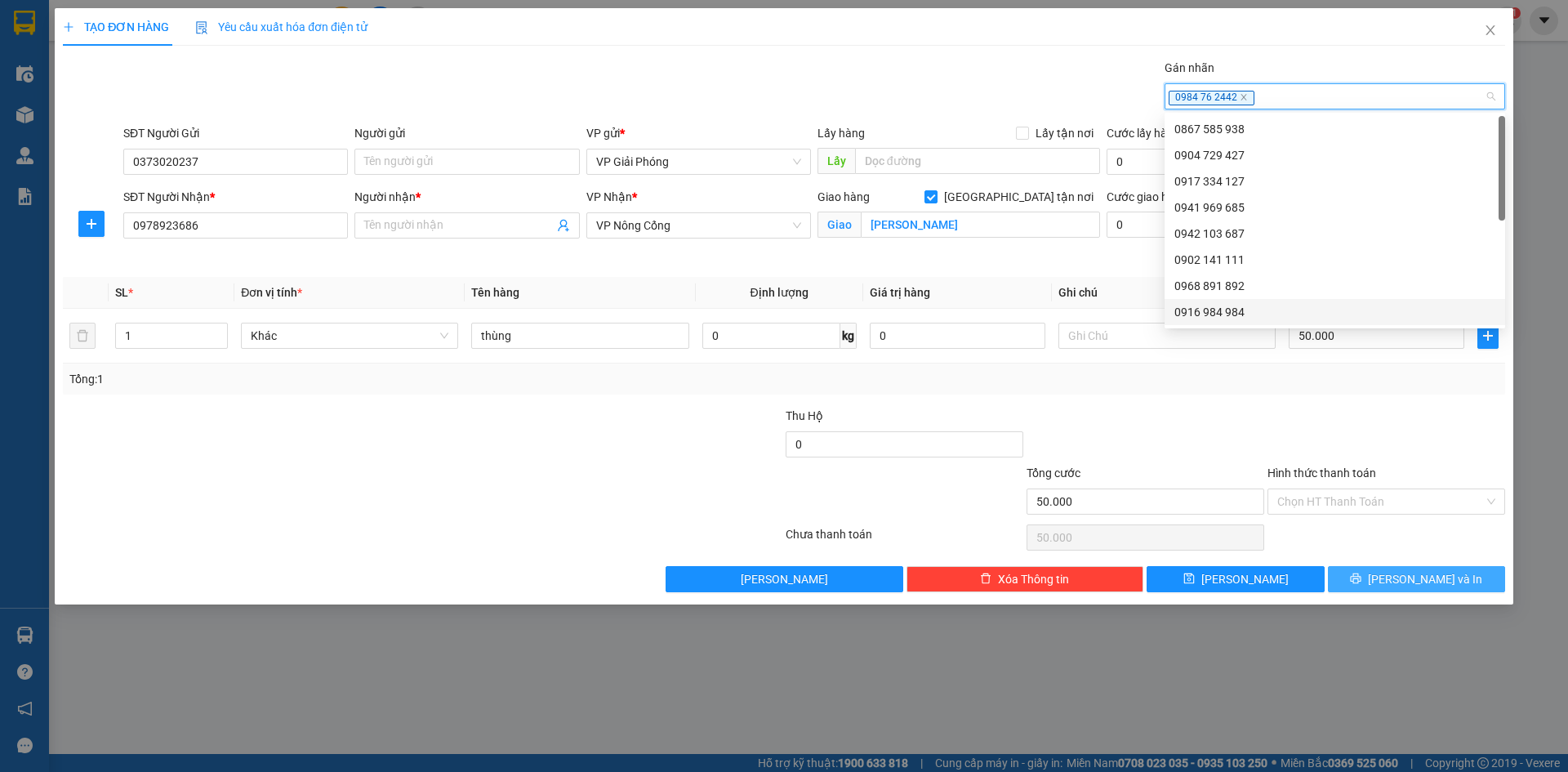
drag, startPoint x: 1372, startPoint y: 577, endPoint x: 1355, endPoint y: 556, distance: 27.0
click at [1370, 573] on button "[PERSON_NAME] và In" at bounding box center [1416, 579] width 178 height 26
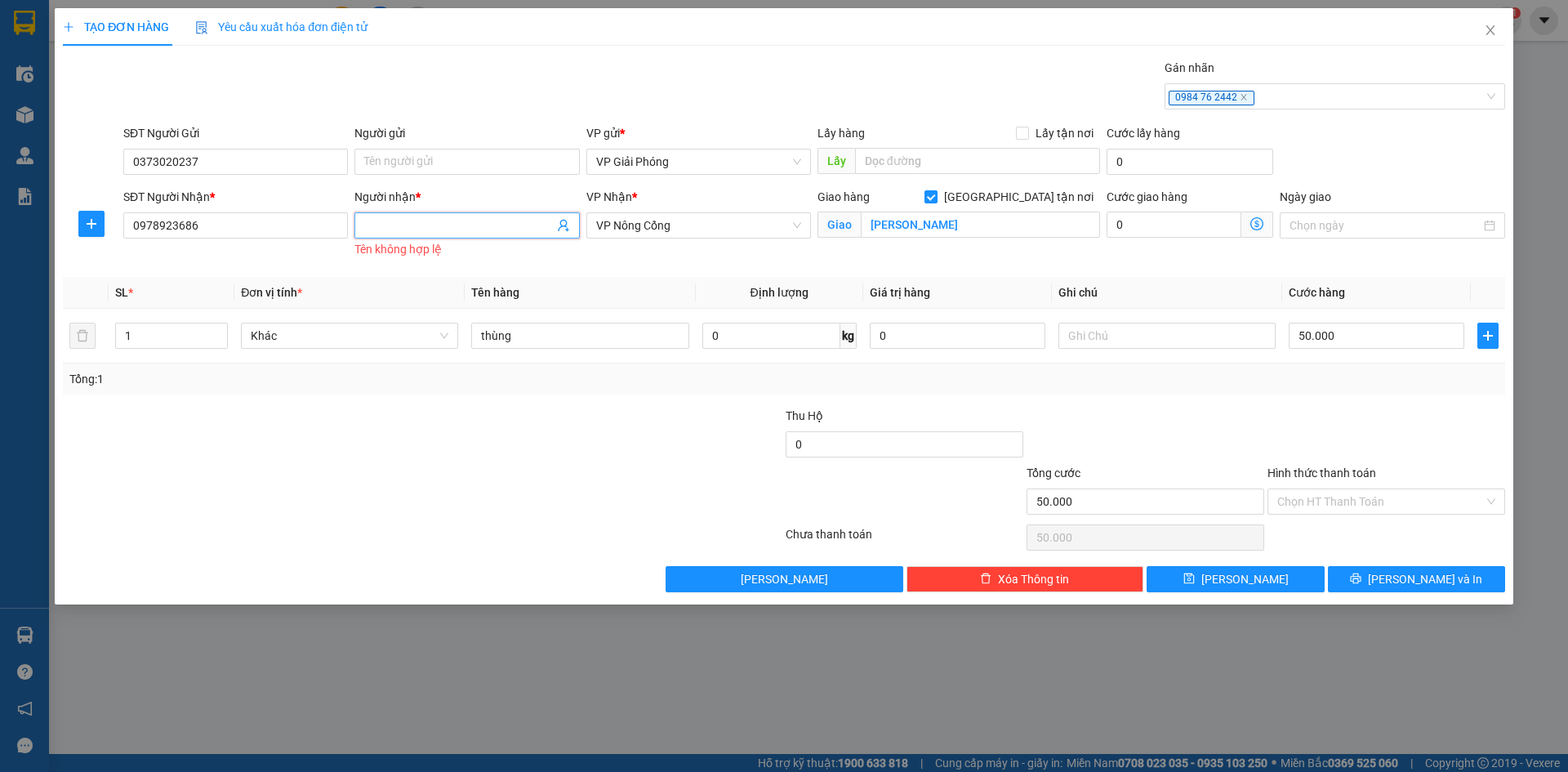
click at [490, 224] on input "Người nhận *" at bounding box center [459, 225] width 189 height 18
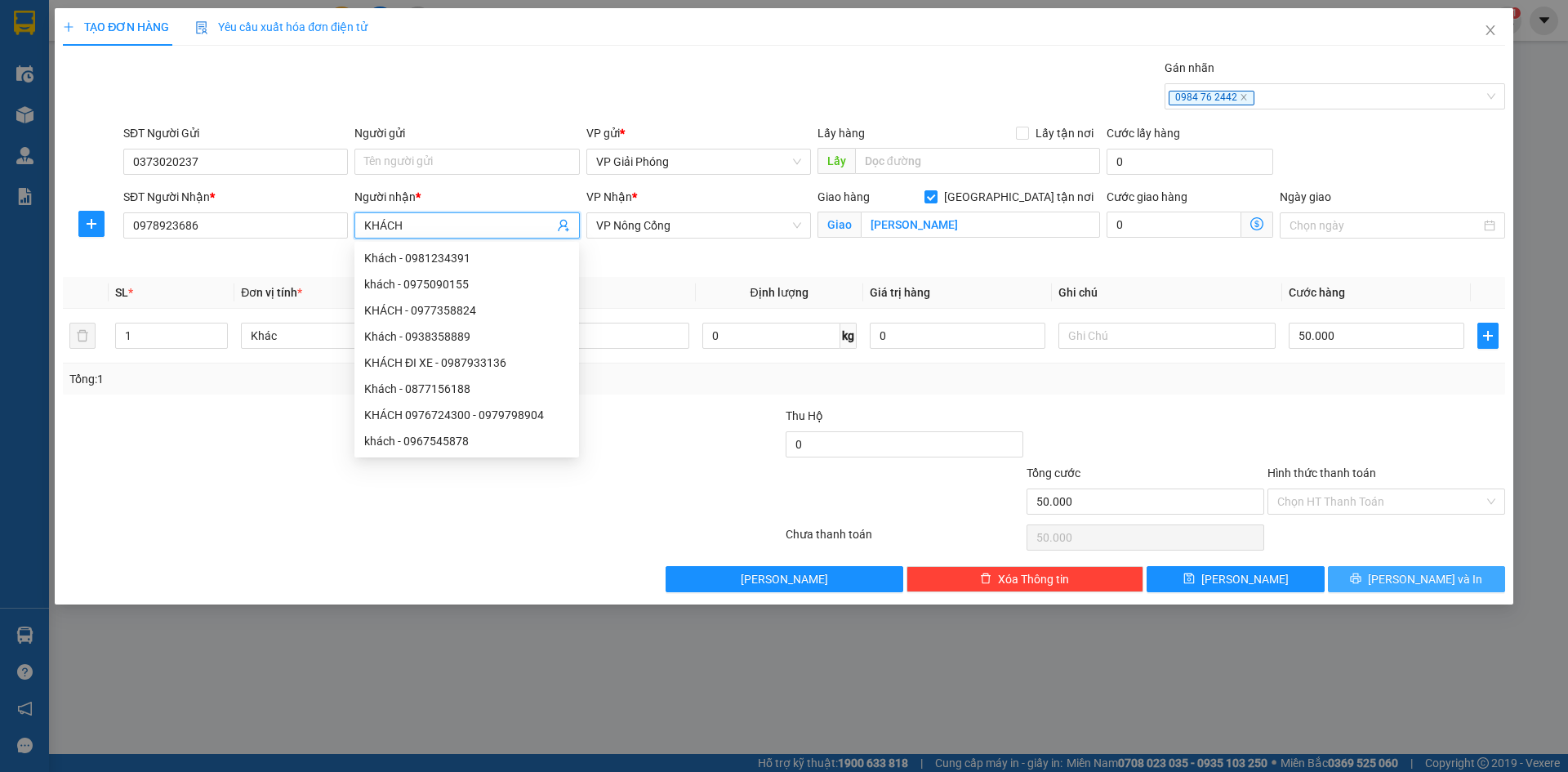
type input "KHÁCH"
click at [1401, 581] on button "[PERSON_NAME] và In" at bounding box center [1416, 579] width 178 height 26
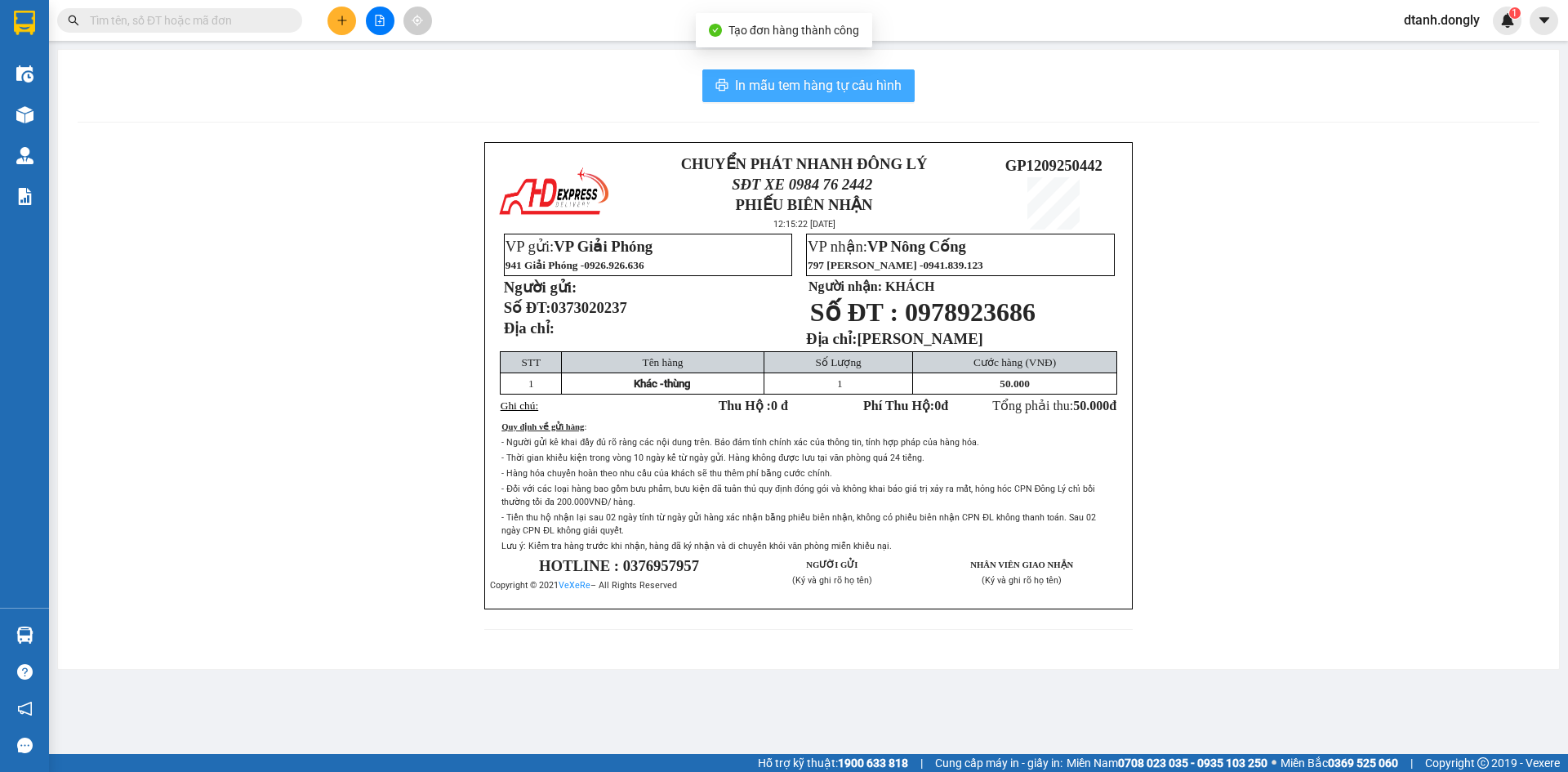
click at [807, 82] on span "In mẫu tem hàng tự cấu hình" at bounding box center [818, 85] width 167 height 20
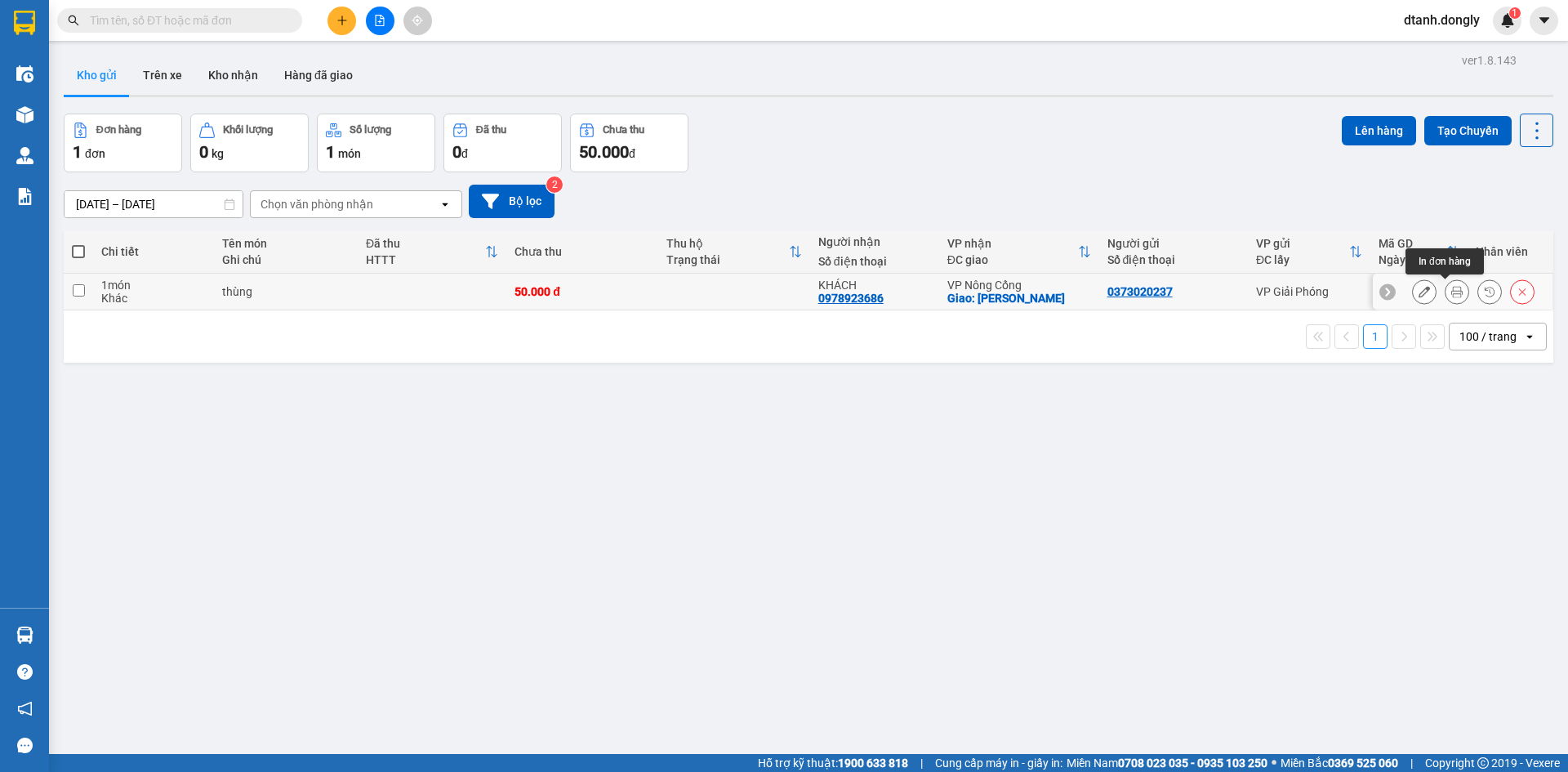
click at [1451, 292] on icon at bounding box center [1456, 291] width 11 height 11
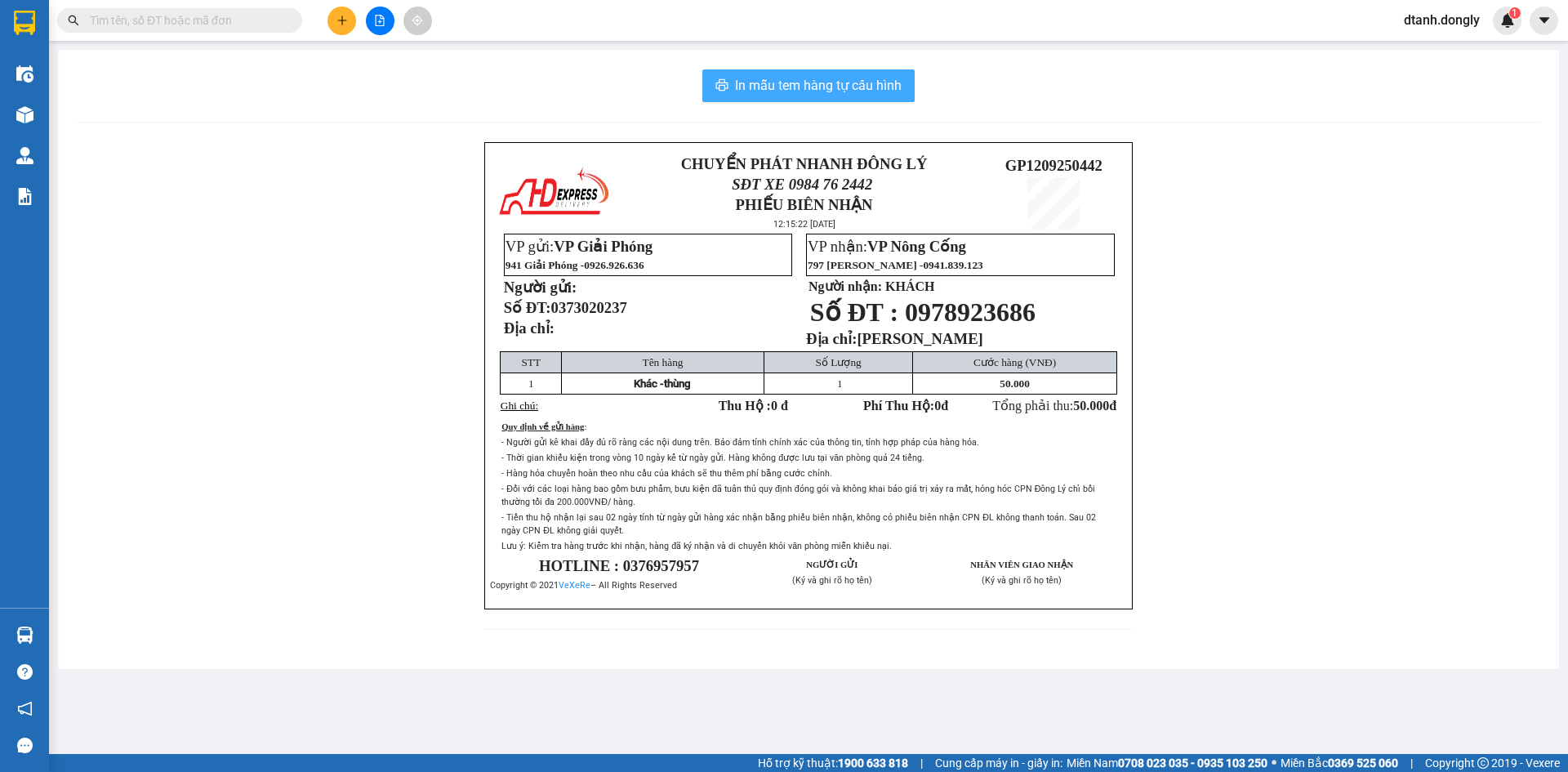
click at [840, 77] on span "In mẫu tem hàng tự cấu hình" at bounding box center [818, 85] width 167 height 20
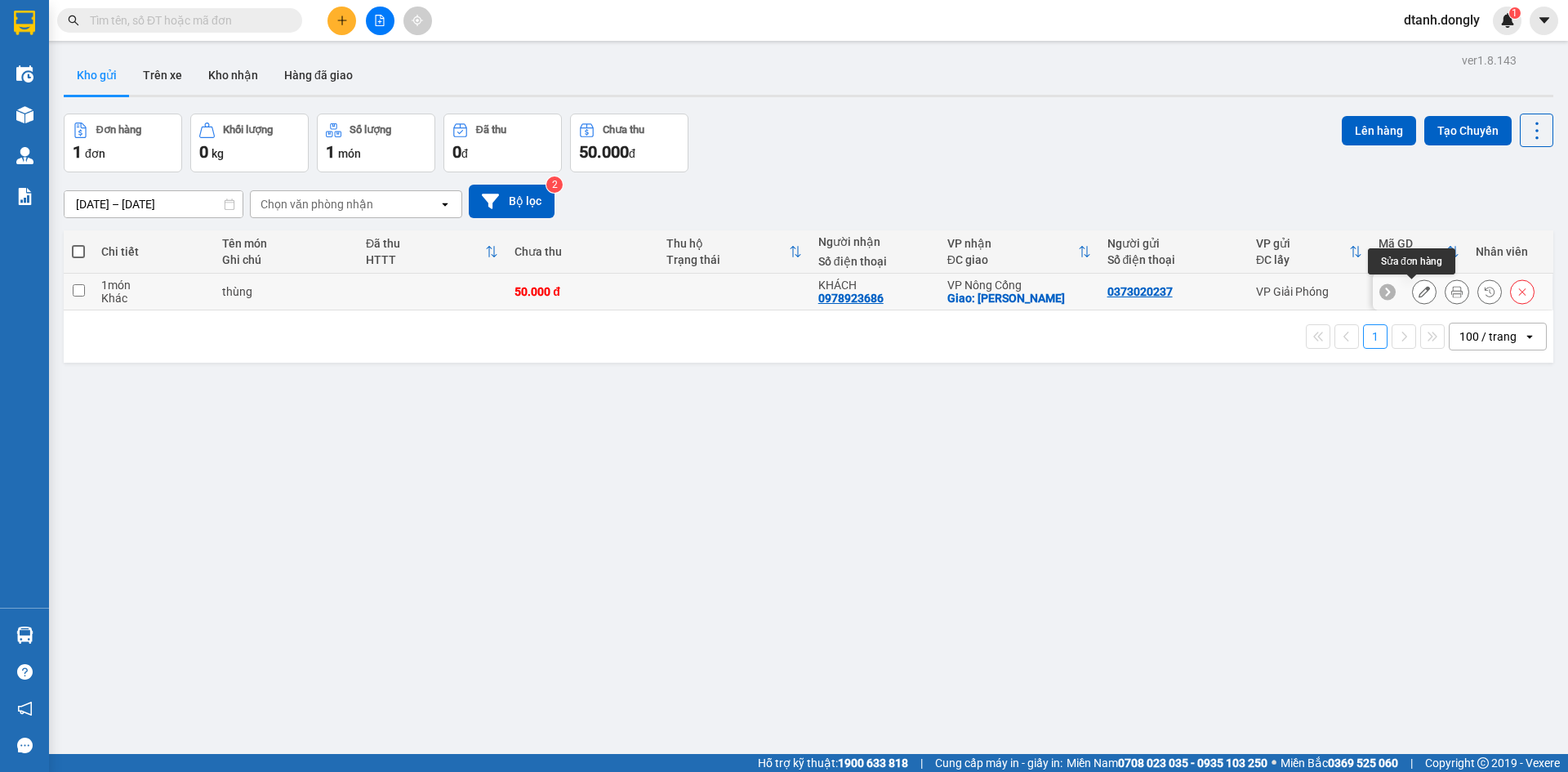
click at [1418, 290] on icon at bounding box center [1424, 291] width 11 height 11
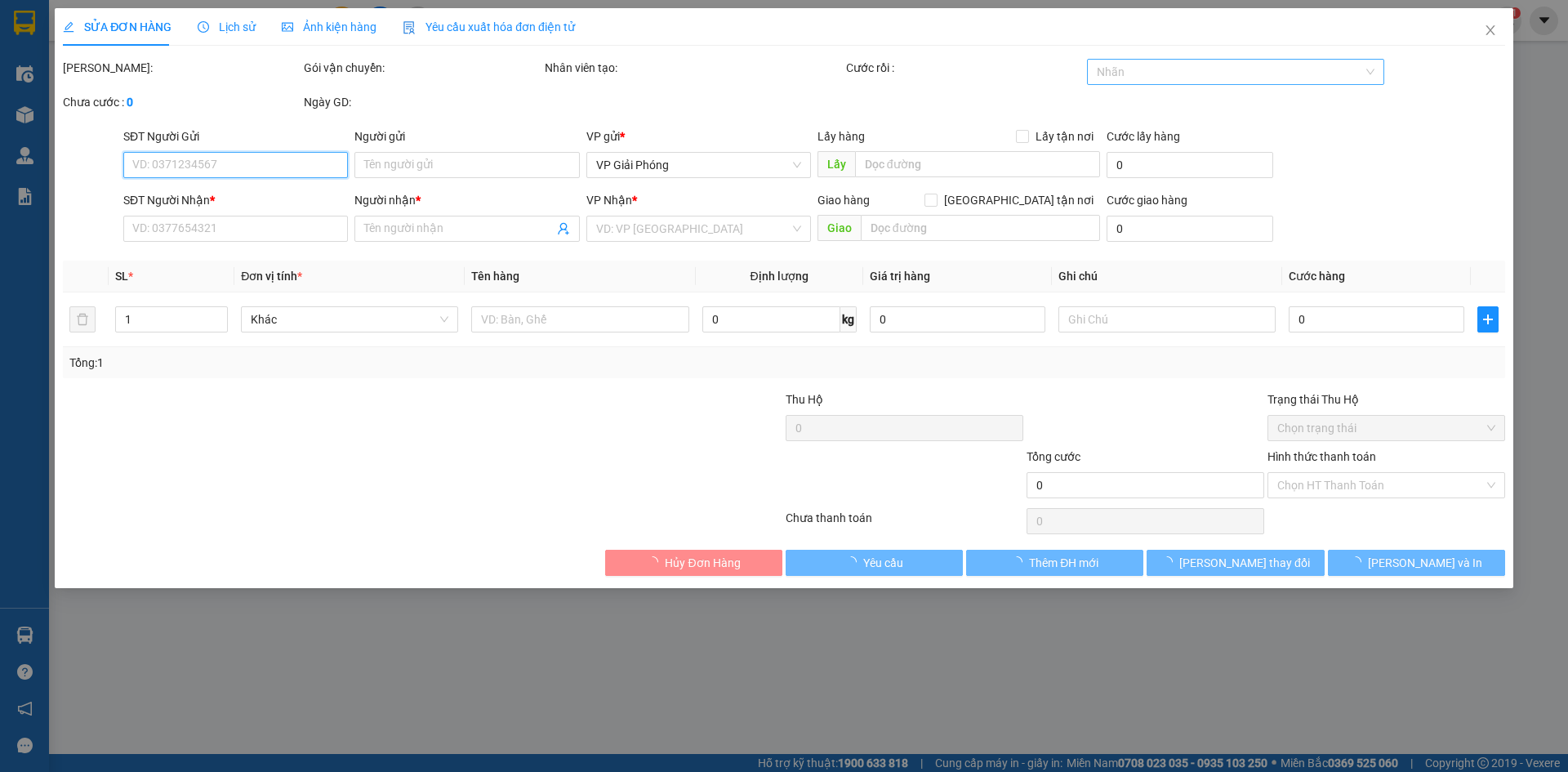
type input "0373020237"
type input "0978923686"
type input "KHÁCH"
checkbox input "true"
type input "[PERSON_NAME]"
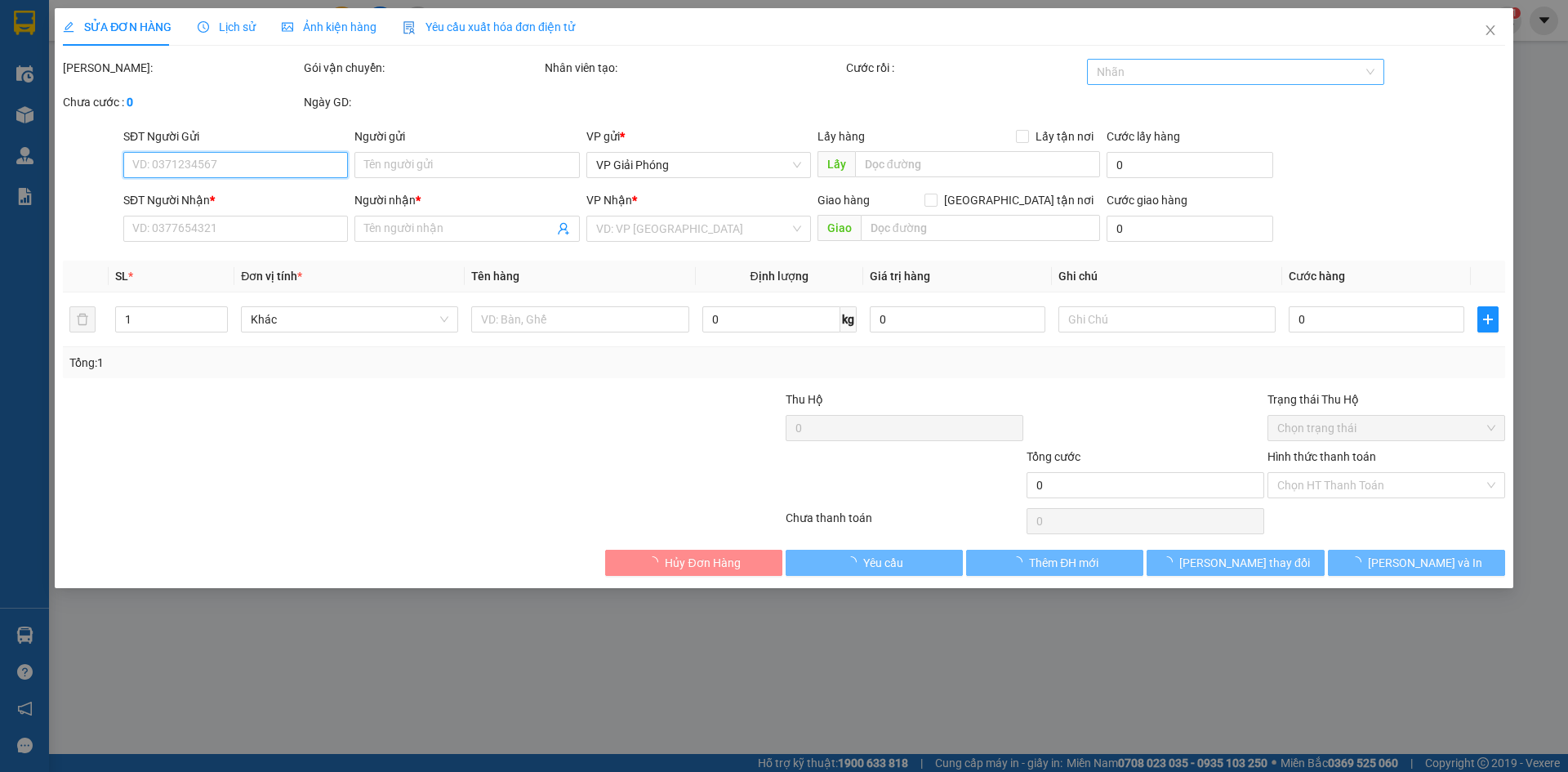
type input "50.000"
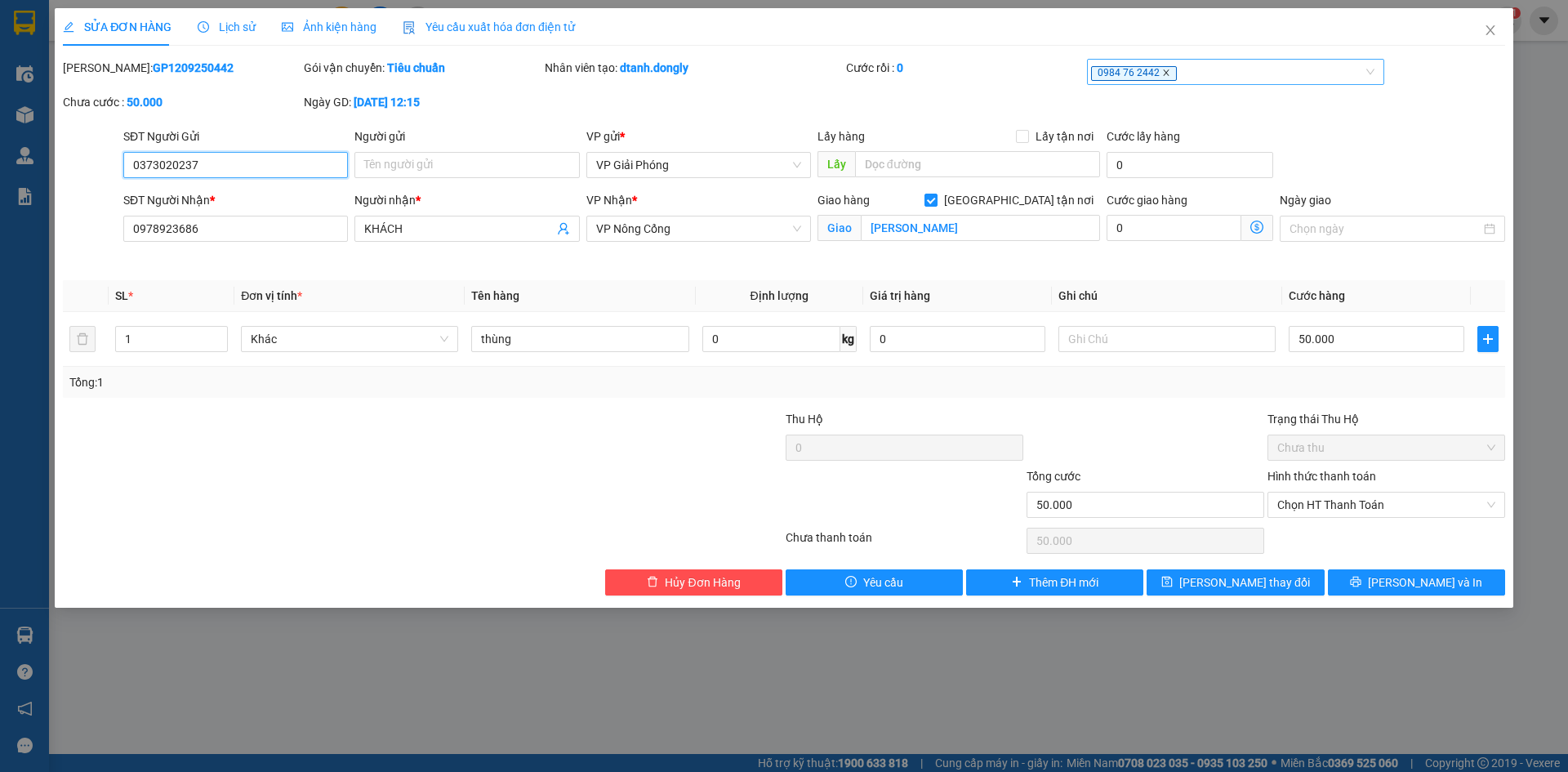
click at [1163, 71] on icon "close" at bounding box center [1165, 73] width 6 height 6
click at [1134, 70] on div at bounding box center [1228, 71] width 274 height 20
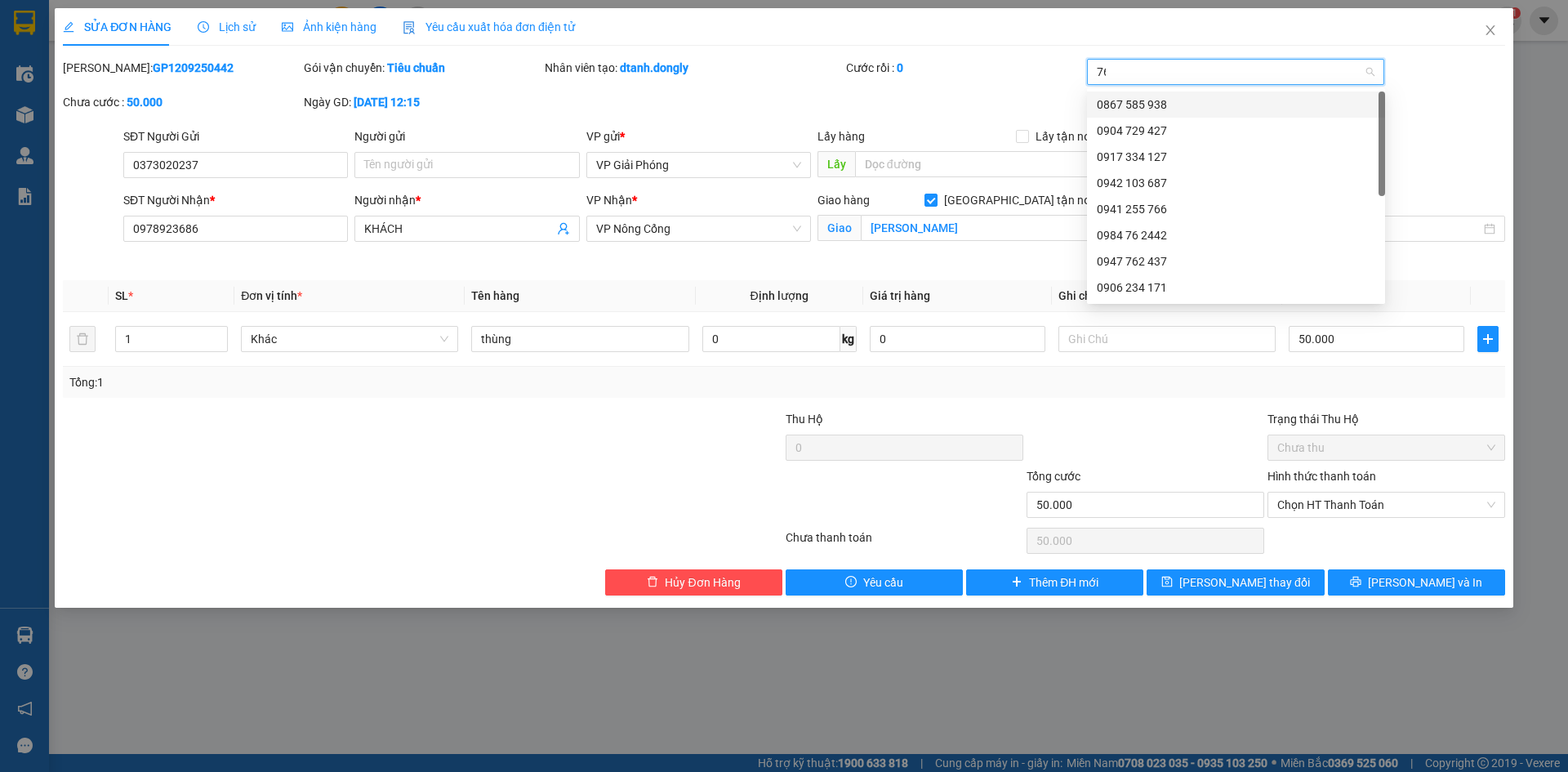
type input "766"
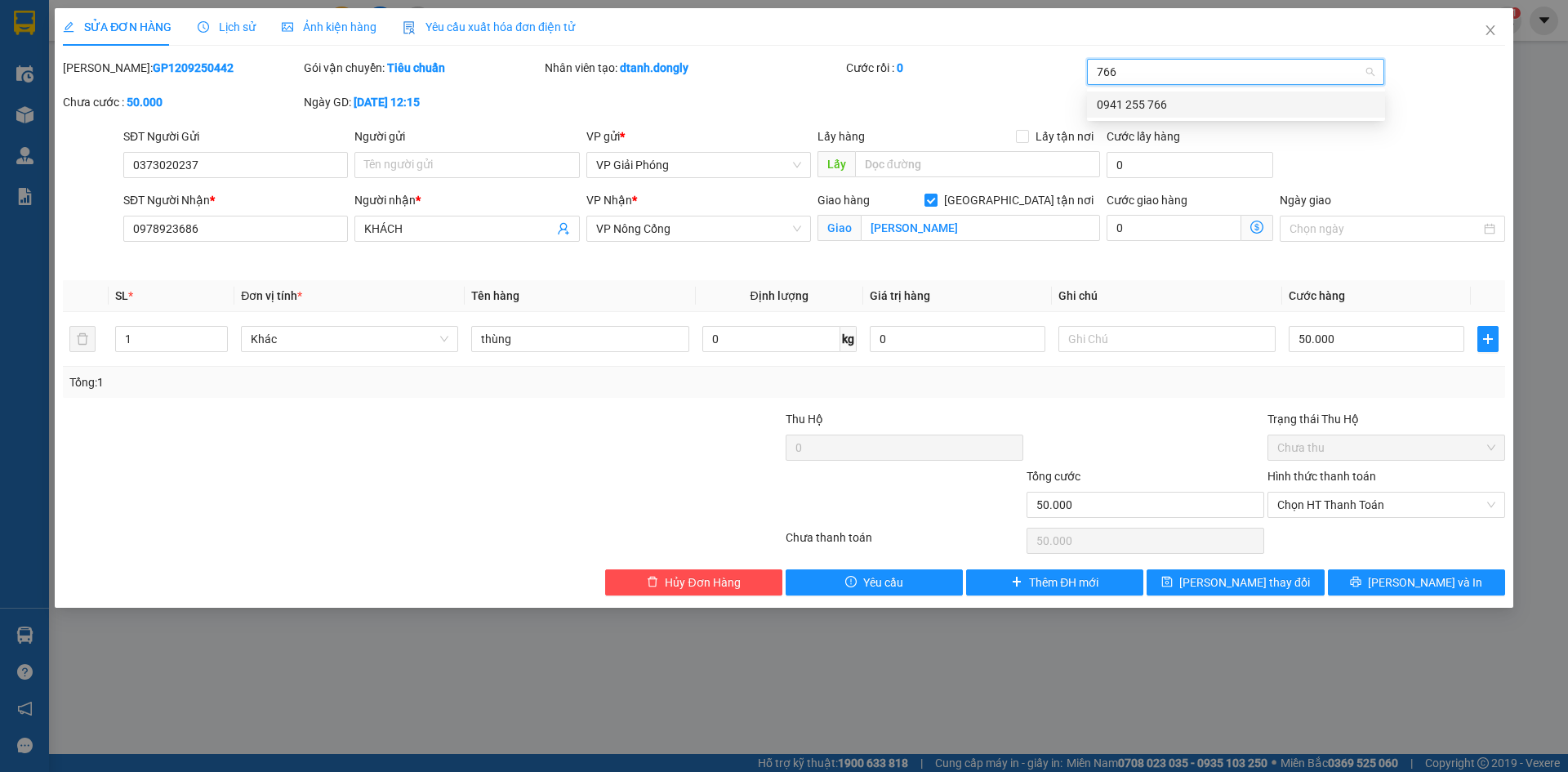
click at [1163, 103] on div "0941 255 766" at bounding box center [1236, 104] width 279 height 18
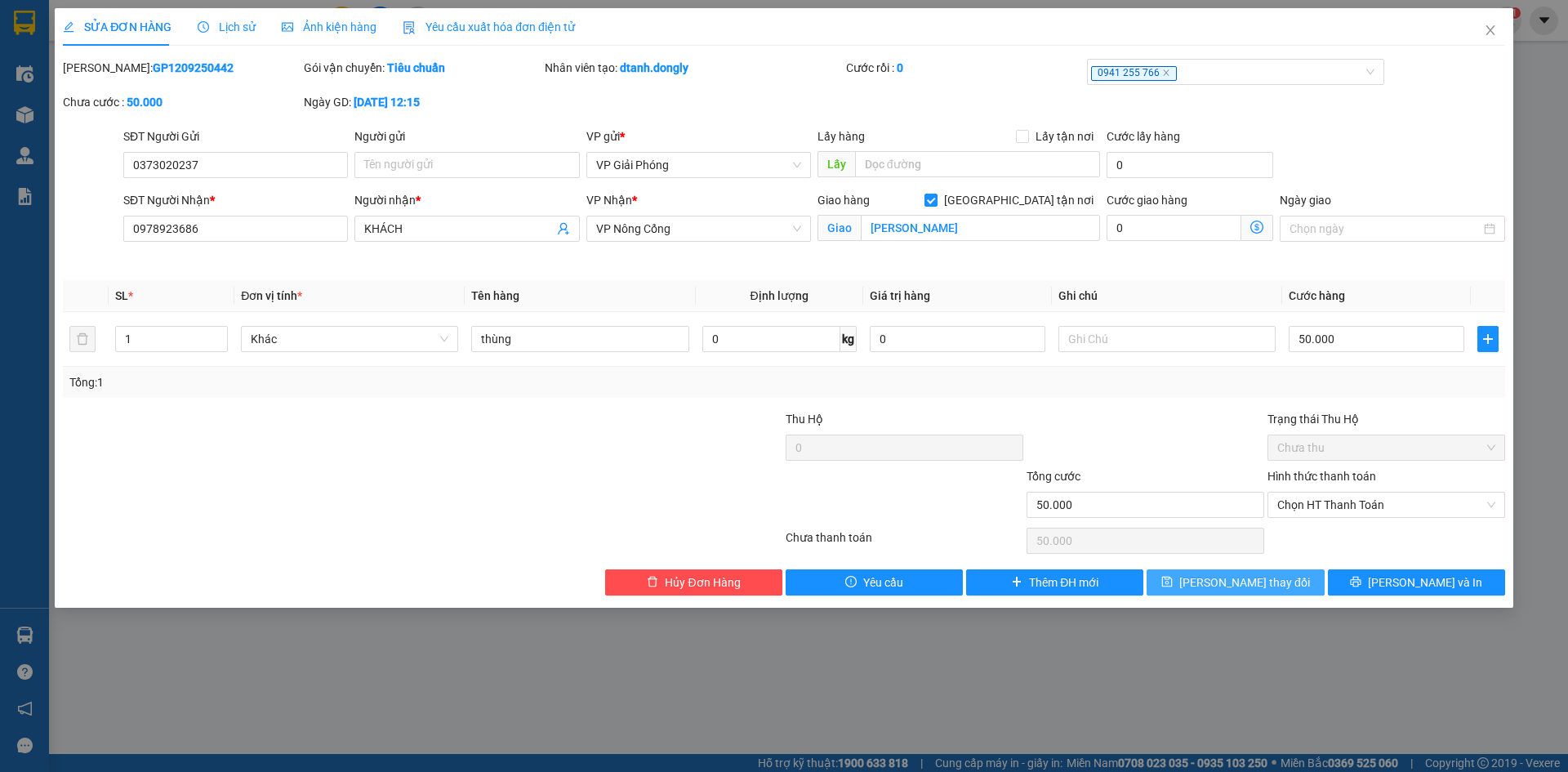
click at [1239, 581] on span "[PERSON_NAME] thay đổi" at bounding box center [1244, 582] width 131 height 18
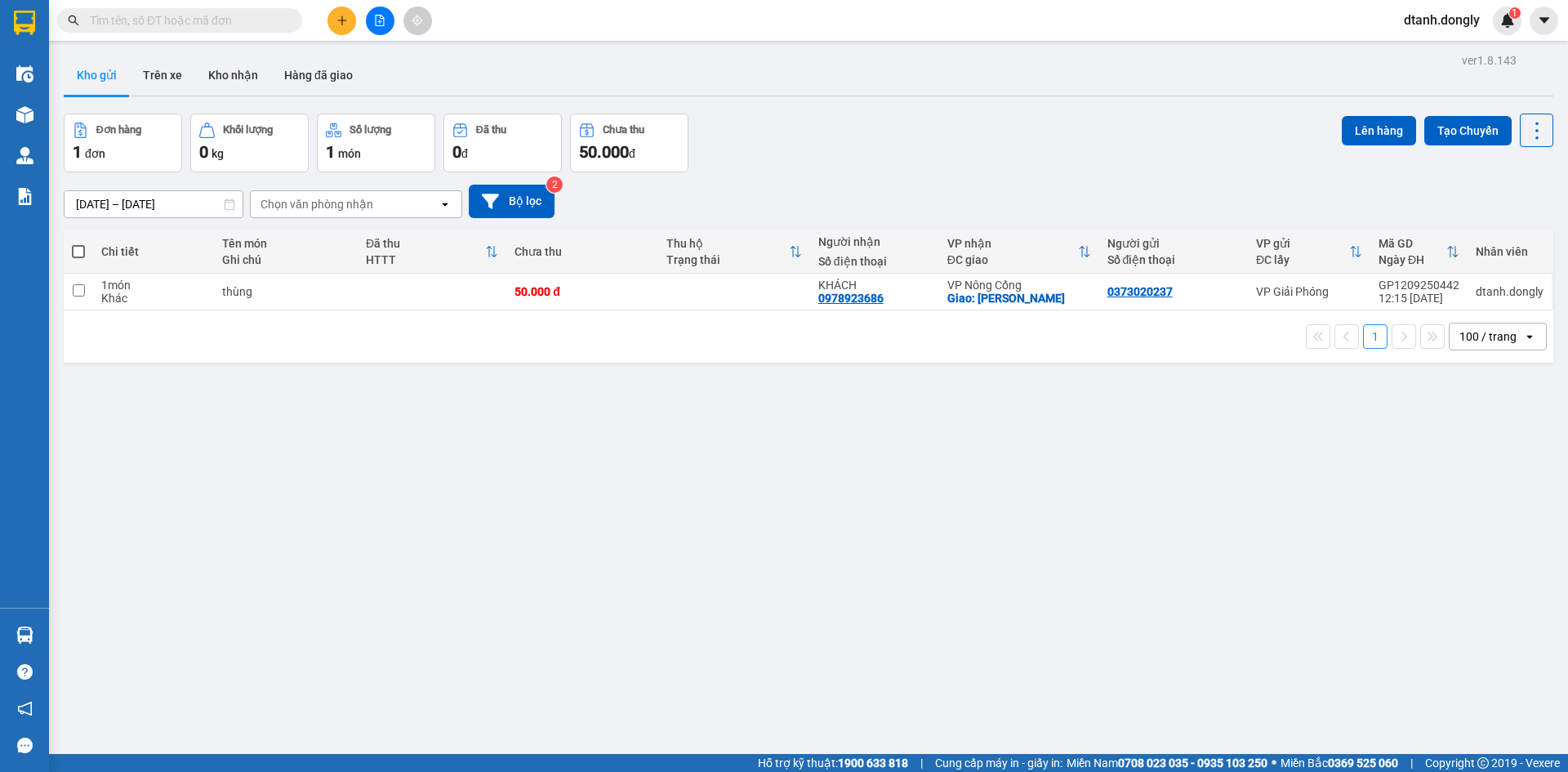
click at [73, 246] on span at bounding box center [78, 251] width 13 height 13
click at [78, 243] on input "checkbox" at bounding box center [78, 243] width 0 height 0
checkbox input "true"
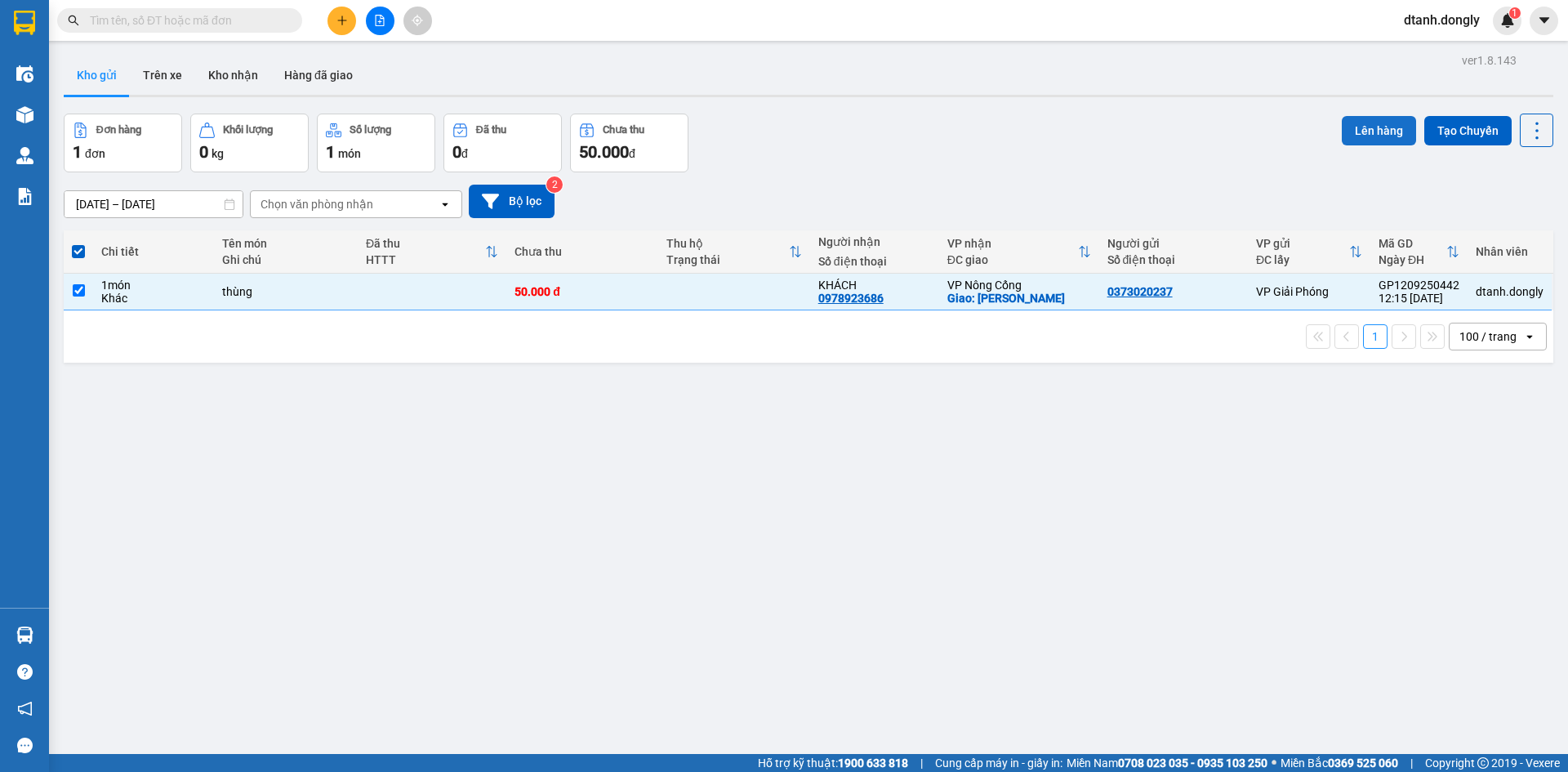
click at [1366, 129] on button "Lên hàng" at bounding box center [1378, 130] width 74 height 30
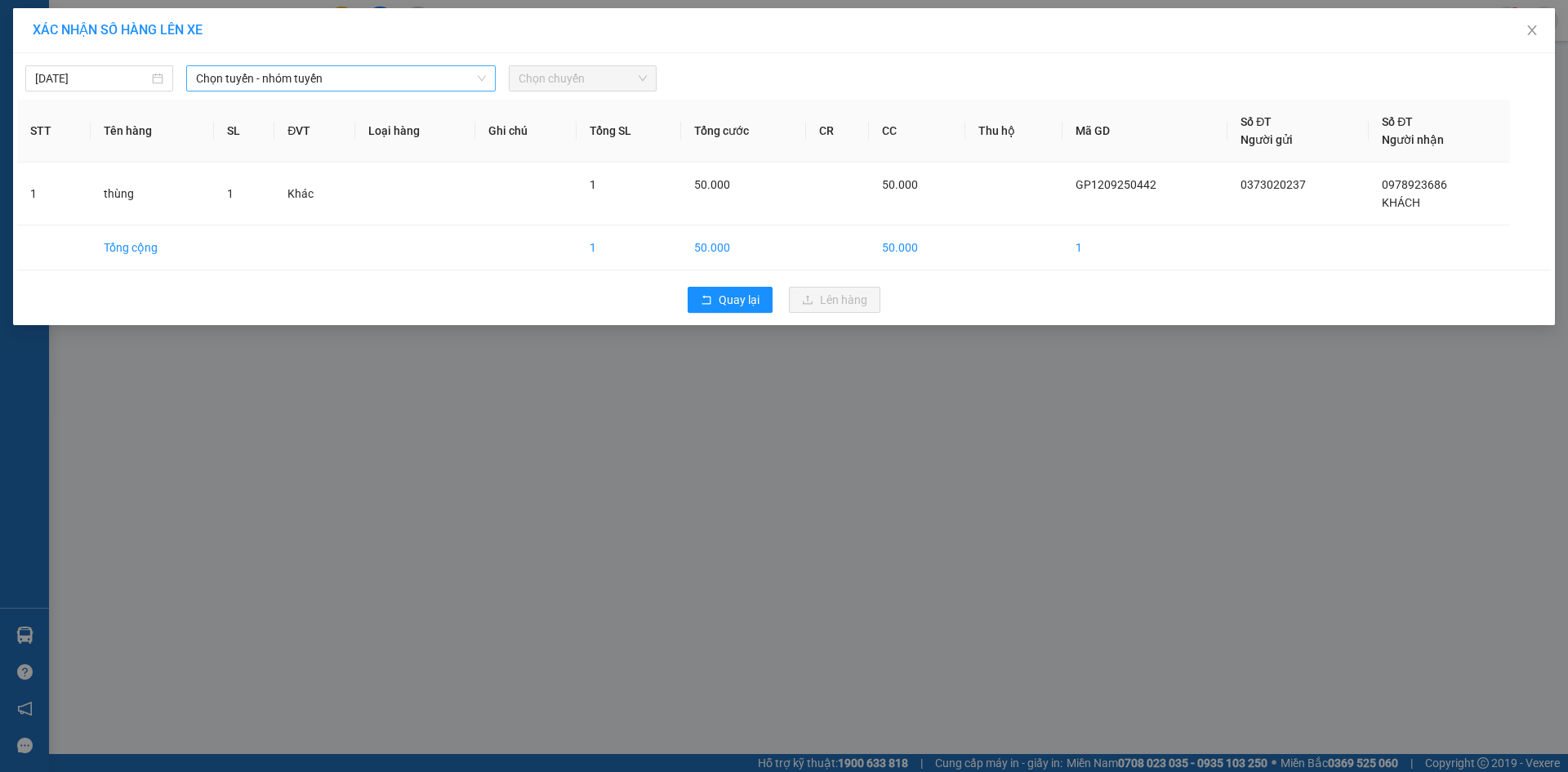
drag, startPoint x: 469, startPoint y: 77, endPoint x: 469, endPoint y: 88, distance: 11.0
click at [470, 78] on span "Chọn tuyến - nhóm tuyến" at bounding box center [341, 78] width 290 height 25
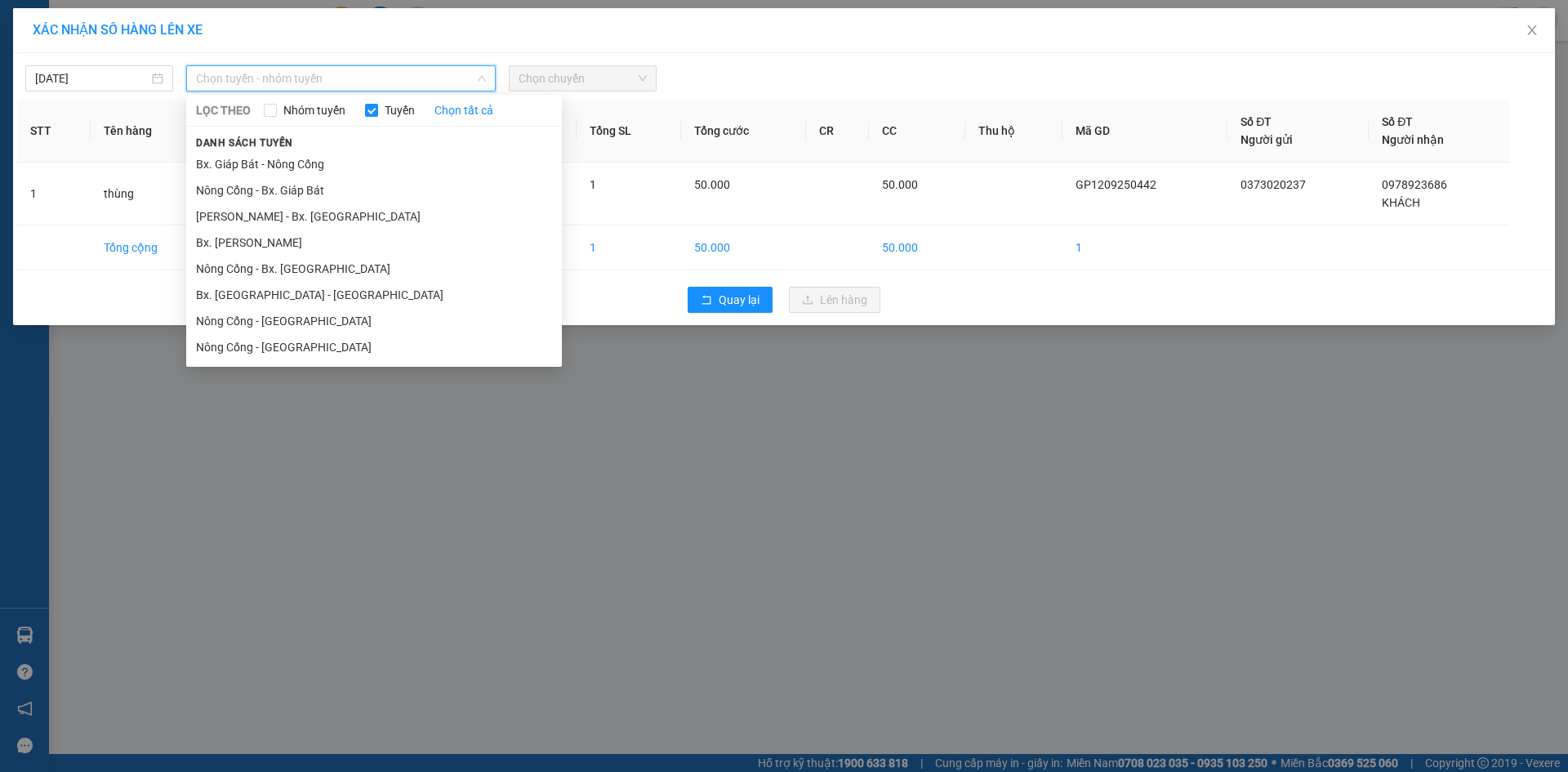
drag, startPoint x: 447, startPoint y: 156, endPoint x: 524, endPoint y: 97, distance: 97.0
click at [449, 156] on li "Bx. Giáp Bát - Nông Cống" at bounding box center [374, 164] width 376 height 26
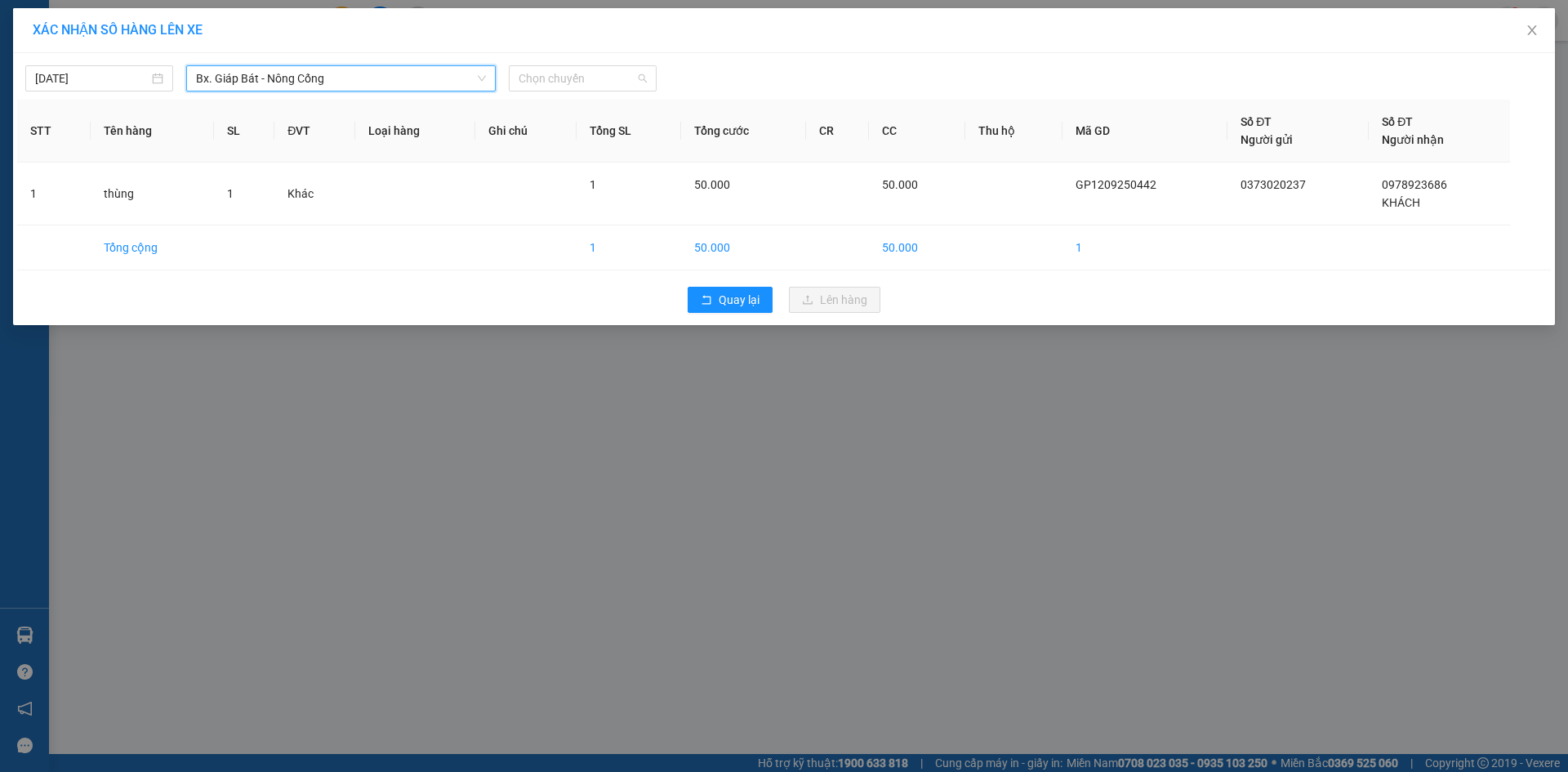
drag, startPoint x: 621, startPoint y: 75, endPoint x: 659, endPoint y: 136, distance: 71.9
click at [625, 78] on span "Chọn chuyến" at bounding box center [582, 78] width 128 height 25
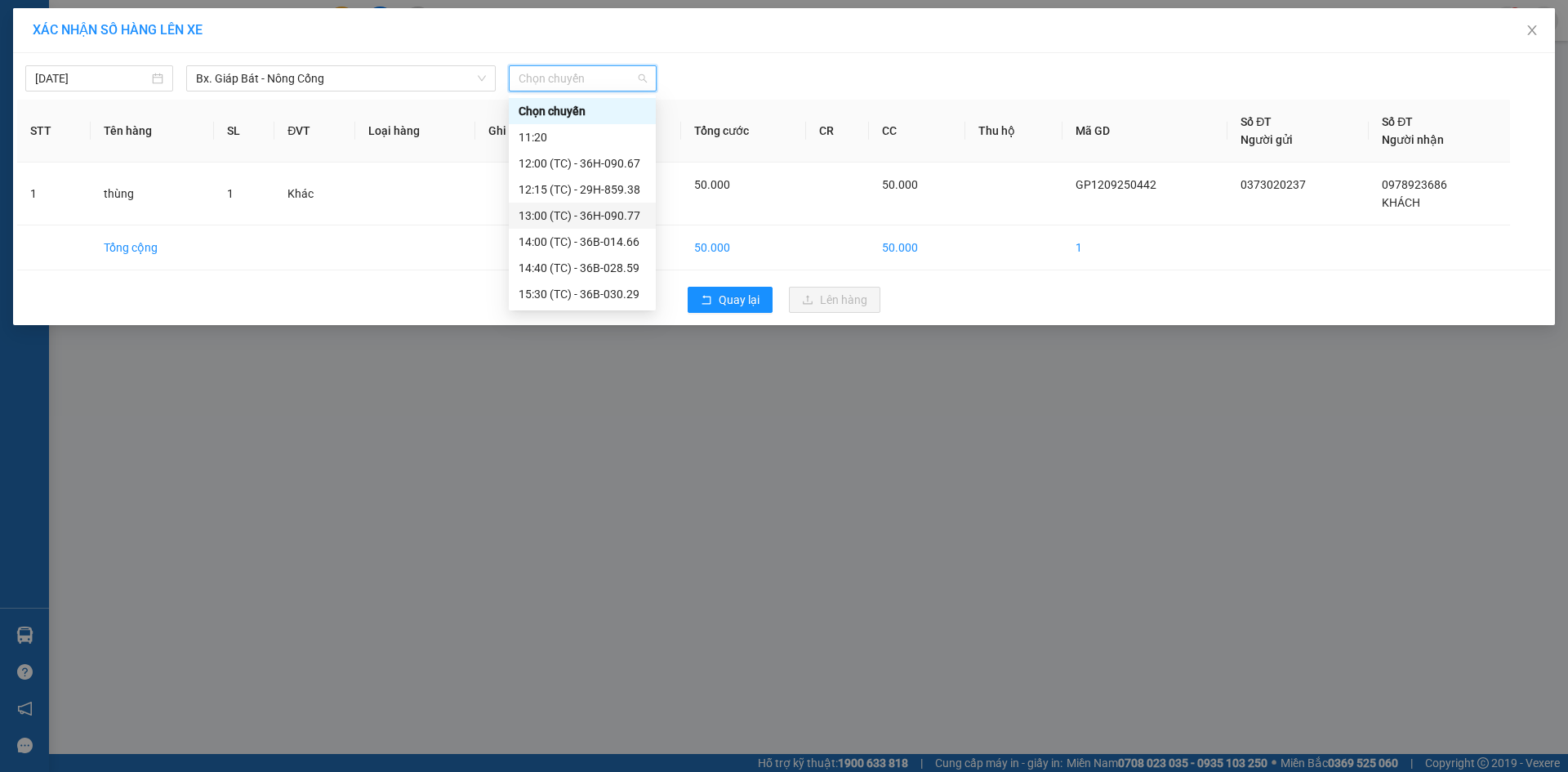
click at [618, 213] on div "13:00 (TC) - 36H-090.77" at bounding box center [582, 215] width 127 height 18
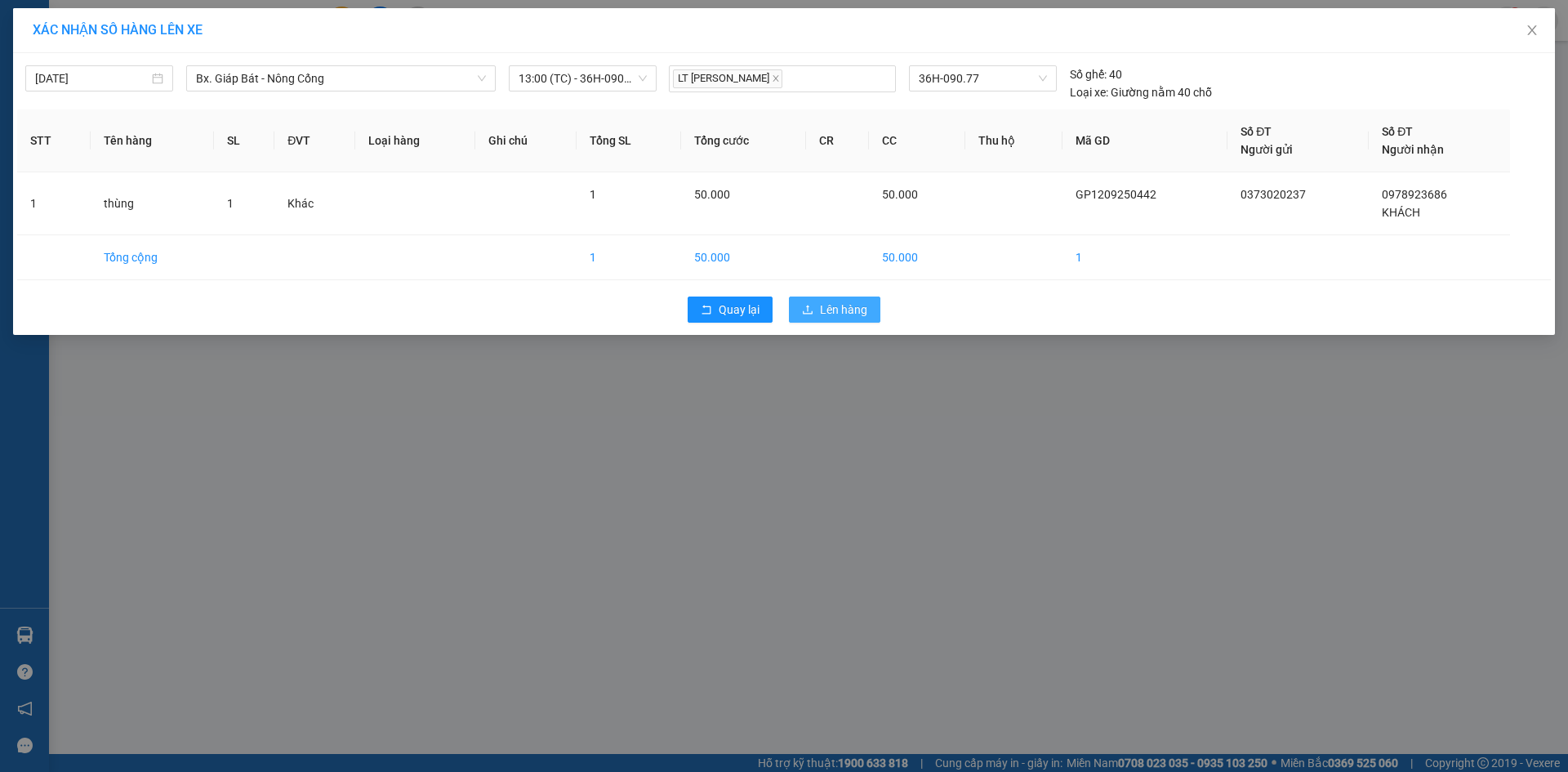
drag, startPoint x: 861, startPoint y: 309, endPoint x: 1011, endPoint y: 376, distance: 164.3
click at [860, 309] on span "Lên hàng" at bounding box center [844, 309] width 48 height 18
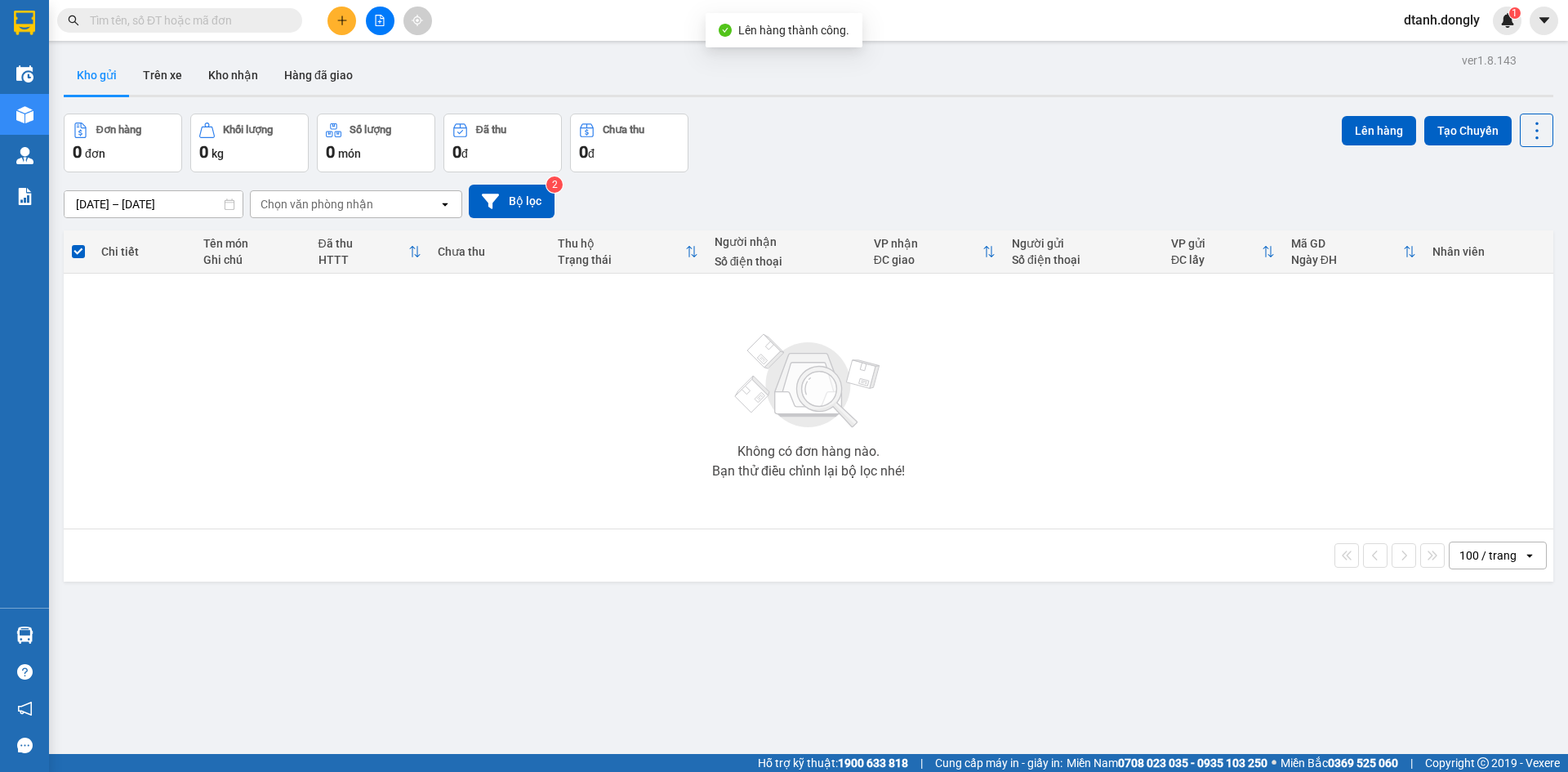
click at [1110, 606] on div "ver 1.8.143 Kho gửi Trên xe Kho nhận Hàng đã giao Đơn hàng 0 đơn Khối lượng 0 k…" at bounding box center [808, 435] width 1503 height 772
click at [919, 155] on div "Đơn hàng 0 đơn Khối lượng 0 kg Số lượng 0 món Đã thu 0 đ Chưa thu 0 đ Lên hàng …" at bounding box center [808, 143] width 1490 height 59
click at [222, 27] on input "text" at bounding box center [186, 20] width 193 height 18
click at [222, 26] on input "text" at bounding box center [186, 20] width 193 height 18
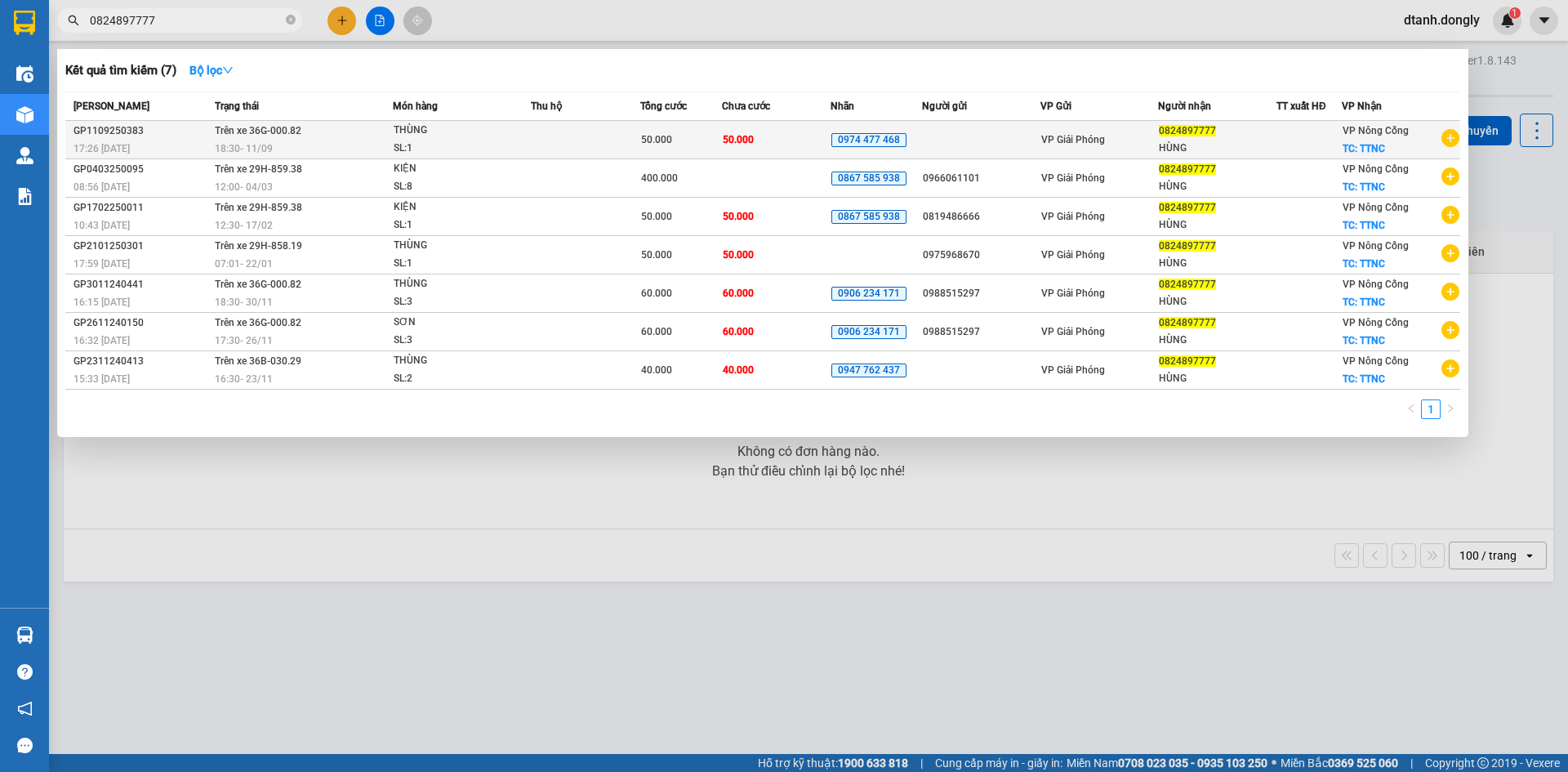
type input "0824897777"
click at [747, 139] on span "50.000" at bounding box center [738, 139] width 31 height 11
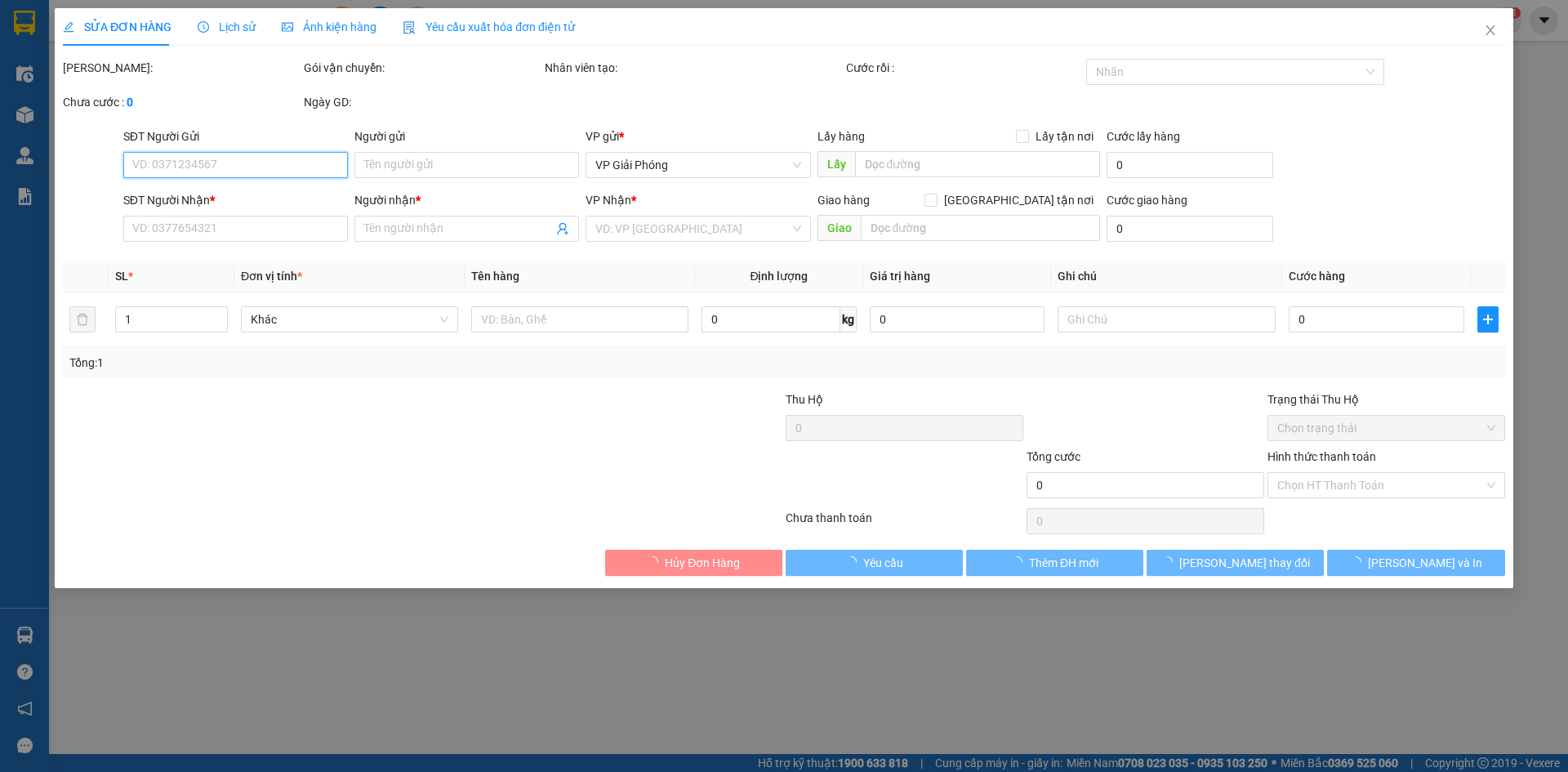
type input "0824897777"
type input "HÙNG"
checkbox input "true"
type input "TTNC"
type input "50.000"
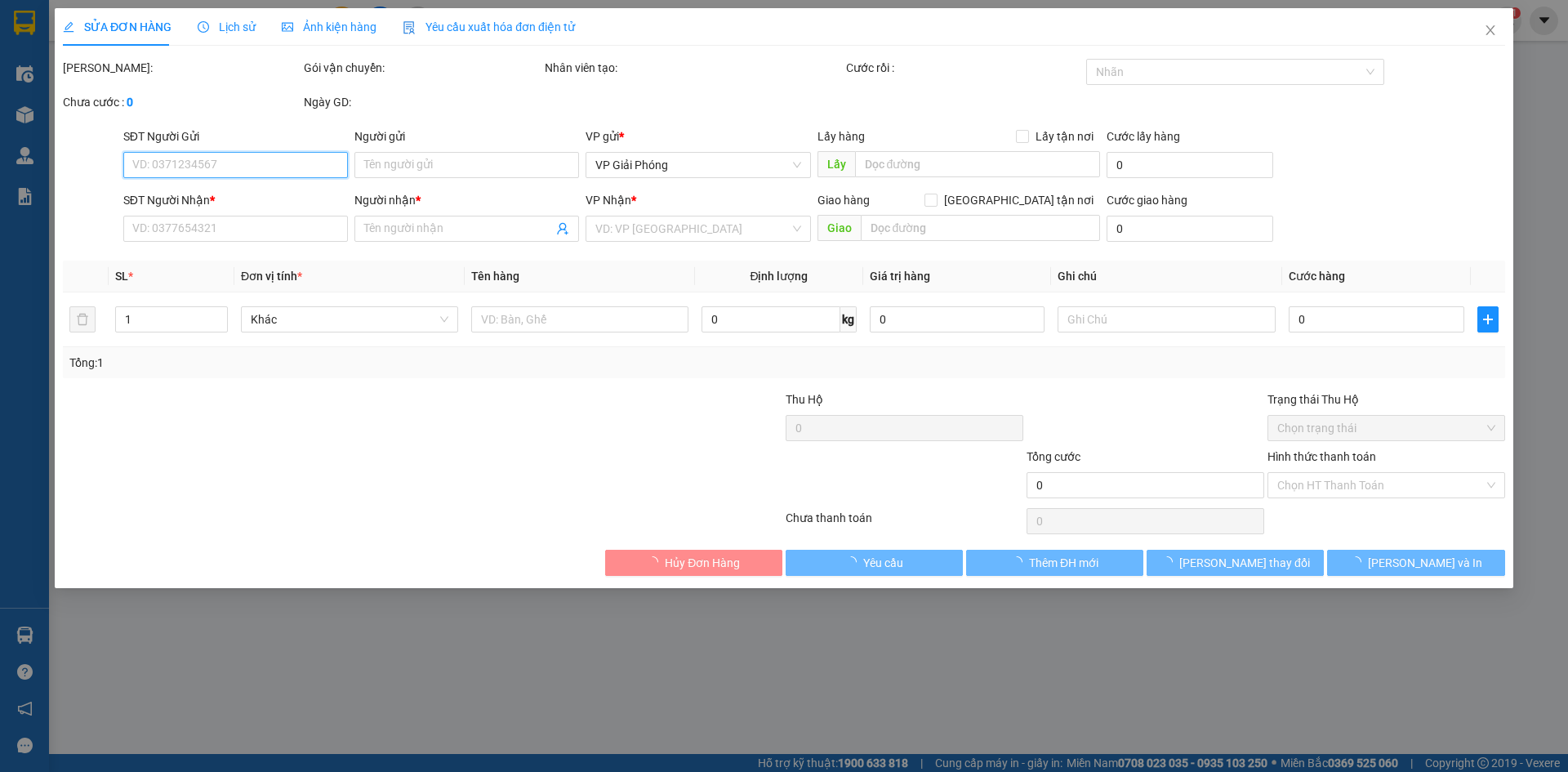
type input "50.000"
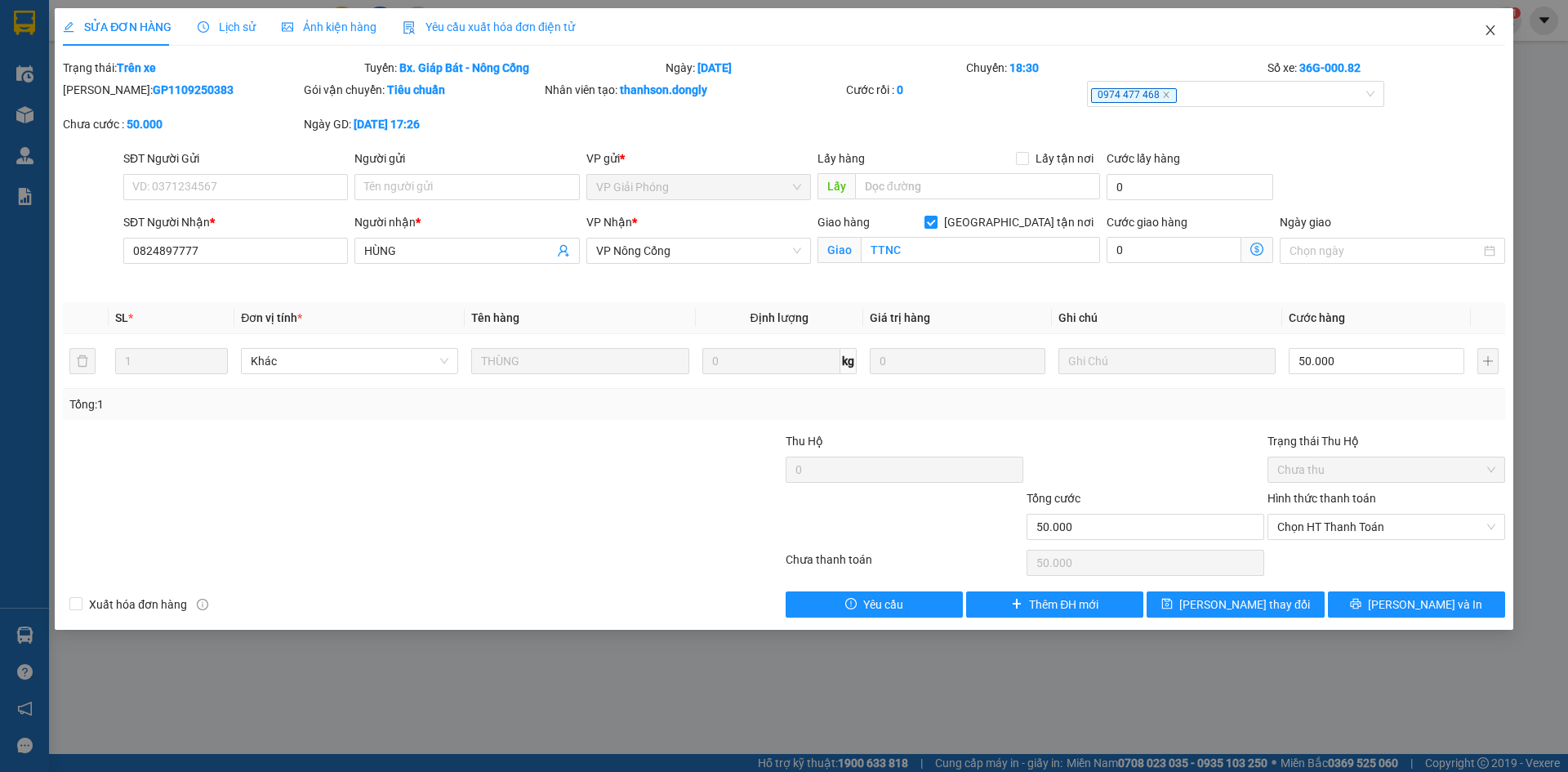
click at [1491, 28] on icon "close" at bounding box center [1490, 30] width 13 height 13
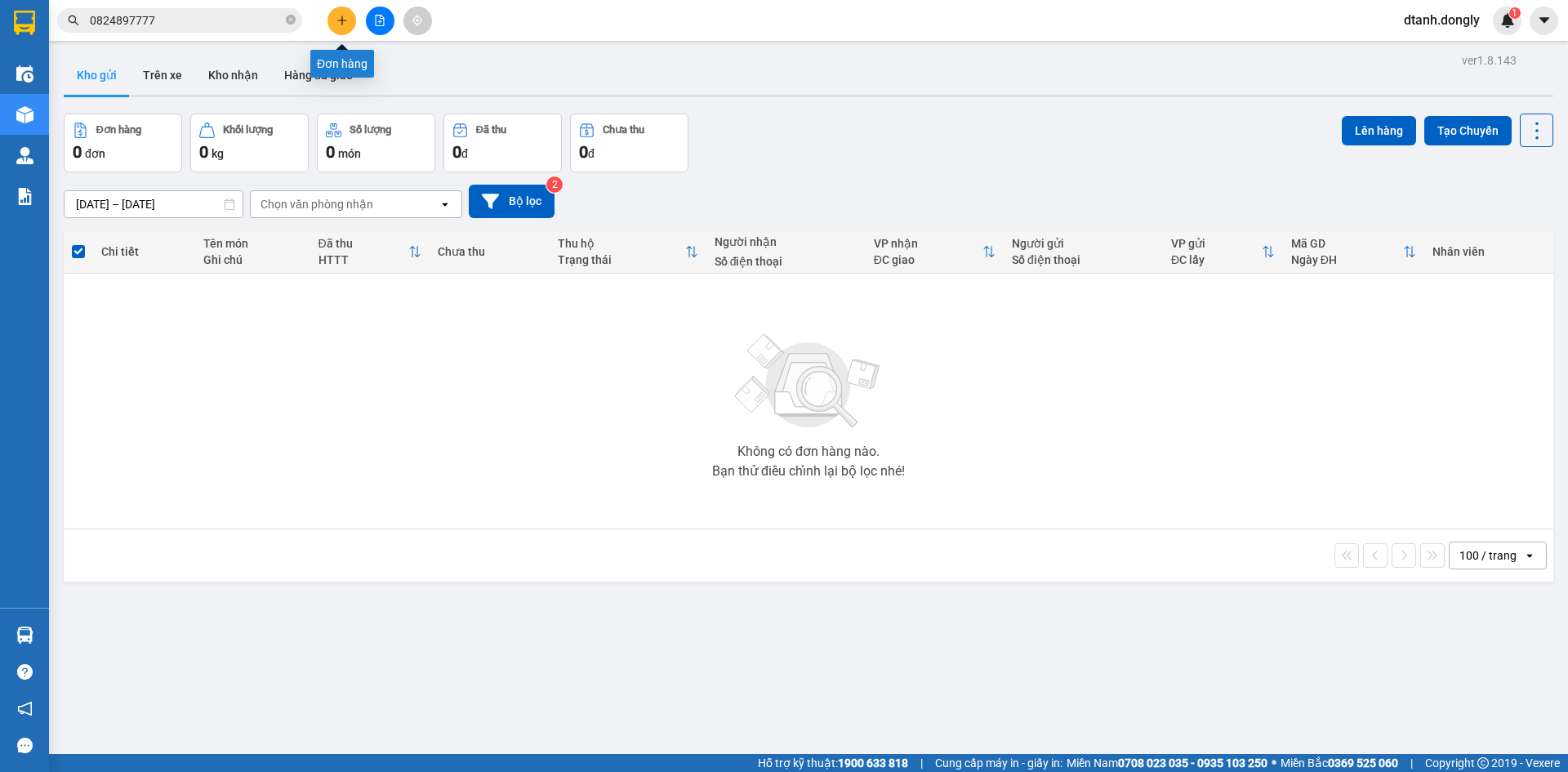
click at [340, 23] on icon "plus" at bounding box center [342, 20] width 11 height 11
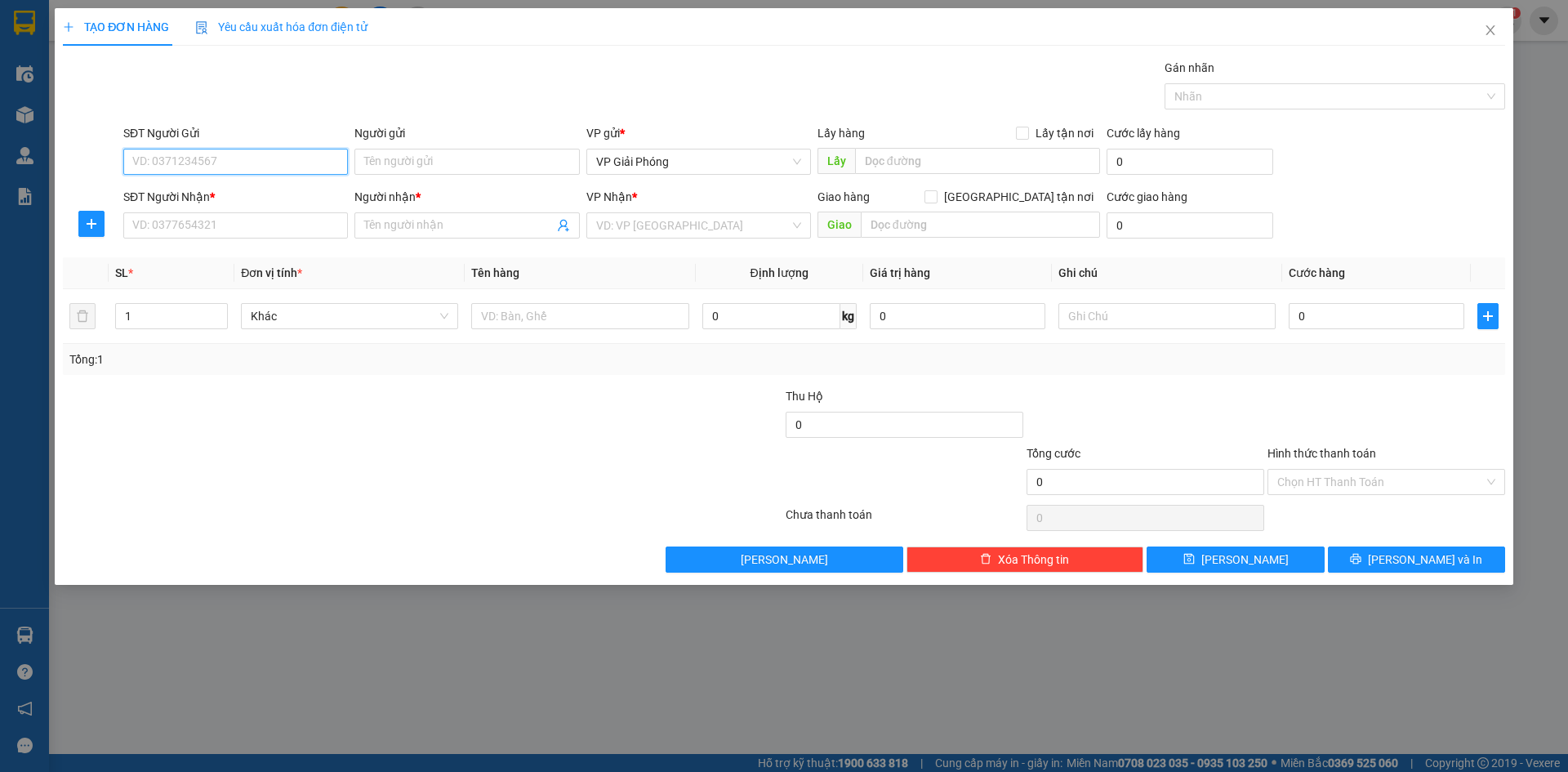
click at [249, 168] on input "SĐT Người Gửi" at bounding box center [235, 162] width 224 height 26
type input "0986377851"
click at [194, 210] on div "SĐT Người Nhận *" at bounding box center [235, 200] width 224 height 25
click at [194, 219] on input "SĐT Người Nhận *" at bounding box center [235, 225] width 224 height 26
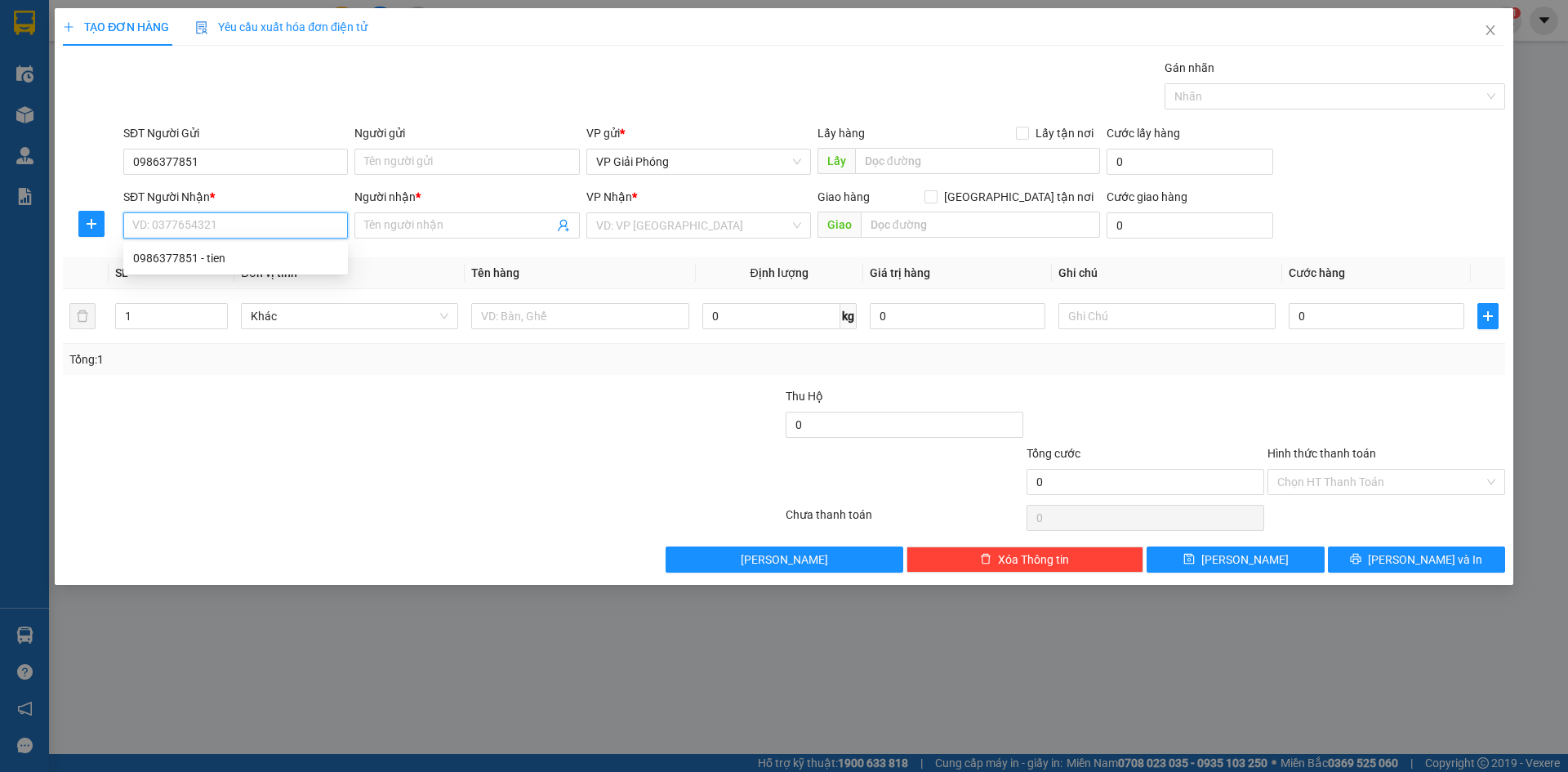
click at [197, 228] on input "SĐT Người Nhận *" at bounding box center [235, 225] width 224 height 26
type input "0981353105"
click at [475, 227] on input "Người nhận *" at bounding box center [459, 225] width 189 height 18
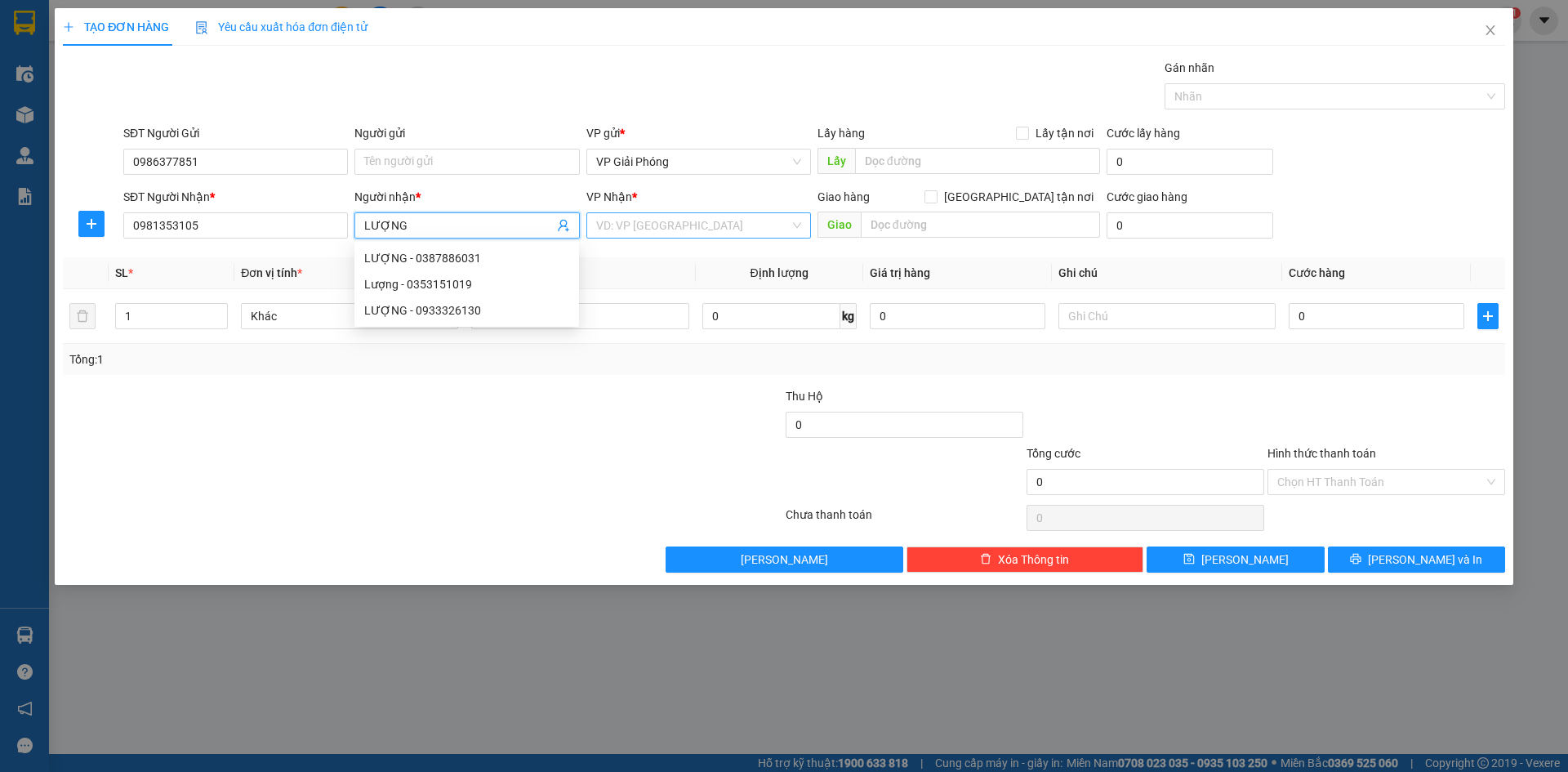
type input "LƯỢNG"
click at [715, 229] on input "search" at bounding box center [693, 225] width 194 height 25
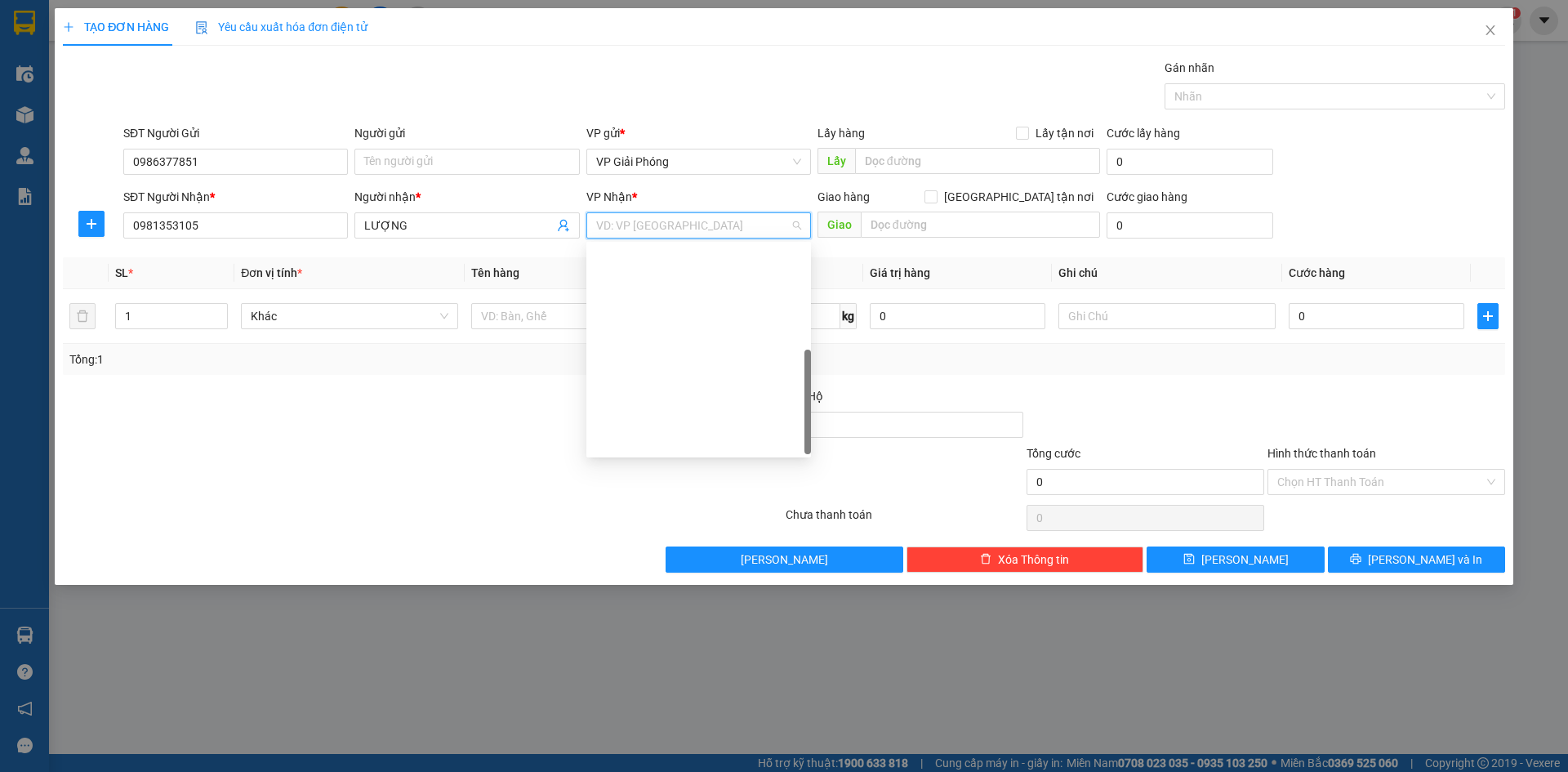
scroll to position [236, 0]
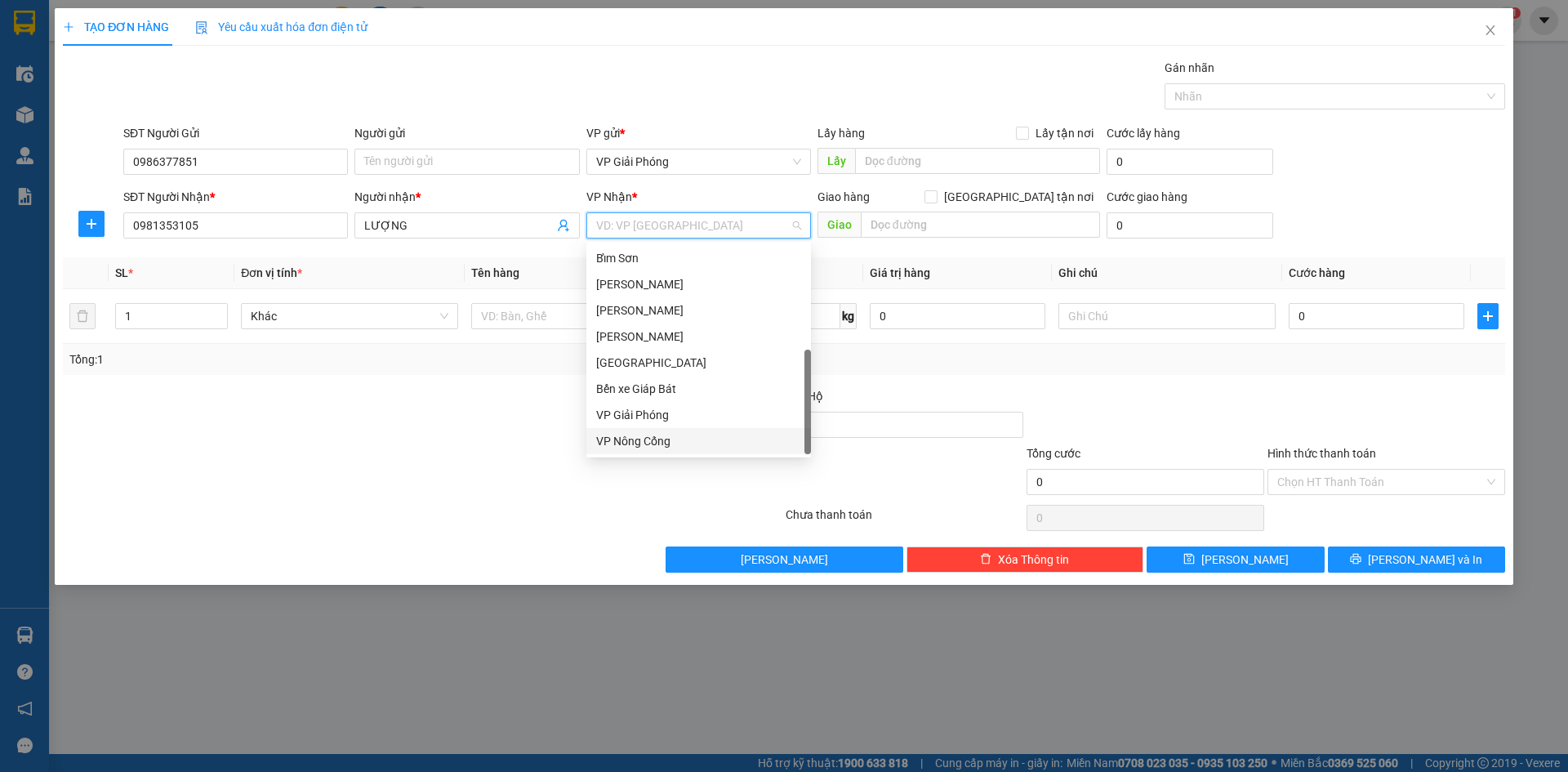
drag, startPoint x: 720, startPoint y: 440, endPoint x: 899, endPoint y: 287, distance: 235.5
click at [722, 437] on div "VP Nông Cống" at bounding box center [698, 440] width 205 height 18
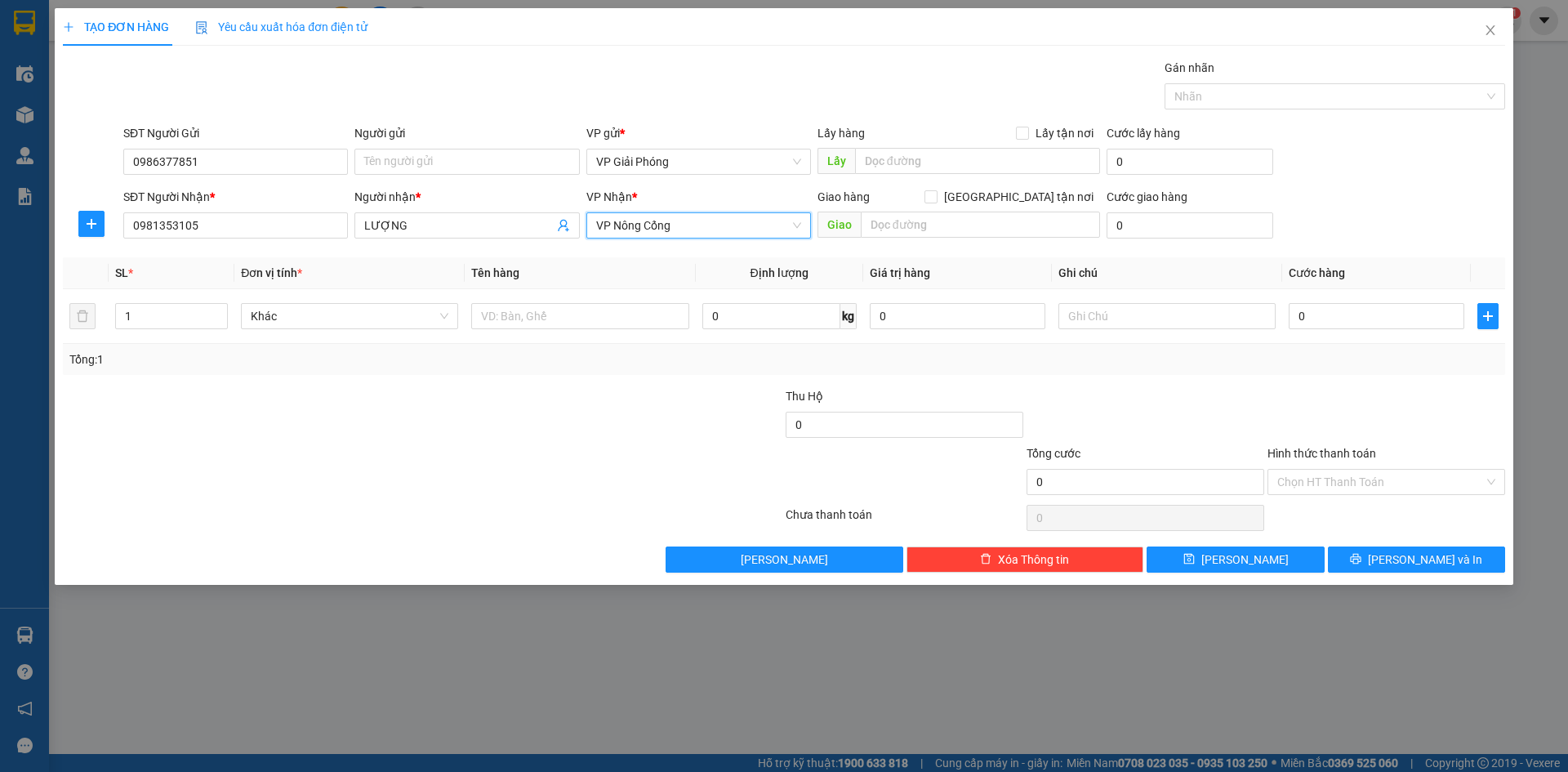
click at [800, 224] on span "VP Nông Cống" at bounding box center [698, 225] width 205 height 25
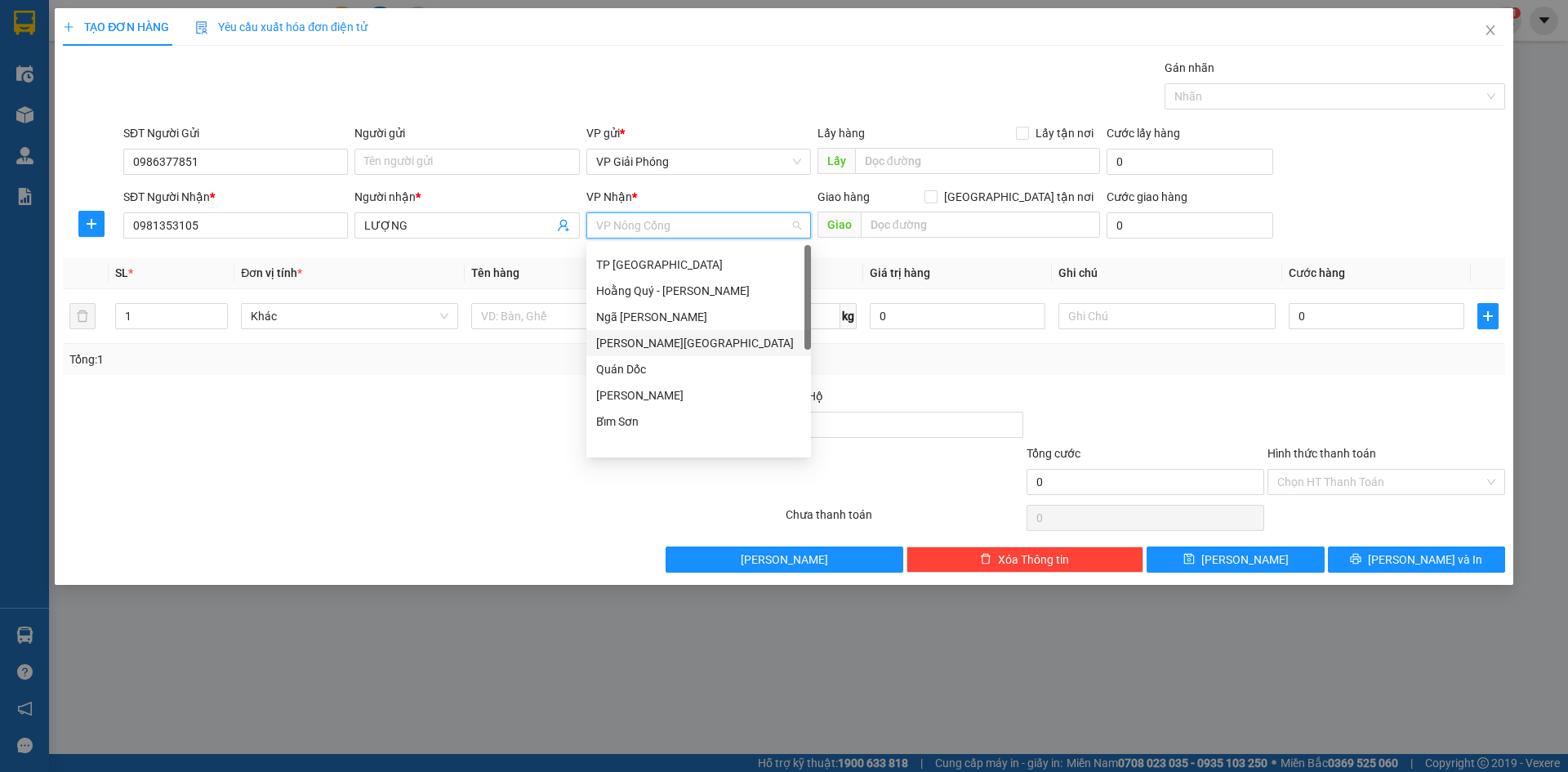
scroll to position [0, 0]
drag, startPoint x: 658, startPoint y: 309, endPoint x: 776, endPoint y: 262, distance: 127.0
click at [664, 306] on div "[PERSON_NAME]" at bounding box center [698, 310] width 205 height 18
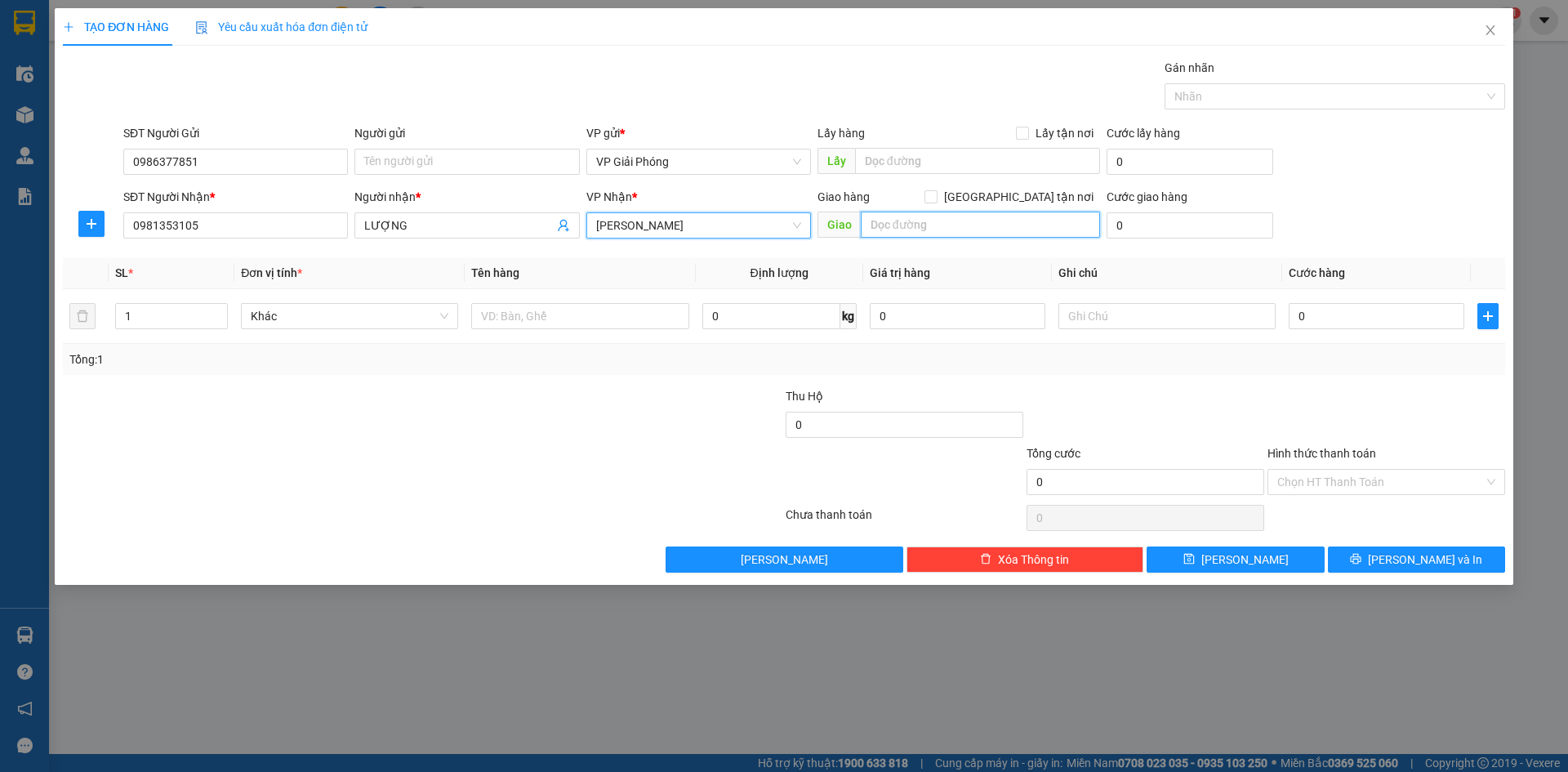
click at [914, 227] on input "text" at bounding box center [981, 224] width 240 height 26
type input "VP H S"
click at [936, 198] on input "[GEOGRAPHIC_DATA] tận nơi" at bounding box center [930, 196] width 11 height 11
checkbox input "true"
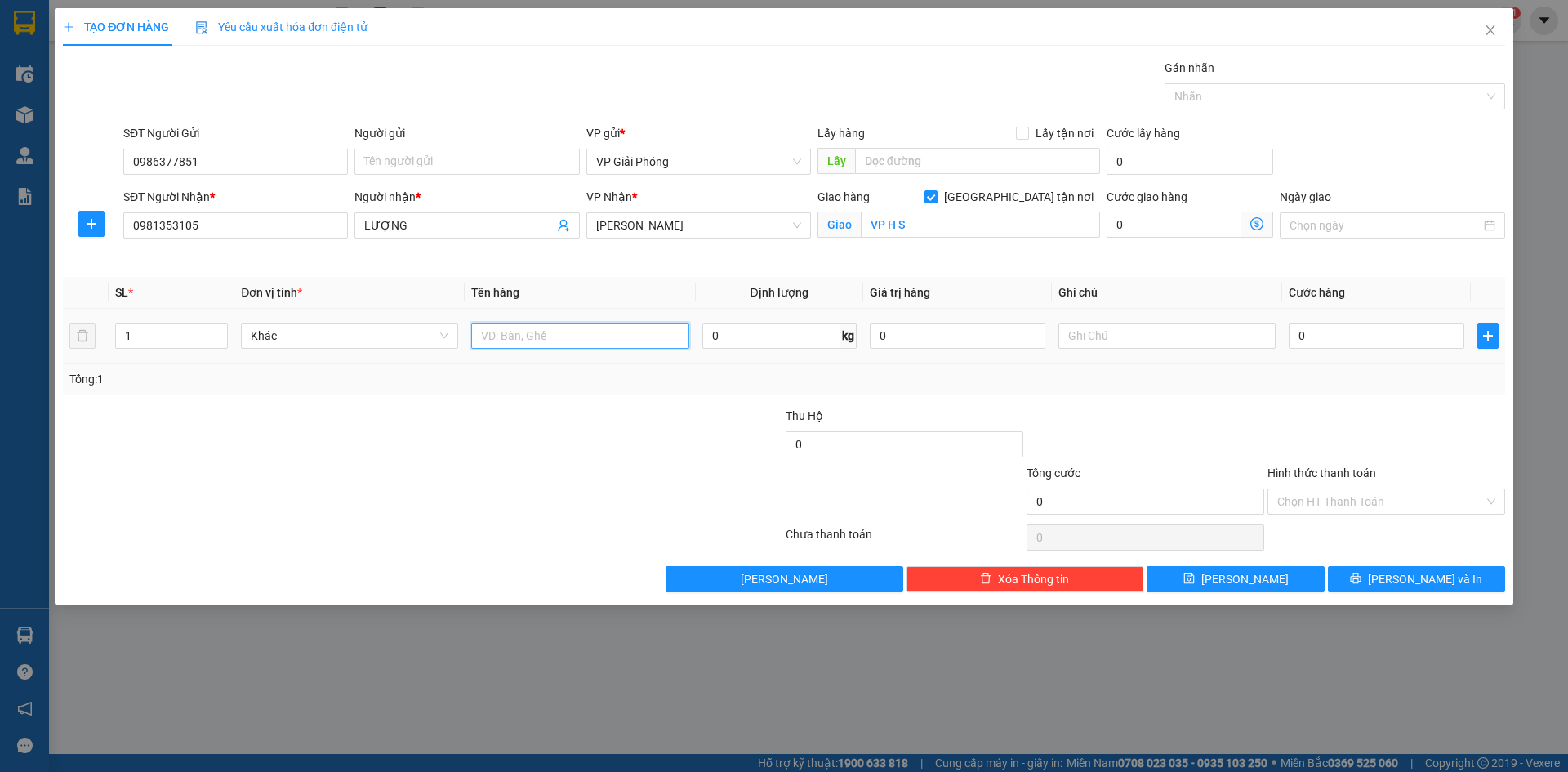
click at [557, 330] on input "text" at bounding box center [580, 336] width 218 height 26
type input "XE MÁY 1082"
click at [1391, 326] on input "0" at bounding box center [1376, 336] width 176 height 26
type input "3"
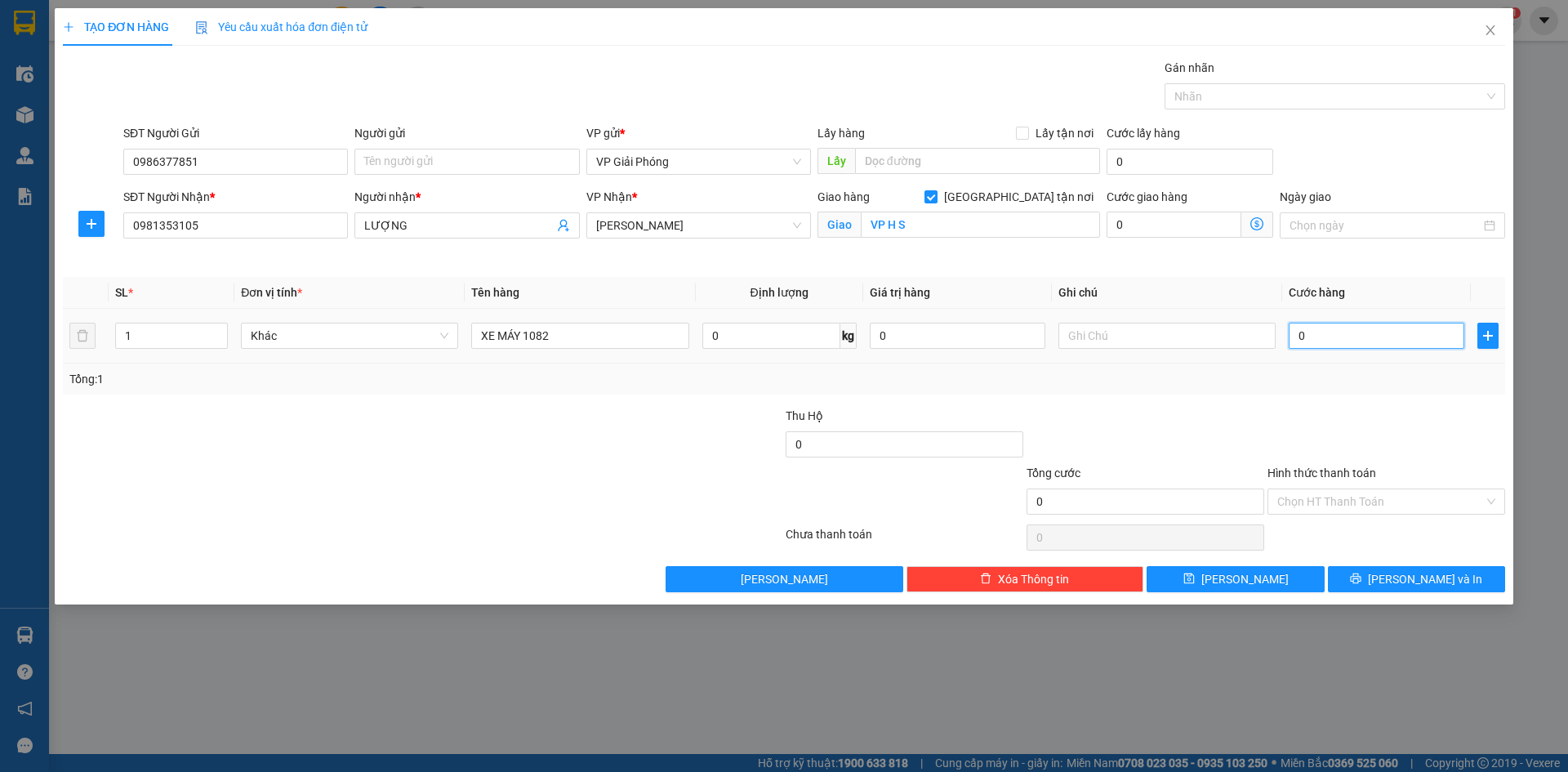
type input "3"
type input "30"
type input "300"
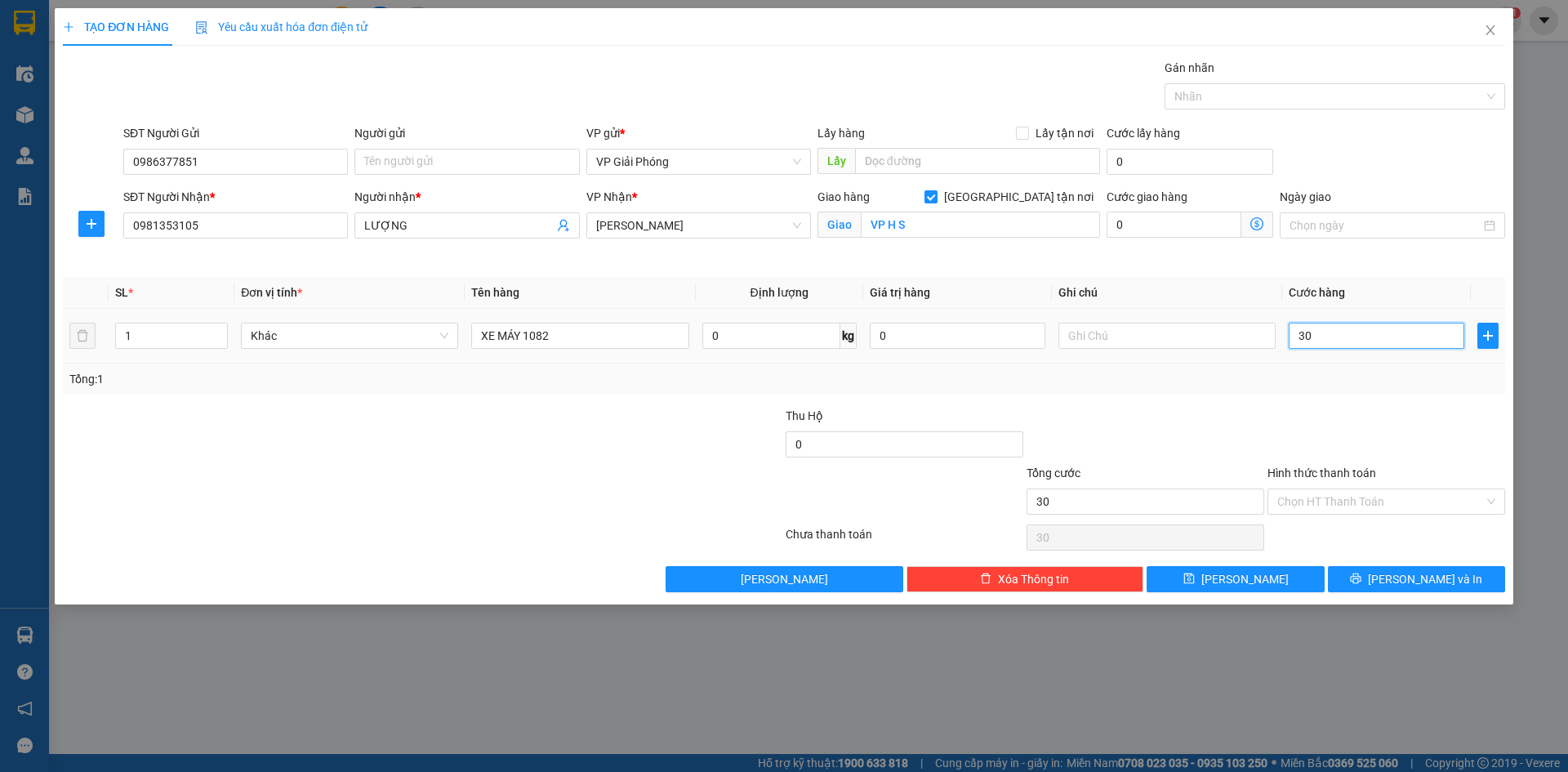
type input "300"
click at [1259, 99] on div at bounding box center [1327, 96] width 316 height 20
type input "300.000"
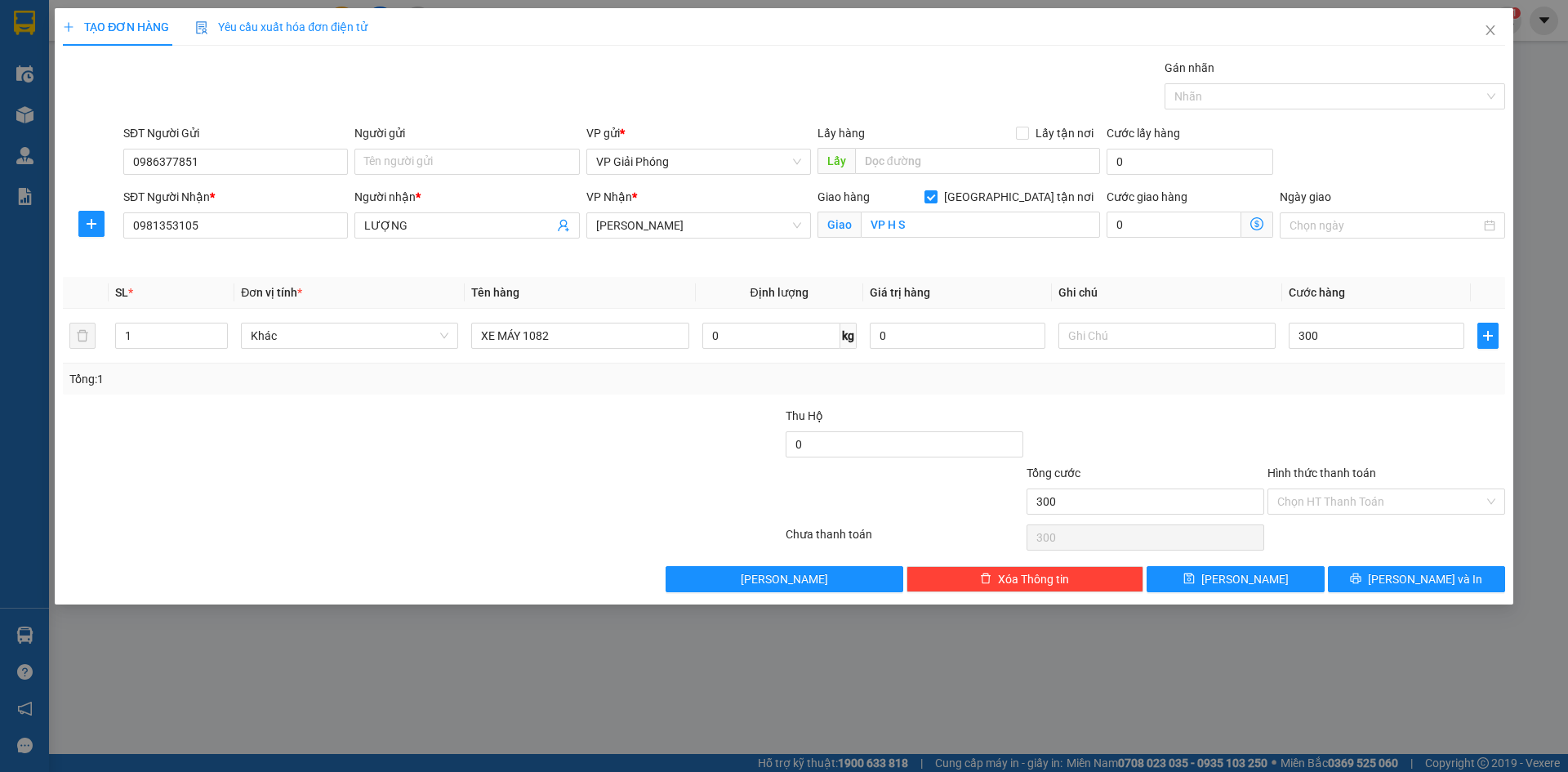
type input "300.000"
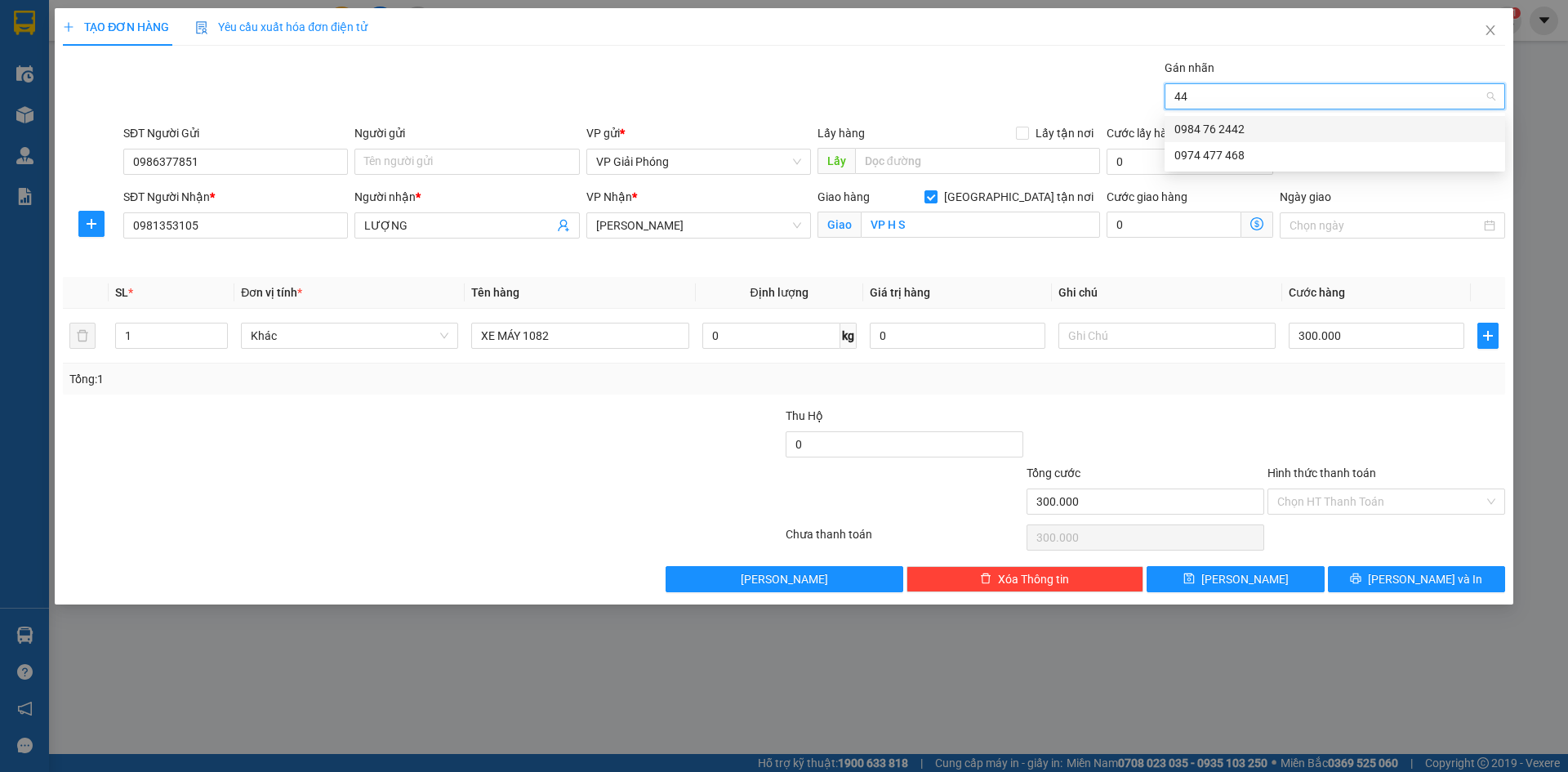
type input "442"
click at [1231, 130] on div "0984 76 2442" at bounding box center [1335, 128] width 321 height 18
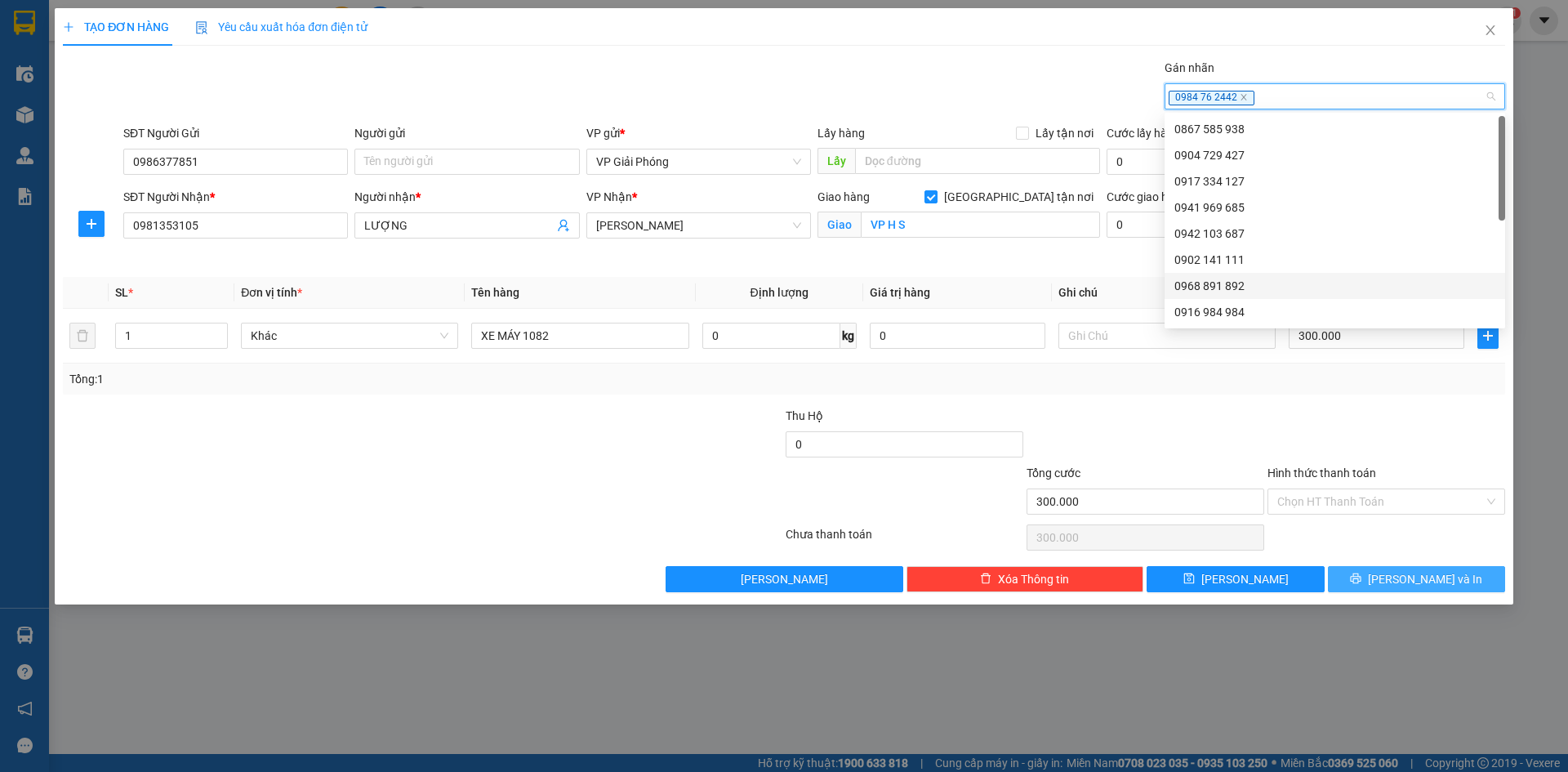
click at [1413, 579] on span "[PERSON_NAME] và In" at bounding box center [1424, 579] width 115 height 18
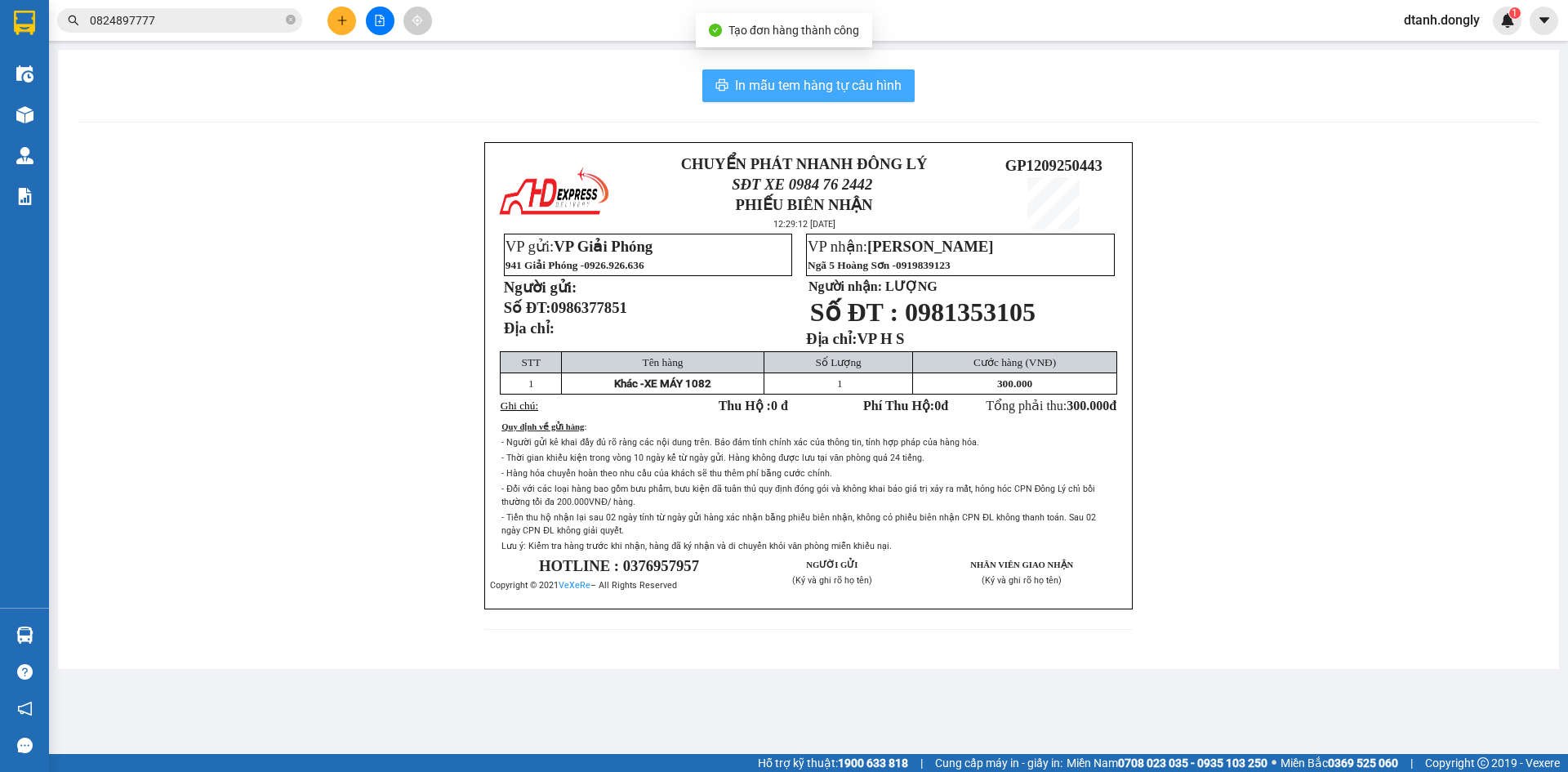
click at [852, 85] on span "In mẫu tem hàng tự cấu hình" at bounding box center [818, 85] width 167 height 20
